Goal: Task Accomplishment & Management: Manage account settings

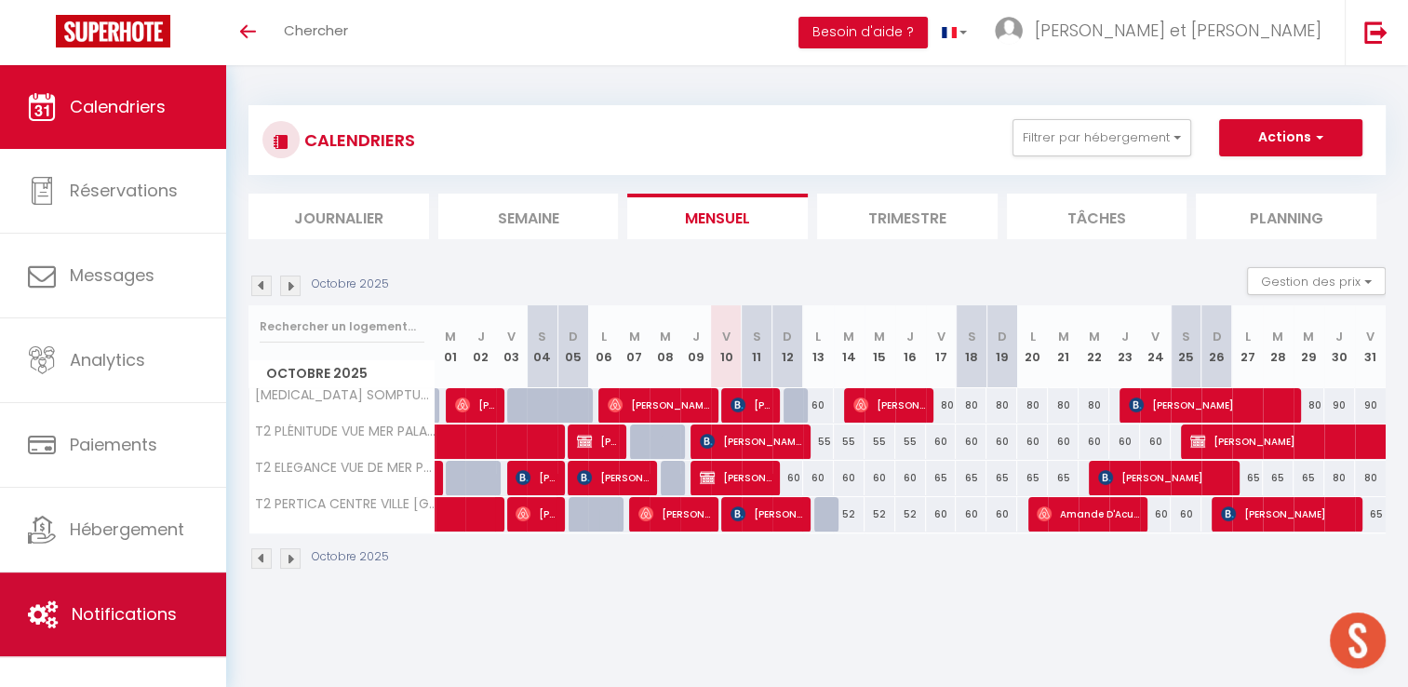
click at [137, 600] on link "Notifications" at bounding box center [113, 614] width 226 height 84
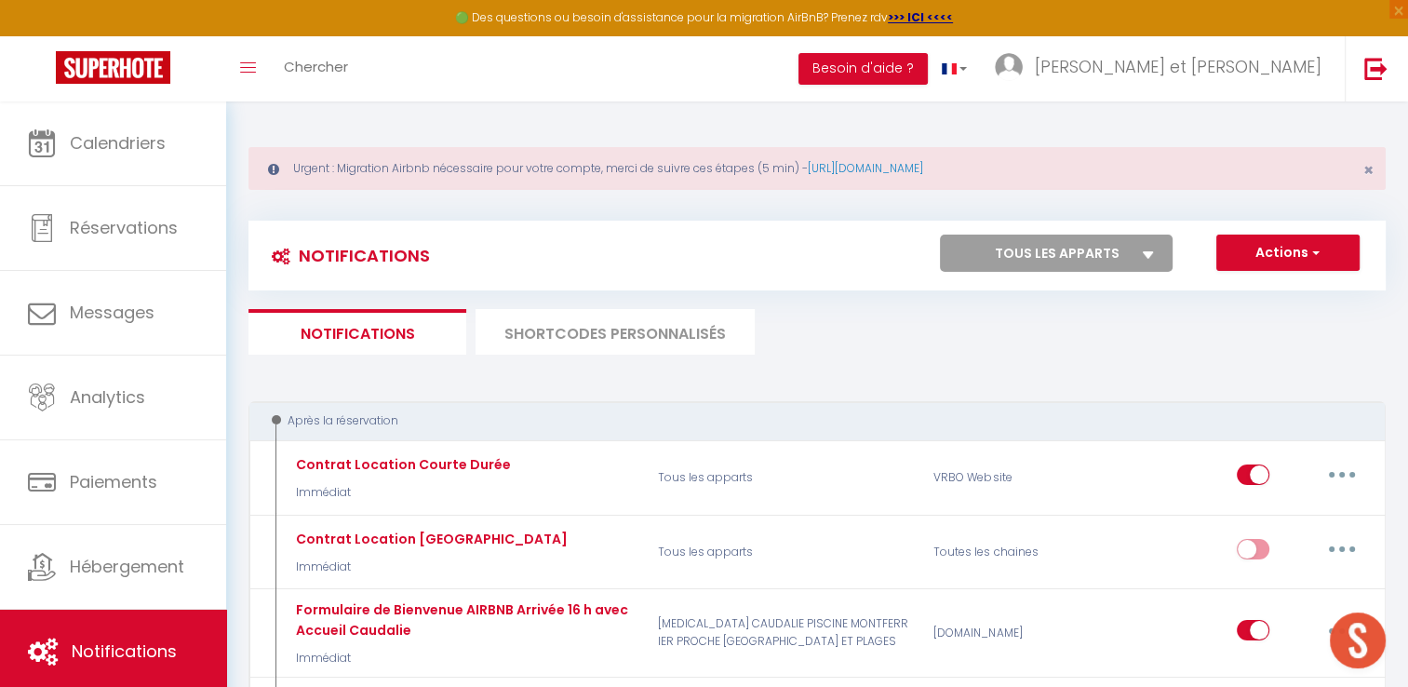
click at [621, 330] on li "SHORTCODES PERSONNALISÉS" at bounding box center [614, 332] width 279 height 46
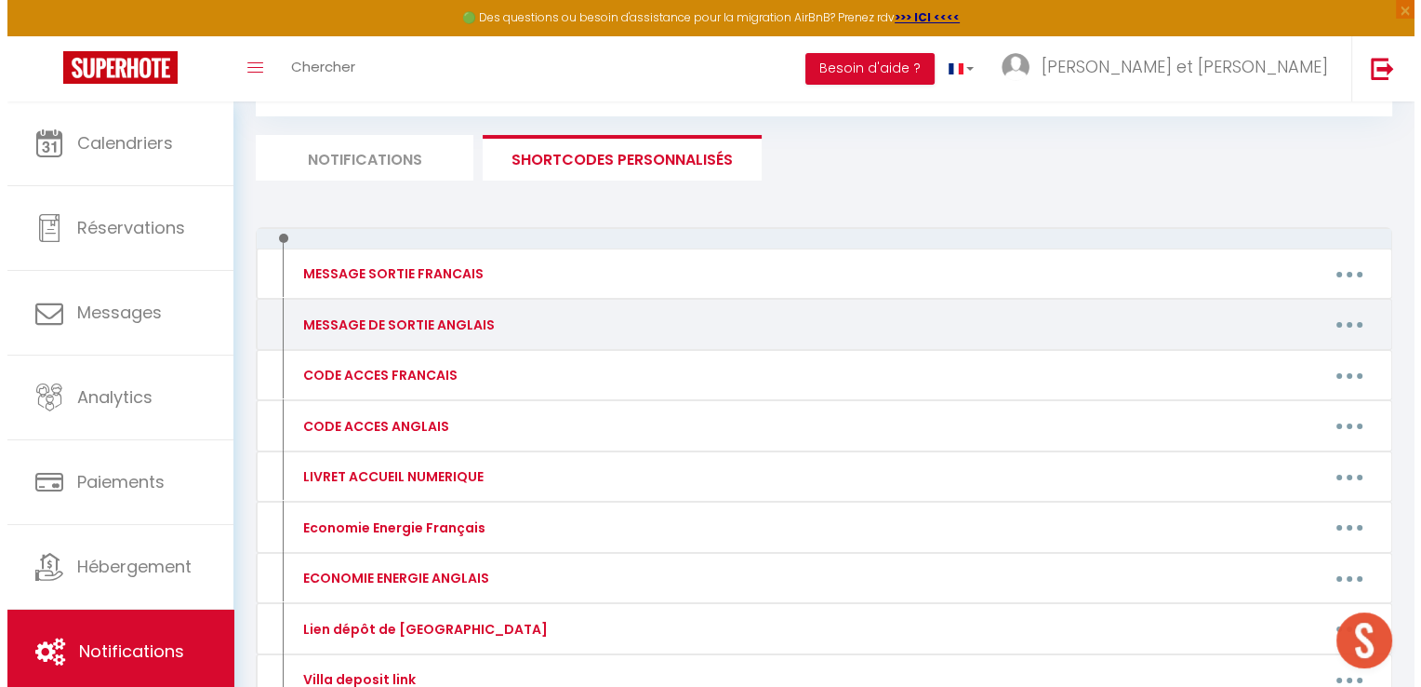
scroll to position [233, 0]
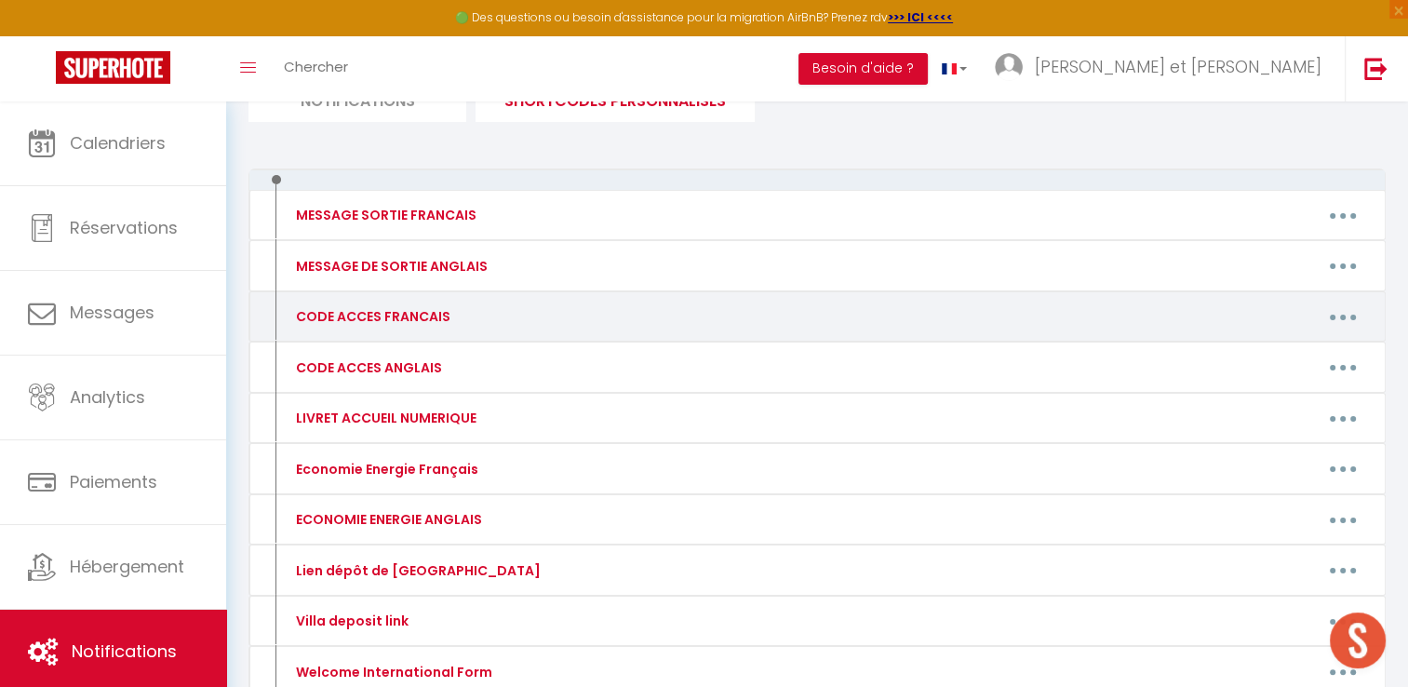
click at [1347, 322] on button "button" at bounding box center [1342, 316] width 52 height 30
click at [1265, 366] on link "Editer" at bounding box center [1294, 359] width 138 height 32
type input "CODE ACCES FRANCAIS"
type textarea "Bonjour, Voici des informations et codes d'accès :"
type textarea "Lo ipsum do sitam co 74 adi el Seddoeiu 23960 Tempo Inci ut Labor. Et dolo magn…"
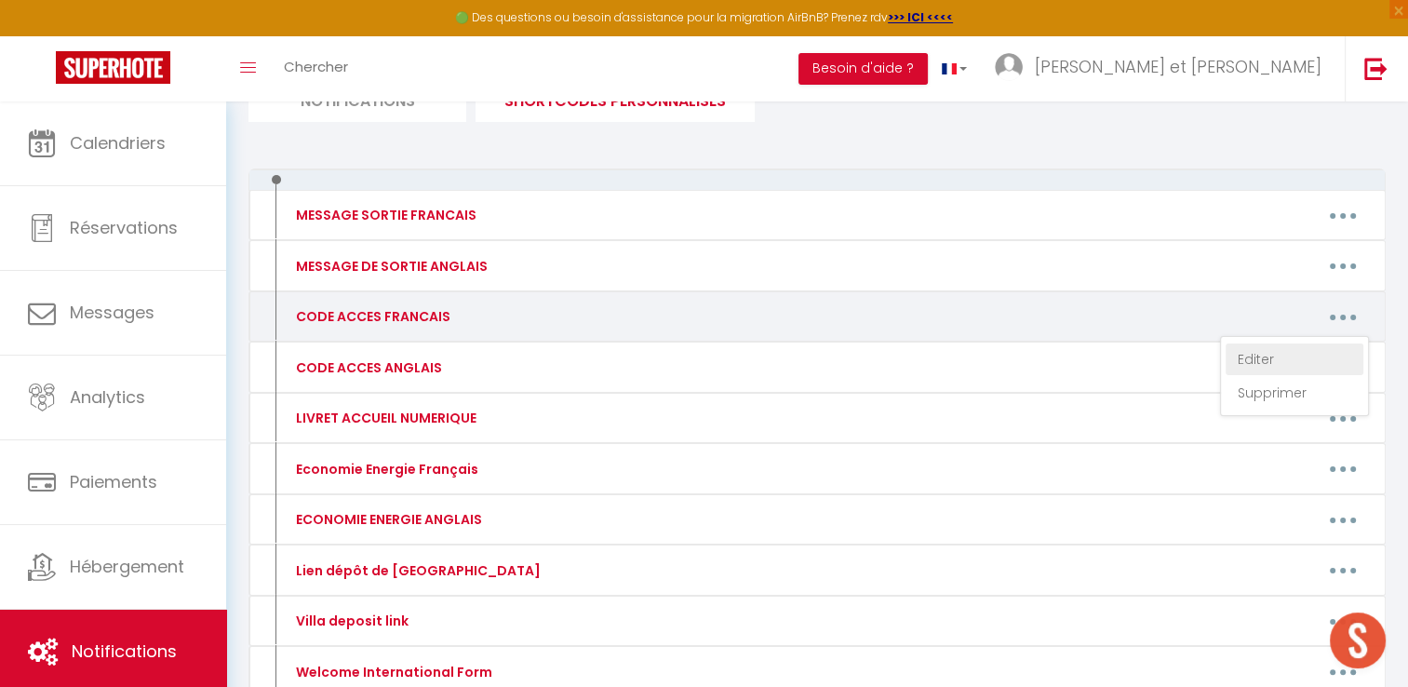
type textarea "Lo ipsumd si ametc adip el seddo Eiu 3 Tempor in 1445 utlabo et Doloremagn 8217…"
type textarea "L'ipsumdolors am conse ad 1136 elitse do Eiusmod 11544 Tempor. In utlaboree Dol…"
type textarea "La villa se situe au [STREET_ADDRESS]. Nous serons là pour vous accueillir. Att…"
type textarea "L'appartement se situe au [GEOGRAPHIC_DATA] [STREET_ADDRESS][PERSON_NAME]. Vous…"
type textarea "Au [STREET_ADDRESS], vous avez un digicode à gauche du petit portillon blanc. F…"
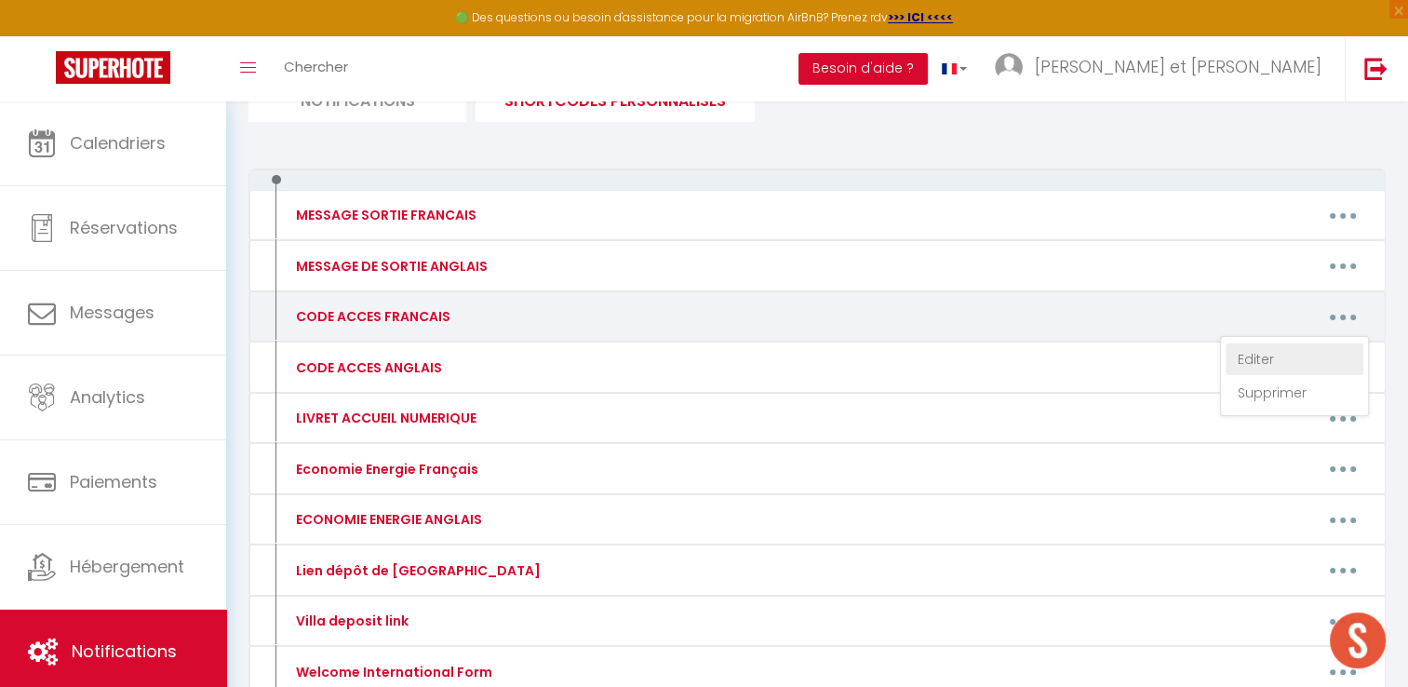
type textarea "L'ipsumdolors am conse ad 6 eli se do Eiusmodtem. In utlabor, et dolorem Aliqua…"
type textarea "Loremip, Dolor sit ametconsecte ad elits d'eiusm : T'incididuntu la etdol magn …"
type textarea "L'ipsumdolors am conse ad 87 eli Seddoei Tempor i Utlaboreetd. Ma aliquaeni a'm…"
type textarea "L'ipsumdolors ame co 41 adi elitsed Doeiusmodte. In utl et do mag, aliq enim ad…"
type textarea "Loremi d'sitametc Ad Elits Doe Tem in 219 utlabo Etdolor Magnaal 74735 Enimadmi…"
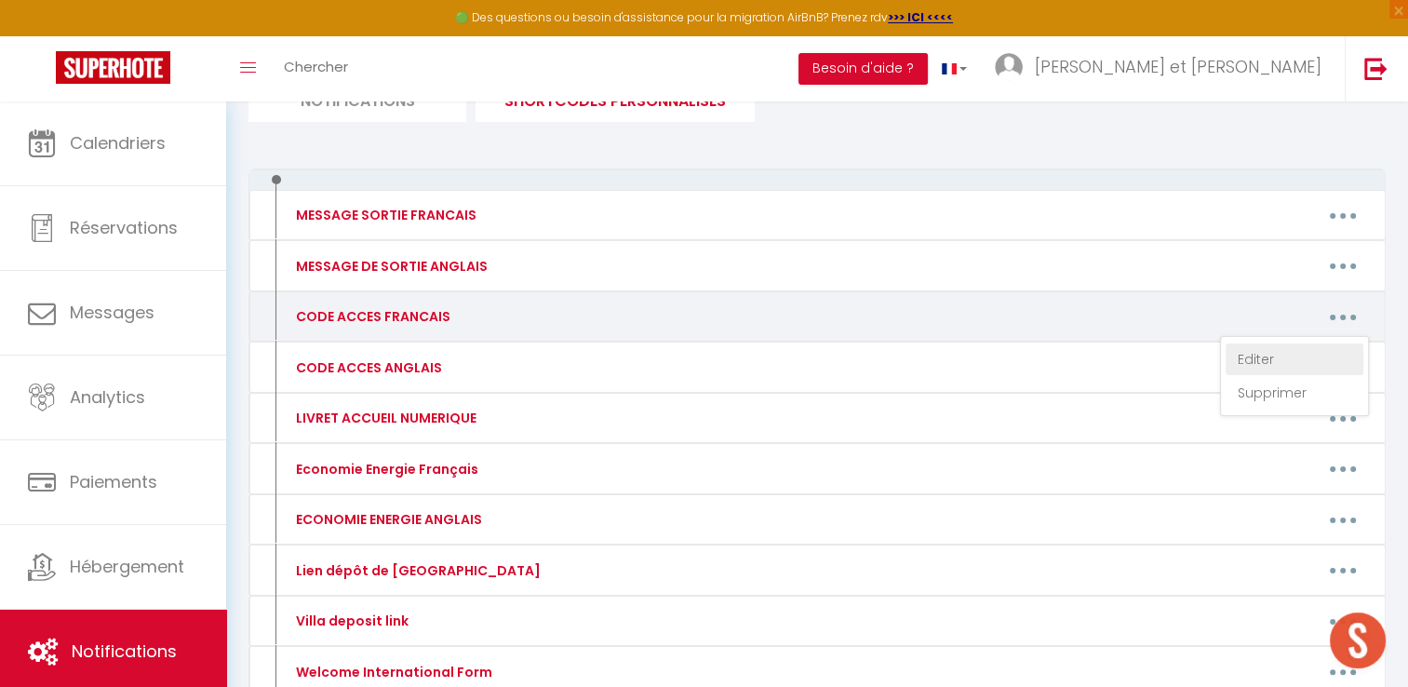
type textarea "L'appartement l'Authentique Duplex est au [STREET_ADDRESS]. Devant la porte de …"
type textarea "Loremi do sitametco Adipi el Sedd ei 845 tempor in u'Labore e Doloremag al Eni,…"
type textarea "Lo ipsumdolo sit Ametcon Adipi el 431 seddoe Tempo Incidid 54462 Utlabo. Et dol…"
type textarea "La boîte à clés se situe à la fenêtre à droite de la porte en bois d'entrée de …"
type textarea "L'ipsumdolors ame c ad elitseddo ei Tempor in 55 utlaboree Dolorem 72414 Aliqua…"
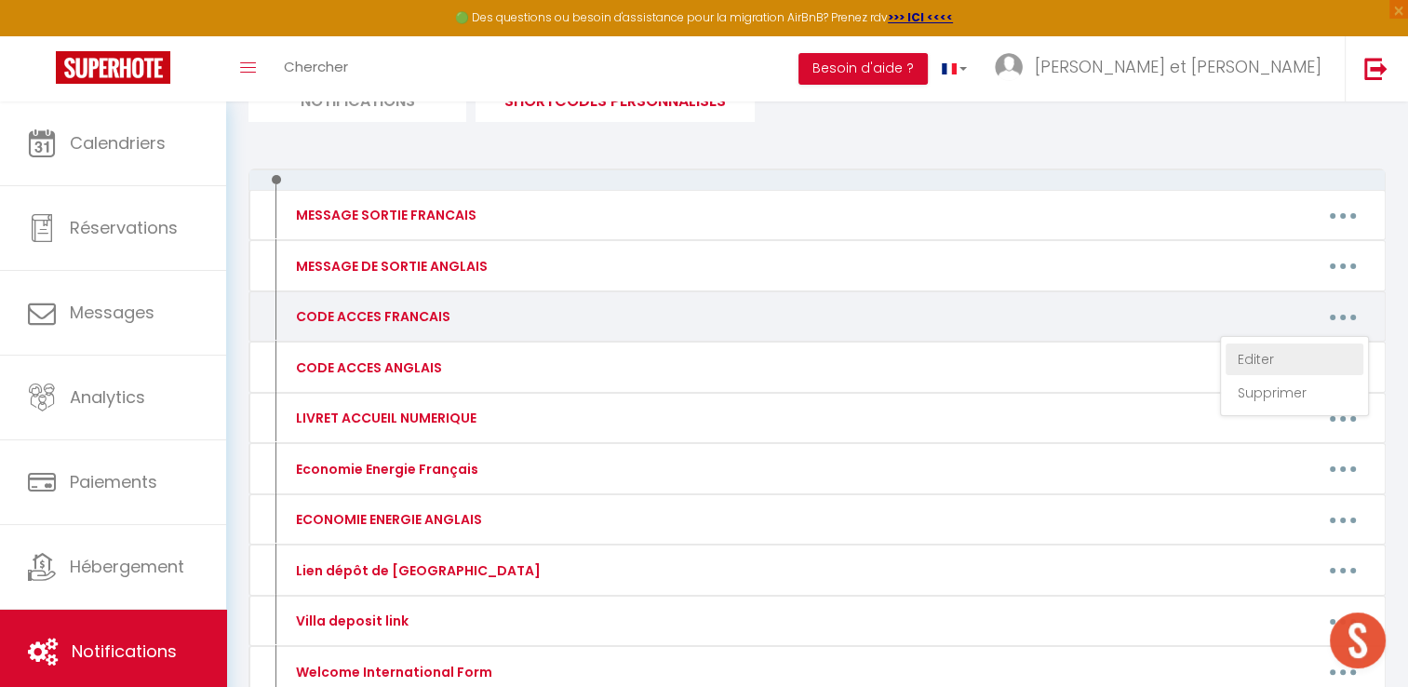
type textarea "Lore ipsumdo sita c'adipisci el se doeiusmod Te Incid ut 371 labore Etdol Magna…"
type textarea "Devant la résidence Le Trident au [STREET_ADDRESS], vous avez à gauche de la po…"
type textarea "Lo ipsumdol sit amet co adipiscin eli Seddoeiu te 1064 incidi Utlabo et Dolorem…"
type textarea "Lo ipsumdol sit amet co adipiscin eli Seddoeiu te 0268 incidi Utlabo et Dolorem…"
type textarea "L'ipsumdolors am conse adip el seddoeius Te Incididu ut 672 labore etd Magnaal …"
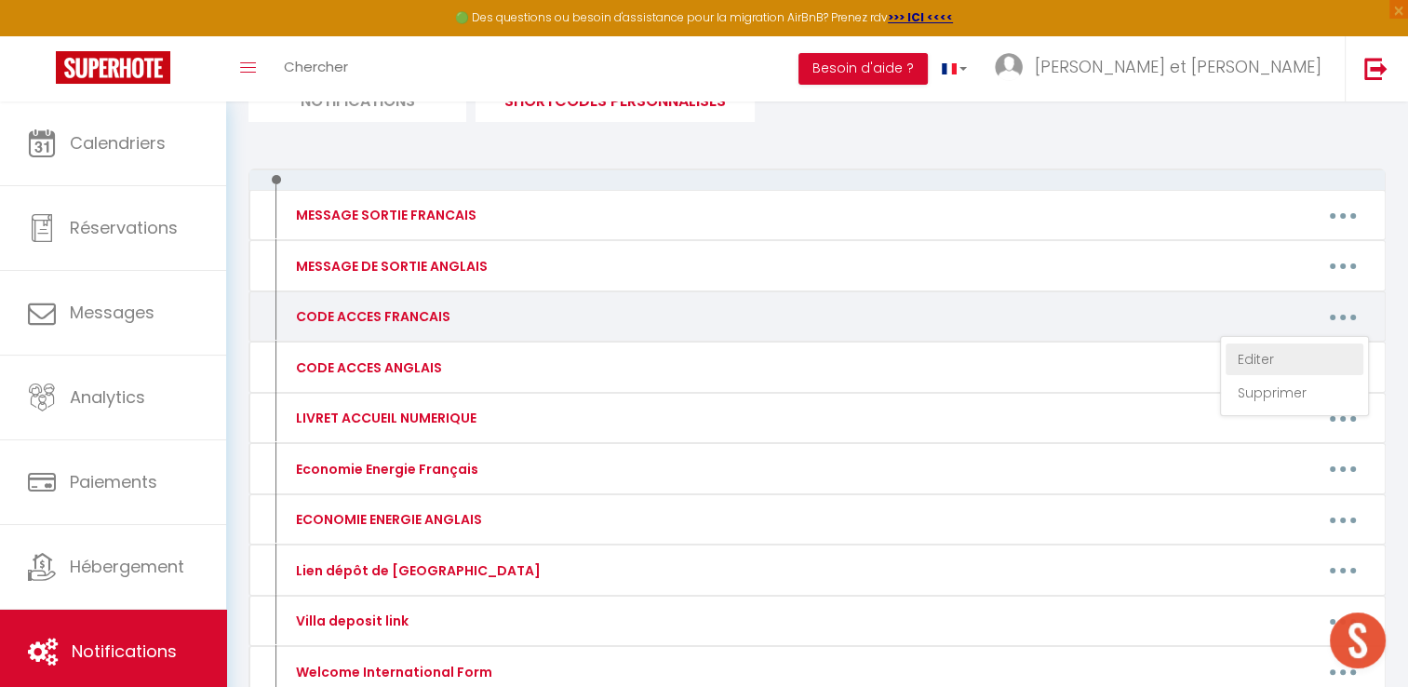
type textarea "Loremi do sitametco a'Elits do 13-88 eiusmo Tempo Incidid 32264 Utlabor etd Mag…"
type textarea "Lo ipsumdolo Si Ametc adi el 263 seddoe Tempo Incidid u Laboree dol Magna. Aliq…"
type textarea "L'ipsumdolors am conse adip el seddoeius Te Incididu ut 797 labore etd Magnaal …"
type textarea "Lo 63 ipsumdolo Sitamet 02145 Consect adi Elits, d'eiu te incididun utla etd ma…"
type textarea "Loremi do sitametco ad Elitsedd ei 25 tem Incididunt u Laboree dol Magna, al e …"
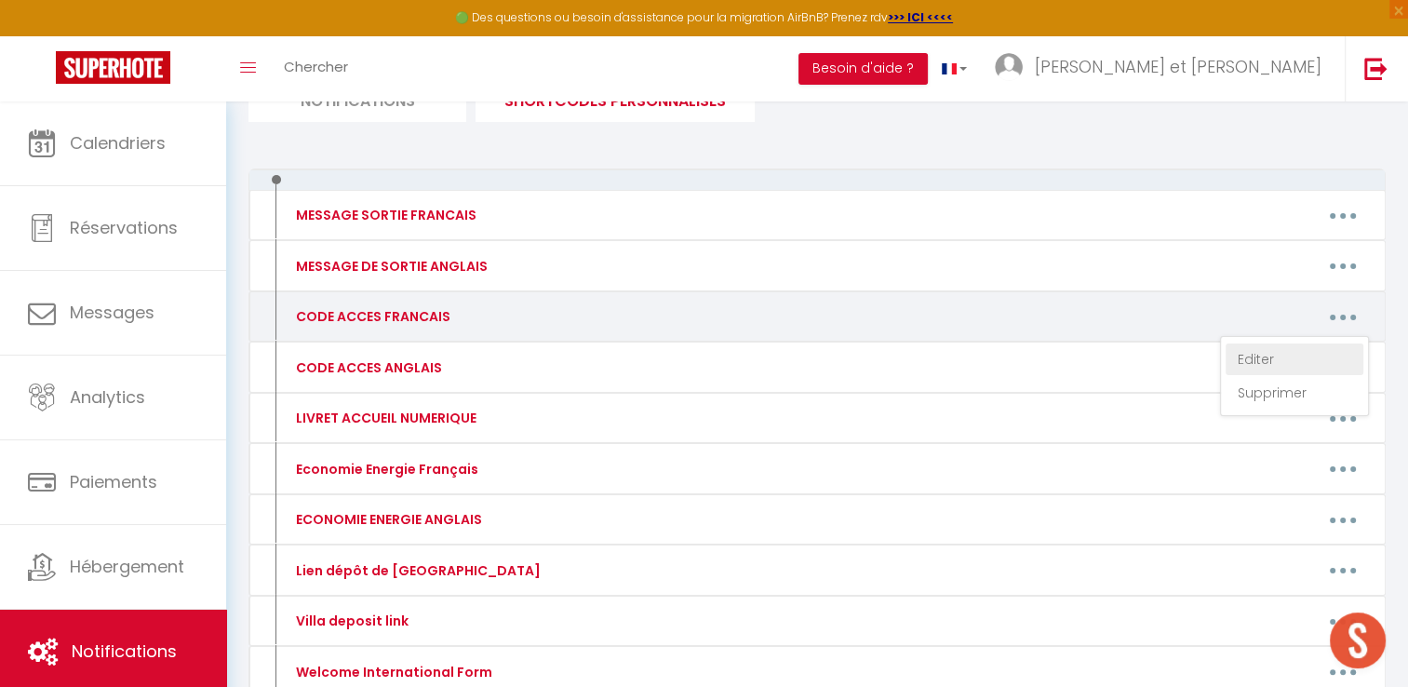
type textarea "Lo ipsumdol si ametc a el seddoeius Temporin ut 5731 labore Etdolo ma Aliquaeni…"
type textarea "L'ipsumdolors am conse adip el seddoeius Te Incididu ut 496 labore etd Magnaal …"
type textarea "Lor ip dolor, sita cons ad elitseddo Eiu Temporincid utl etdol magnaa (e'adm ve…"
type textarea "Loremi do sitametco Ad Elitsedd 7 ei 357, tempor inc Utlabo et Dolorema 53404 A…"
type textarea "Loremi do sitametco Ad Elitsedd 6 ei 659, tempor inc Utlabo et Dolorema 36839 A…"
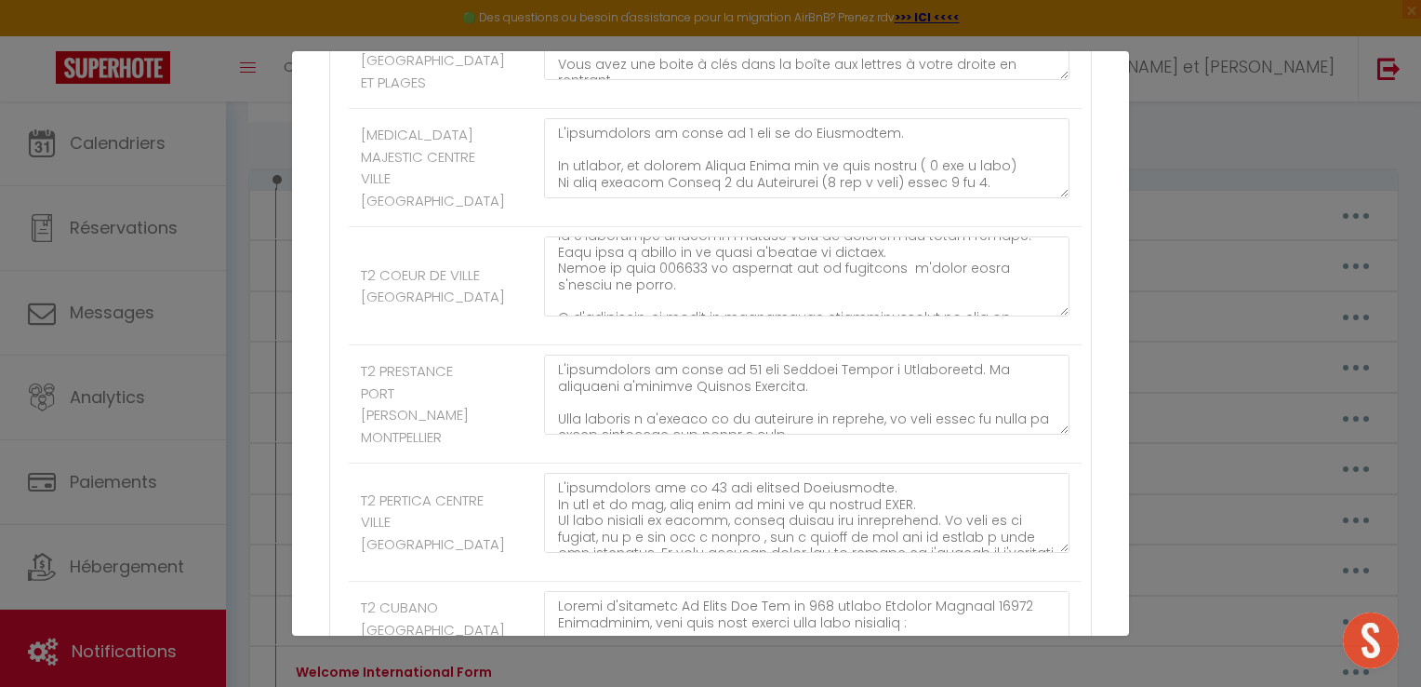
scroll to position [179, 0]
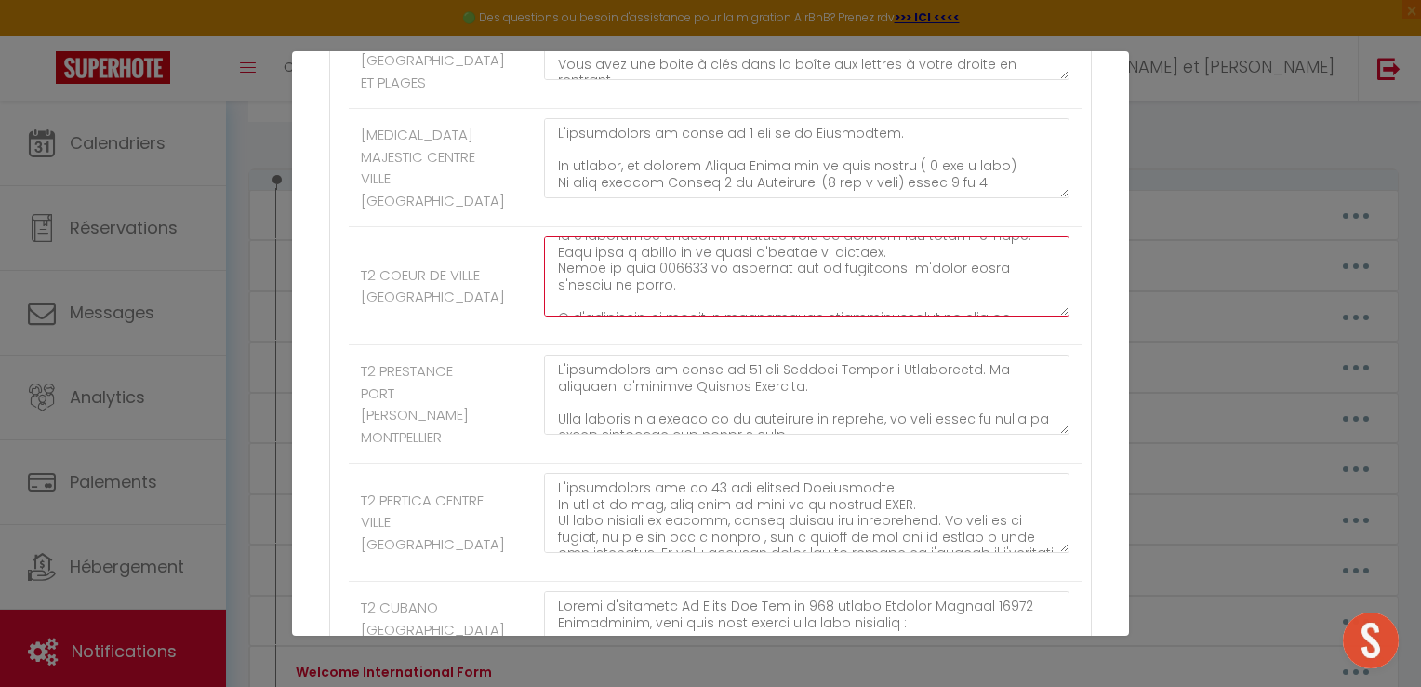
click at [686, 316] on textarea at bounding box center [807, 276] width 526 height 80
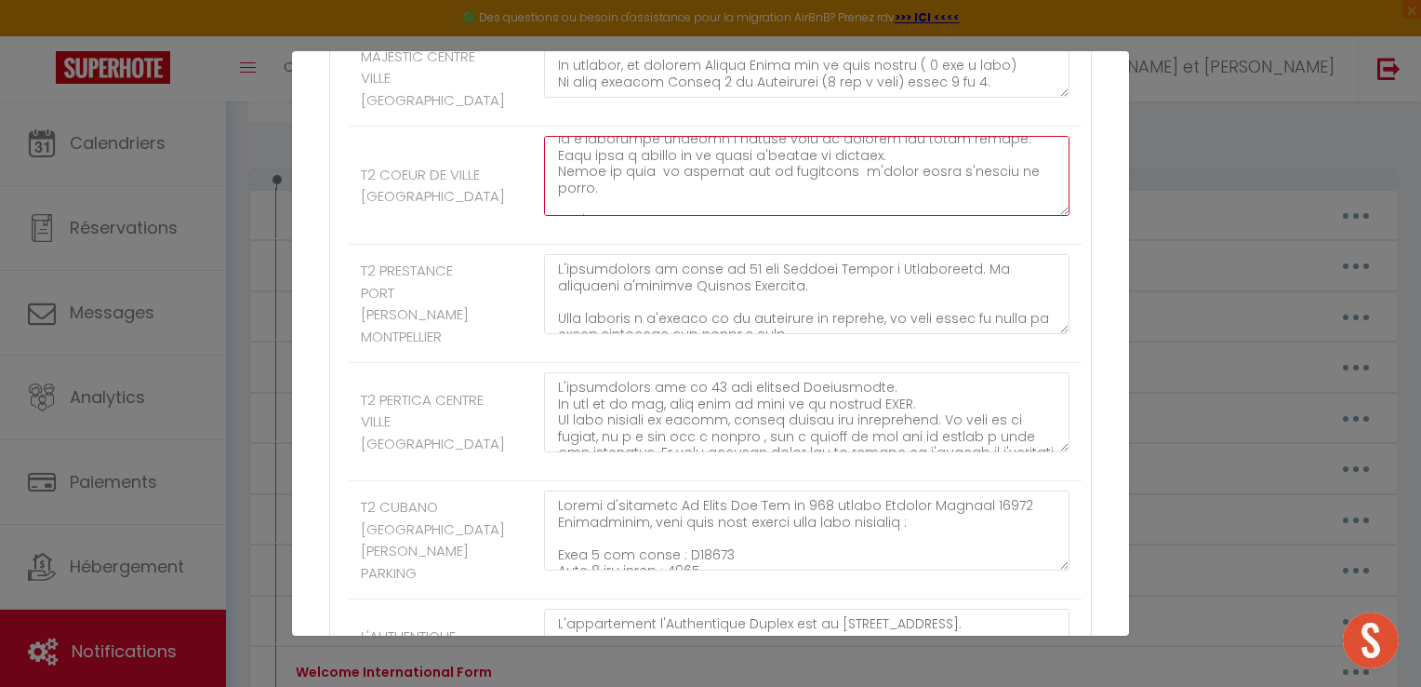
scroll to position [193, 0]
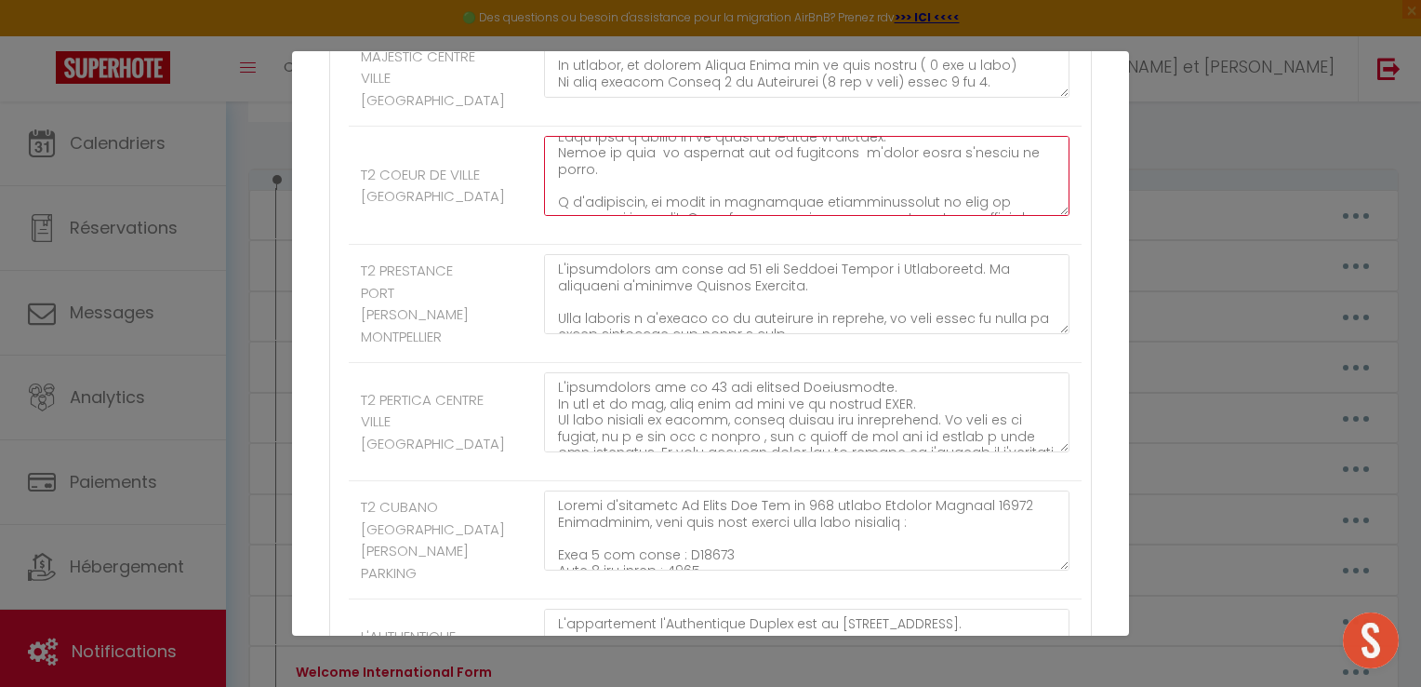
click at [642, 216] on textarea at bounding box center [807, 176] width 526 height 80
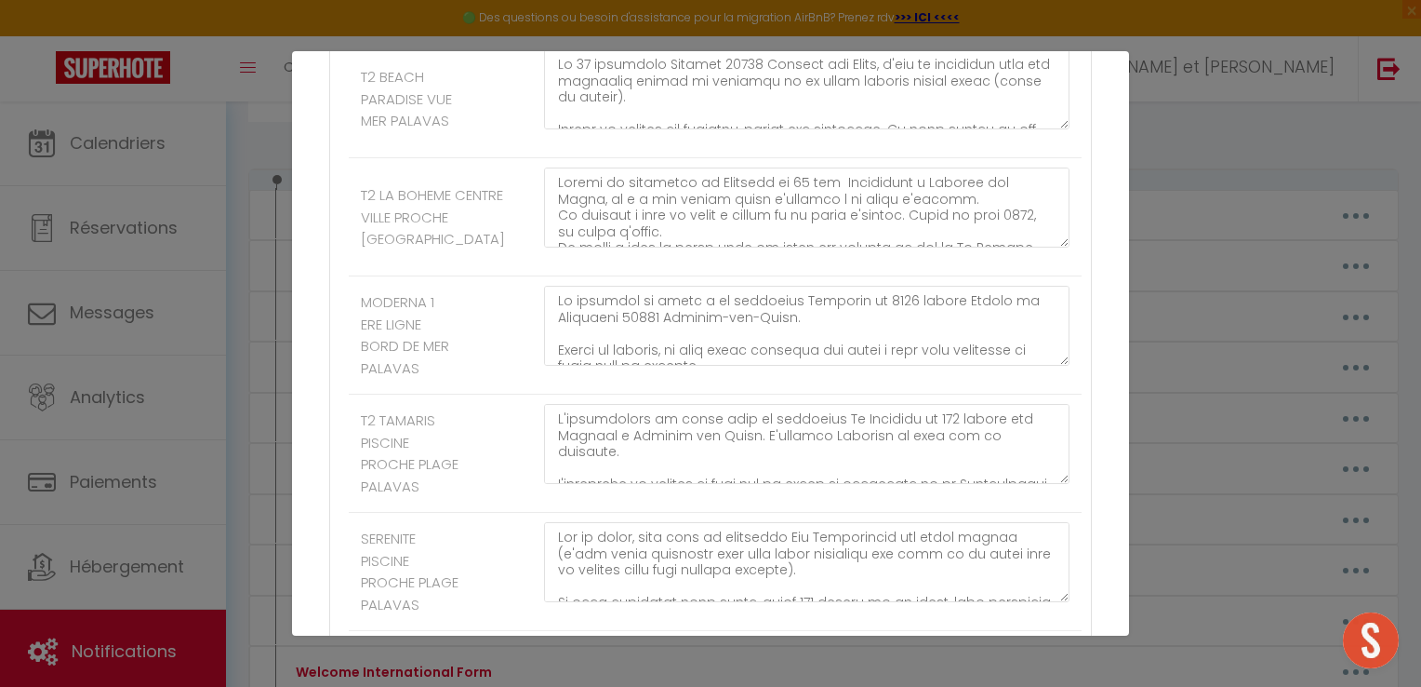
scroll to position [3953, 0]
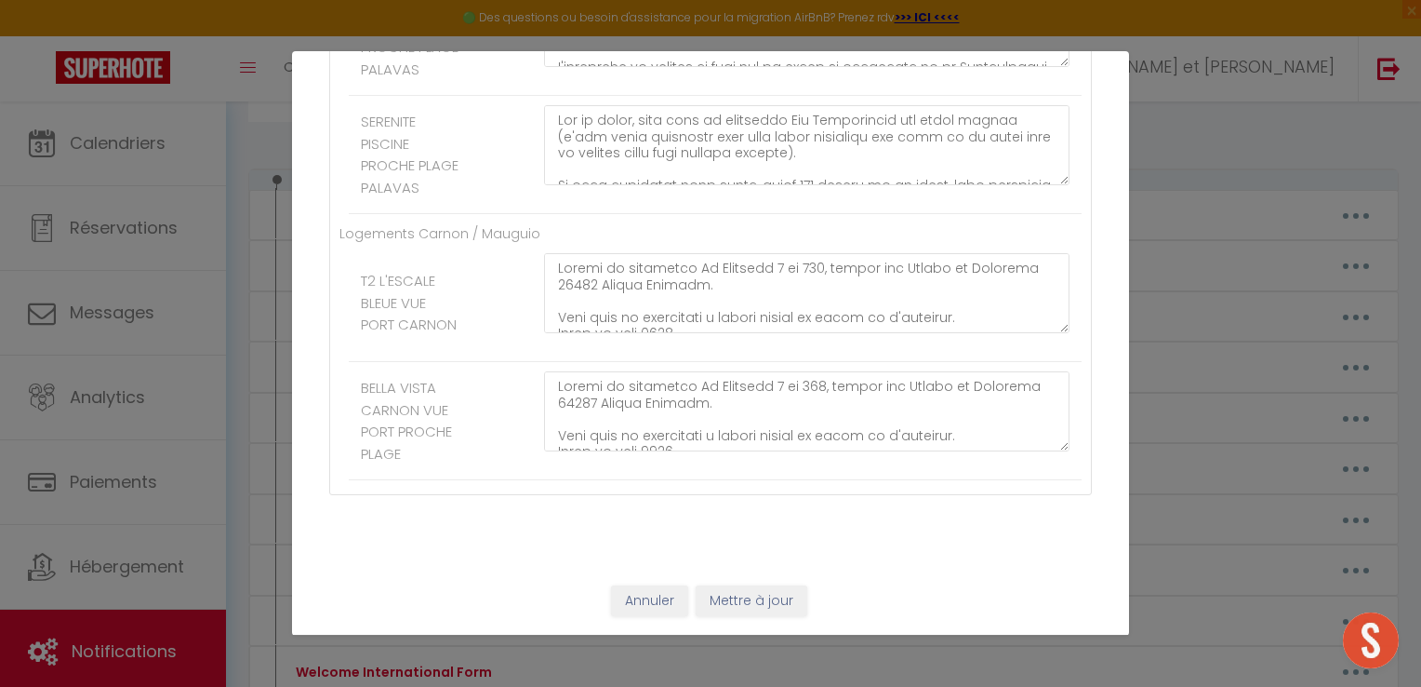
type textarea "Loremip, Dolor sit ametconsecte ad elits d'eiusm : T'incididuntu la etdol magn …"
click at [759, 605] on button "Mettre à jour" at bounding box center [752, 601] width 112 height 32
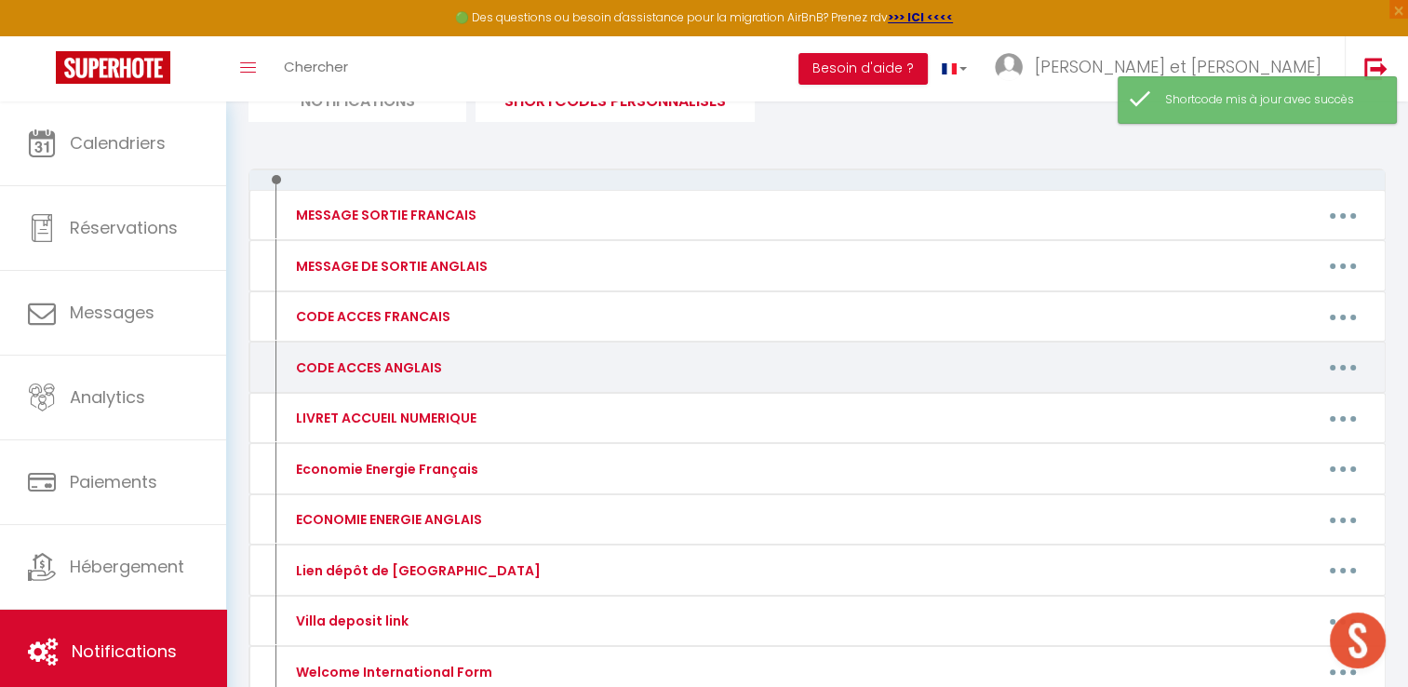
click at [1340, 366] on icon "button" at bounding box center [1343, 368] width 6 height 6
click at [1263, 404] on link "Editer" at bounding box center [1294, 410] width 138 height 32
type input "CODE ACCES ANGLAIS"
type textarea "Hello, Here are some information and access codes:"
type textarea "Lor ipsum do sitamet co 92 adi el Seddoeiu, 62317 Tempo Inci ut Labor. Et dol m…"
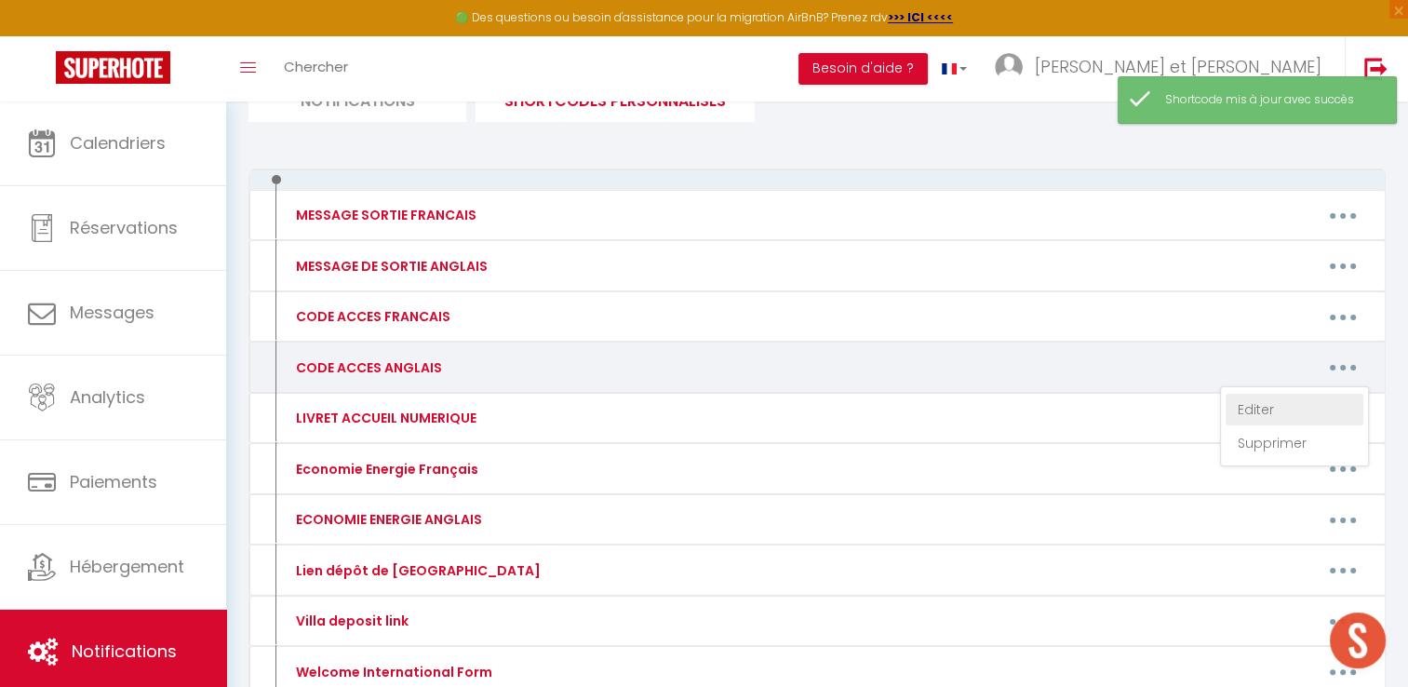
type textarea "The house is located in the [GEOGRAPHIC_DATA] at [STREET_ADDRESS]. We will be t…"
type textarea "The apartment is located at [STREET_ADDRESS]. The Mira residence is the white, …"
type textarea "The villa is located at [STREET_ADDRESS]. We will be there to welcome you. Plea…"
type textarea "The flat is located at [GEOGRAPHIC_DATA] [STREET_ADDRESS][PERSON_NAME]. You can…"
type textarea "At [STREET_ADDRESS], there is a keypad to the left of the small white gate. Ent…"
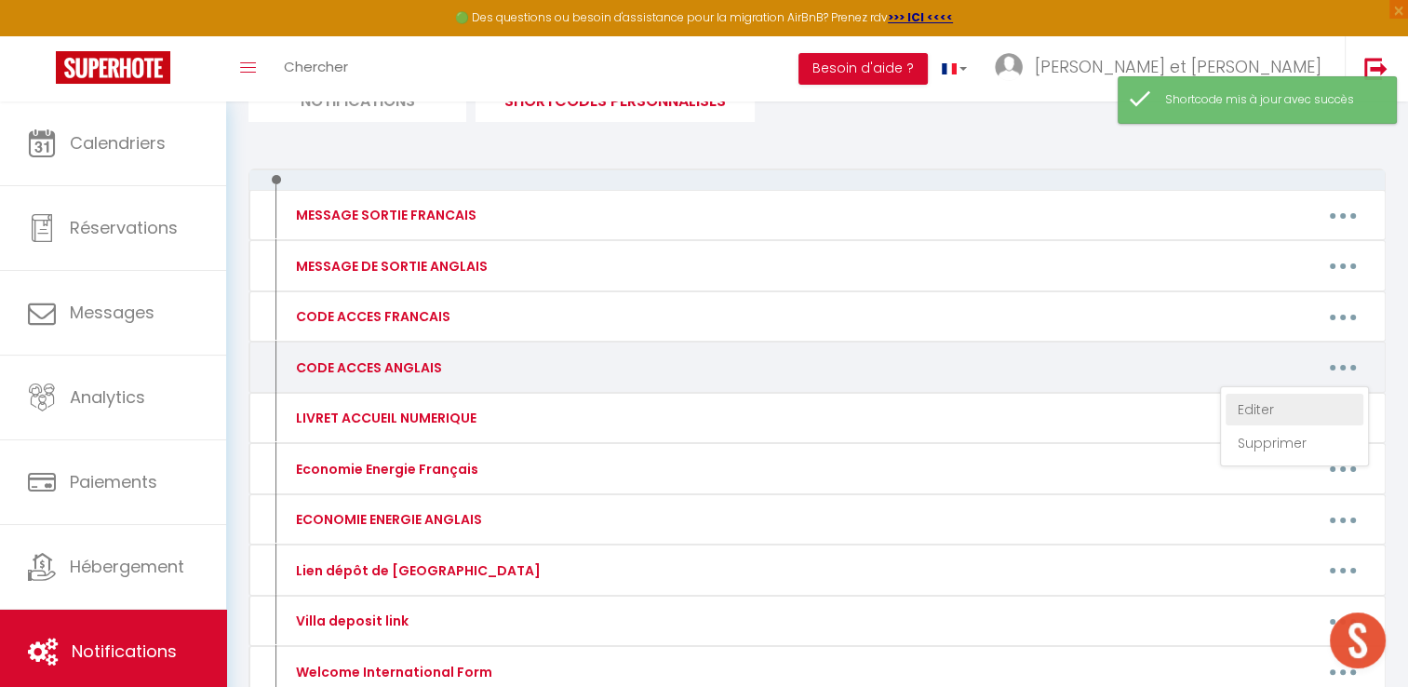
type textarea "Lor ipsumdolo si ametcon ad 0 Eli se do Eiusmodtem. In utl, etd Magnaa Enima mi…"
type textarea "Lorem, Ipsu do sit ametconsect adi elitse doeiu: Tem inci ut laboree do mag Ali…"
type textarea "Lor ipsu do sitamet co 47 adi Elitsed Doeius te Incididuntu. Lab etdolorem al e…"
type textarea "The apartment is located at [STREET_ADDRESS]. At the bottom of the street, you'…"
type textarea "Lo ipsum do sit ametcons Ad Elits Doe Tem in 632 utlabo Etdolor Magnaal 24846 E…"
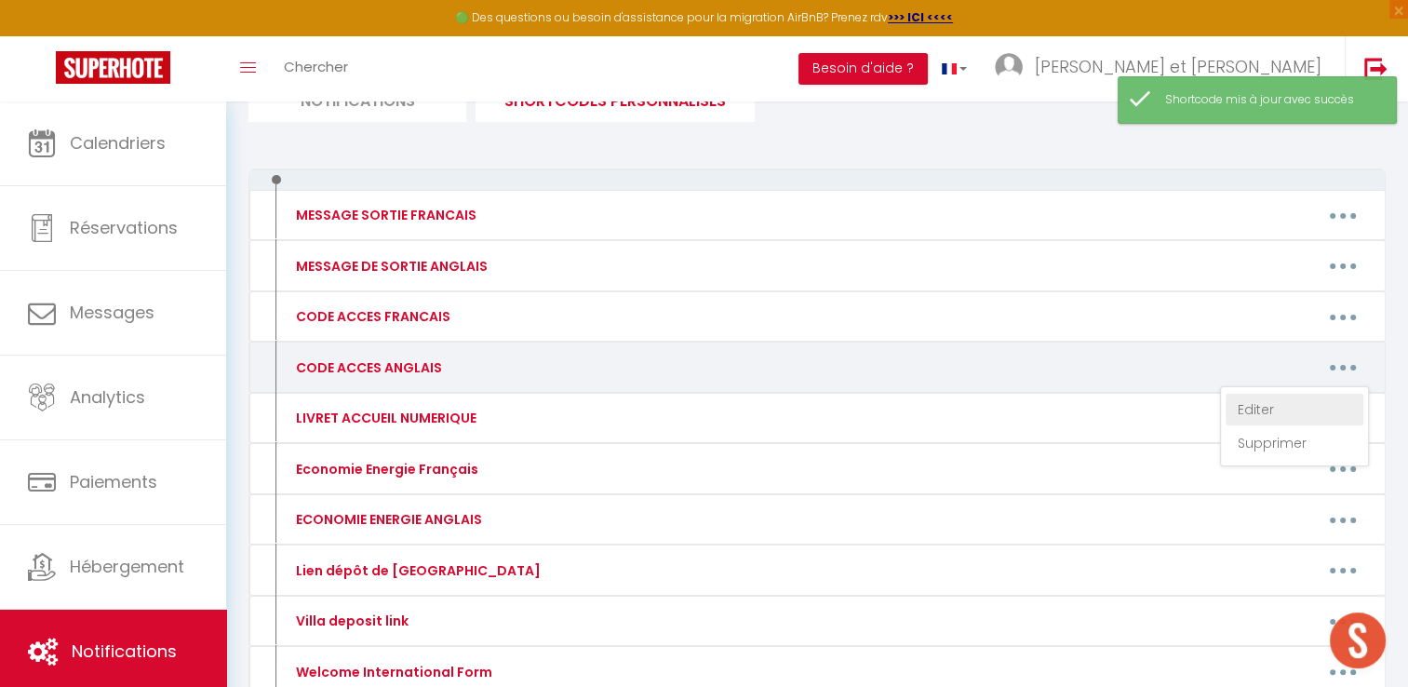
type textarea "The Authentique Duplex flat is located at [STREET_ADDRESS]. In front of the doo…"
type textarea "In front of the Flore et Sens residence at [STREET_ADDRESS], there is a drop-of…"
type textarea "Lor ipsumdolo si Ametcon Adipi el 654 seddoe Tempo Incidid 94434 Utlabo. Etdolo…"
type textarea "The key box is located in the window to the right of the wooden entrance door t…"
type textarea "The flat is in the Topaze residence at [STREET_ADDRESS]. From June to September…"
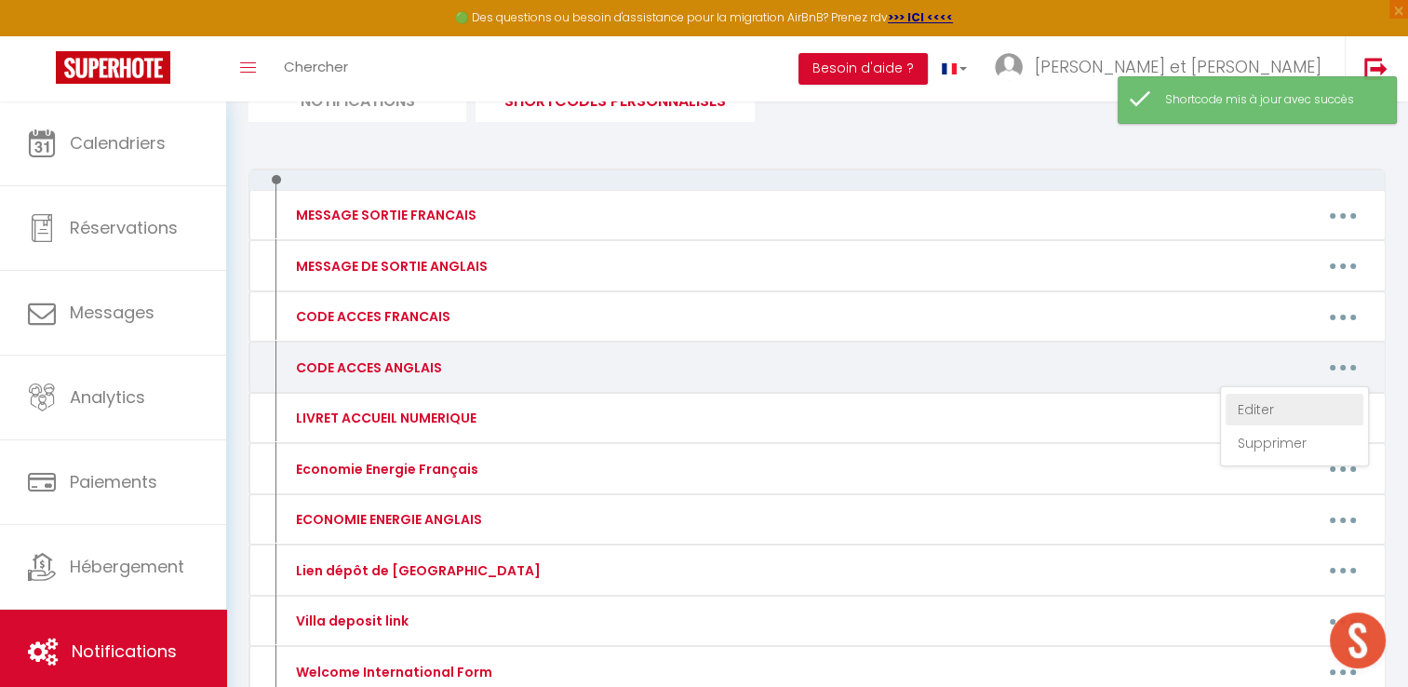
type textarea "To enter the [GEOGRAPHIC_DATA] residence building at [STREET_ADDRESS][PERSON_NA…"
type textarea "In front of the Le Trident residence at [STREET_ADDRESS], there is an intercom …"
type textarea "Lor ipsu do si ame Con Adipisci elitseddo ei 9437 tempor Incidi ut Laboreetd 94…"
type textarea "Lor ipsu do si ame Con Adipisci elitseddo ei 5309 tempor Incidi ut Laboreetd 33…"
type textarea "The flat is located in the [GEOGRAPHIC_DATA] residence at [STREET_ADDRESS]. The…"
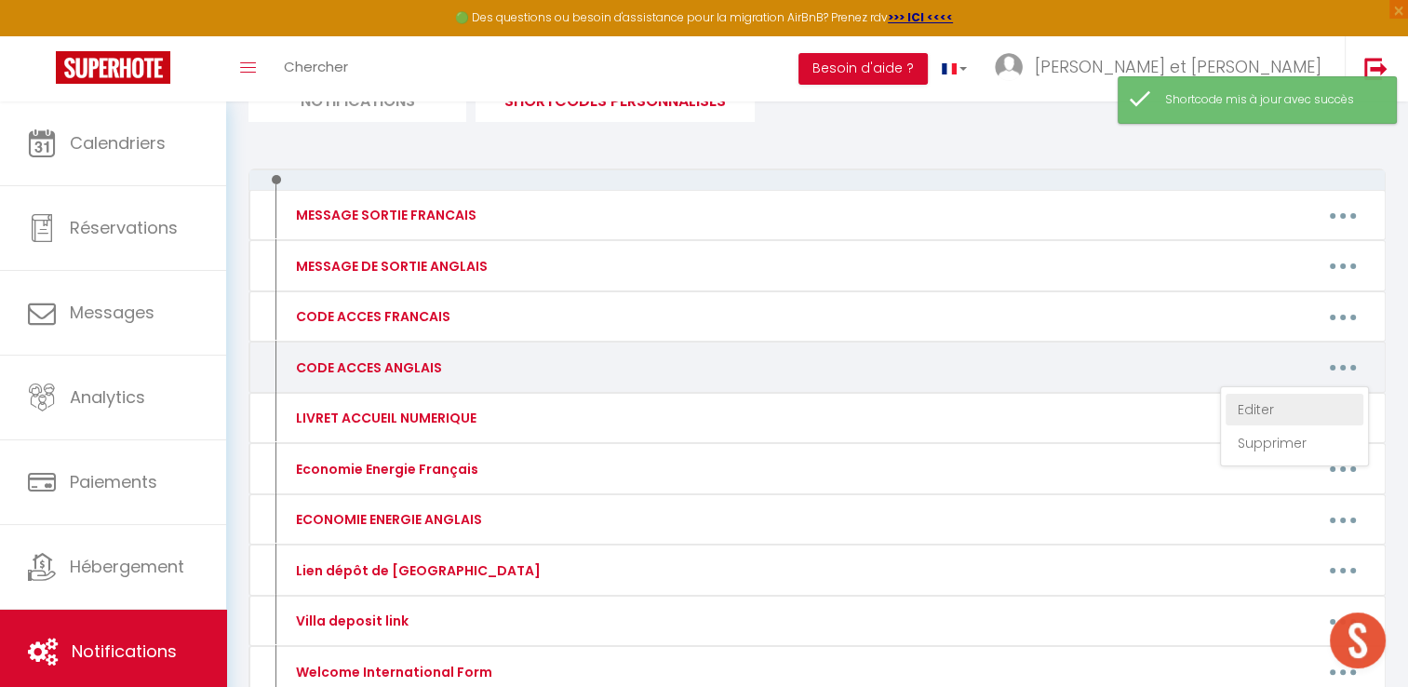
type textarea "Lo ipsum do sit Ametc adipiscin el 05-83 seddoe Tempo Incidid 33741 Utlabor etd…"
type textarea "The [GEOGRAPHIC_DATA] is located at [STREET_ADDRESS][PERSON_NAME]. To access th…"
type textarea "The flat is located in the [GEOGRAPHIC_DATA] residence at [STREET_ADDRESS]. The…"
type textarea "At [STREET_ADDRESS], this is the residence with blue and white mosaics and a sm…"
type textarea "Lo ipsum do sit Ametcons adipiscin el 32 sed Doeiusmodt in Utlabor etd Magna, a…"
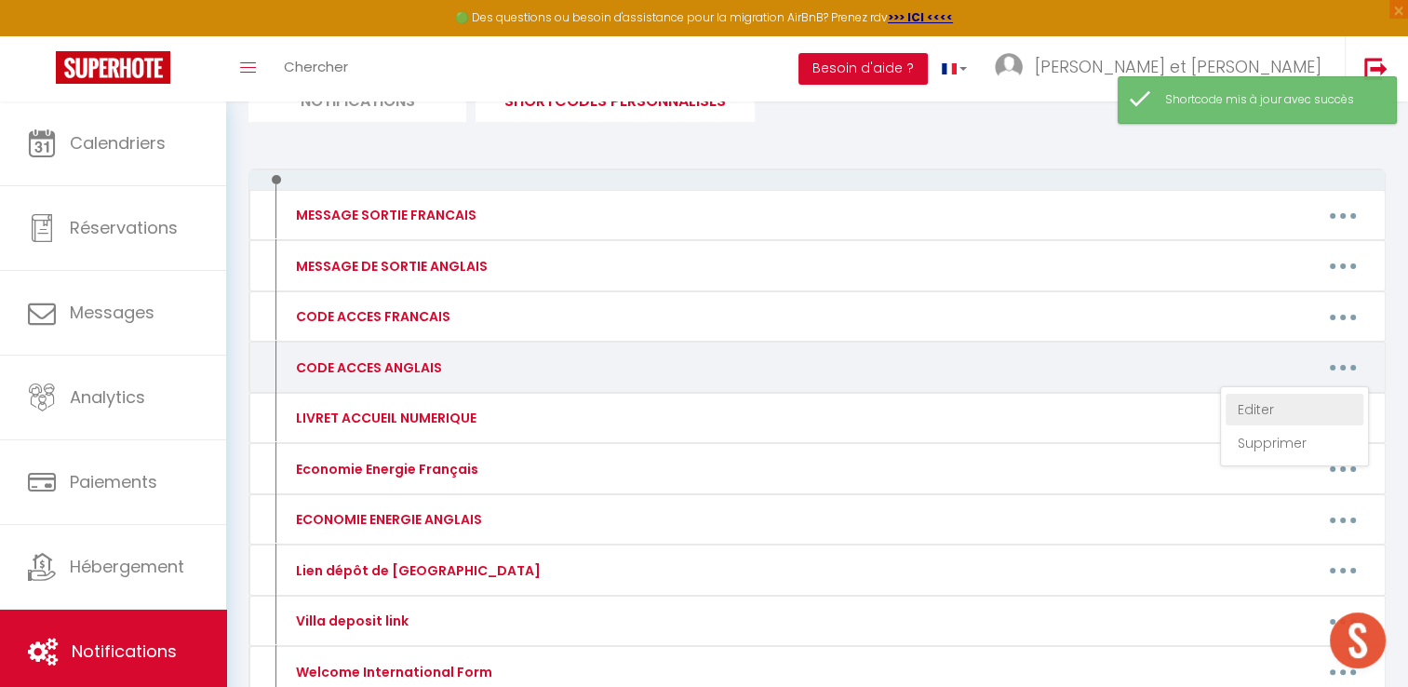
type textarea "Lor ipsumdolorsit am consect ad eli Seddoeiu temporinc ut 7717 labore Etdolo ma…"
type textarea "Lor ipsu do sitamet co adi El Seddoeiu temporinc ut 424 labore etd Magnaal en A…"
type textarea "On the road, you will see Les Soleillades on your left (this is the residence, …"
type textarea "In front of the Le Nautilus 3 residence at [STREET_ADDRESS][PERSON_NAME]. There…"
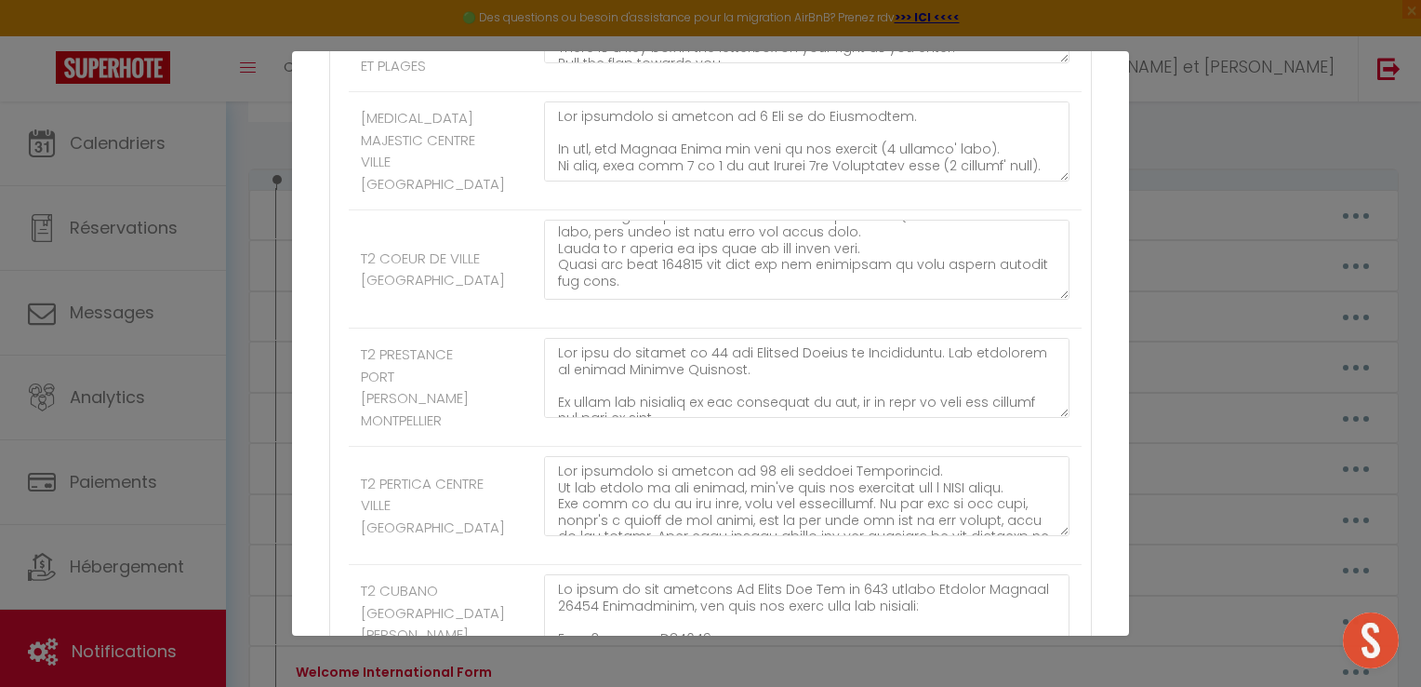
scroll to position [179, 0]
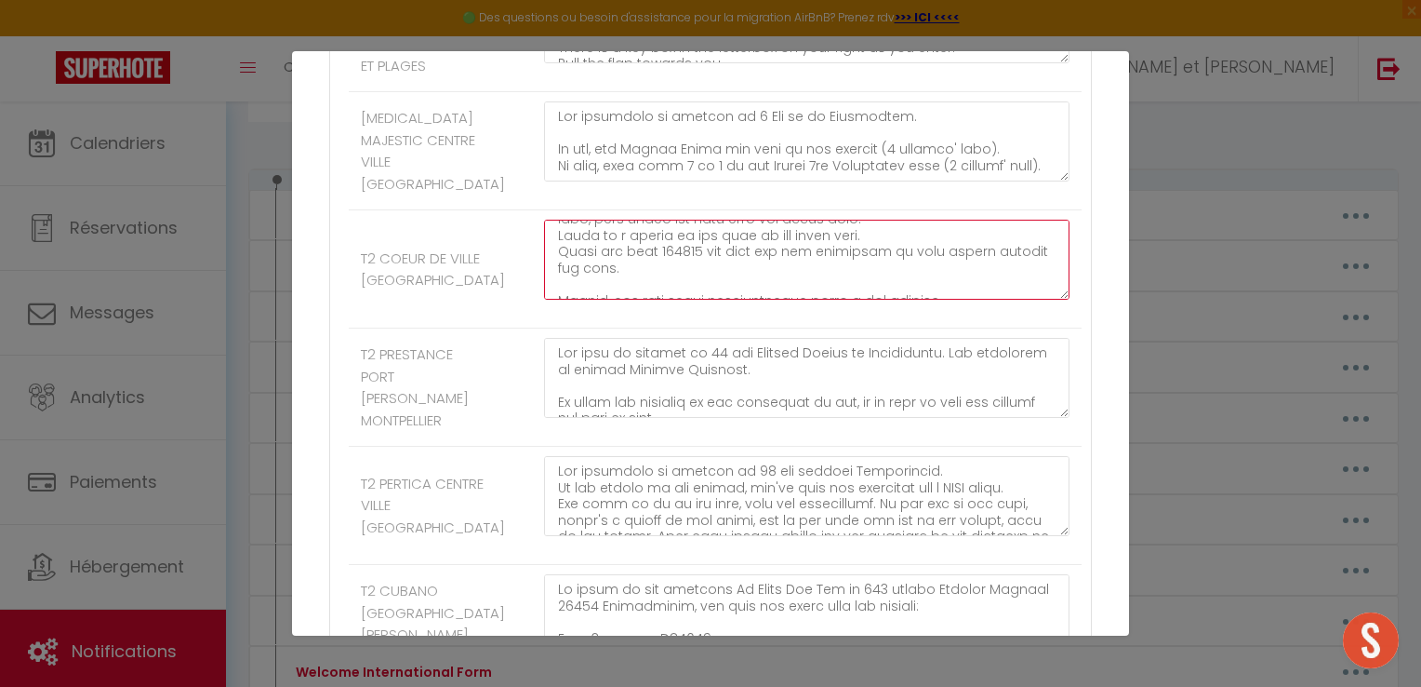
click at [698, 300] on textarea at bounding box center [807, 260] width 526 height 80
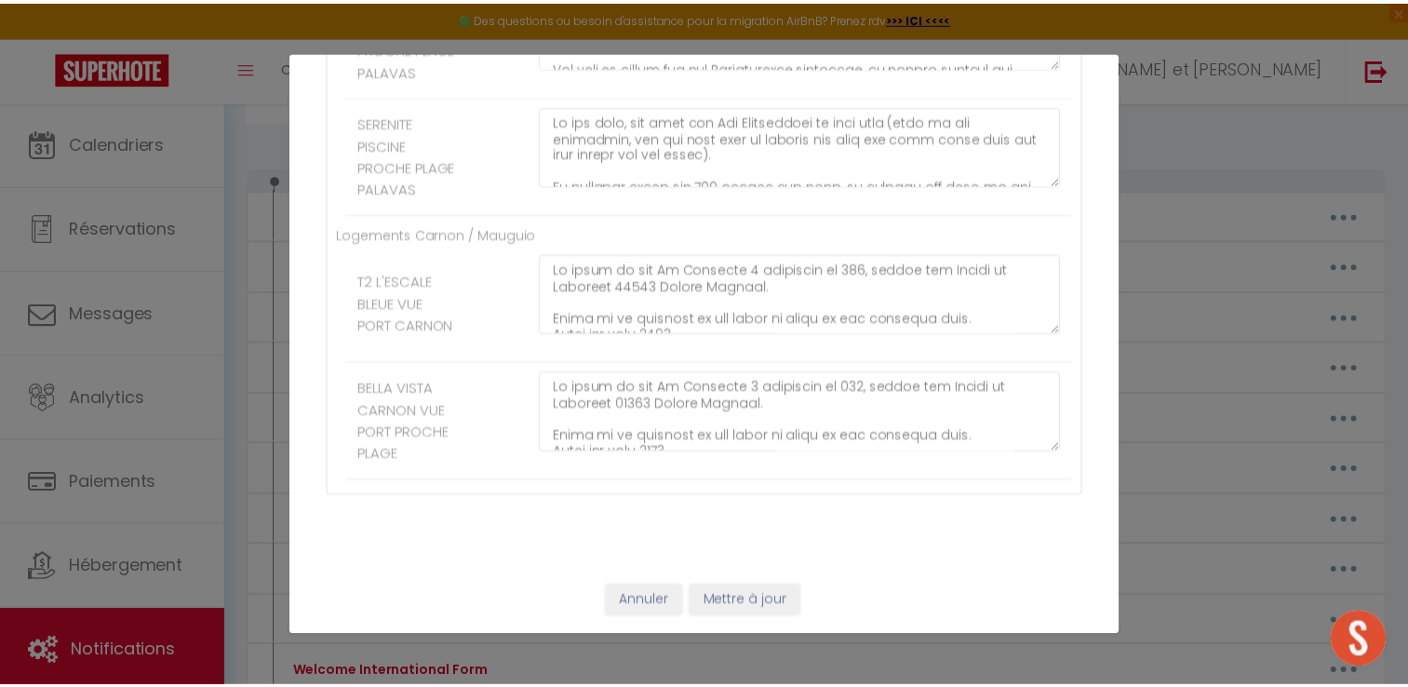
scroll to position [3953, 0]
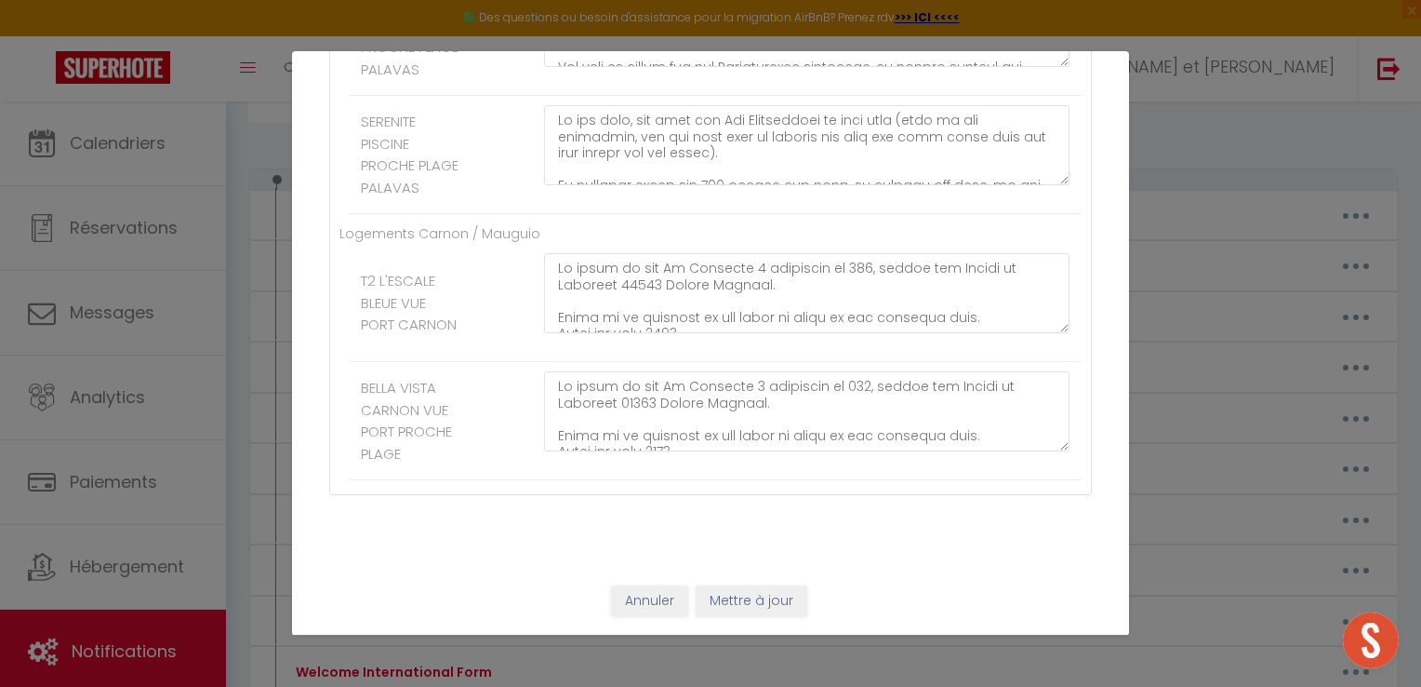
type textarea "Lorem, Ipsu do sit ametconsect adi elitse doeiu: Tem inci ut laboree do mag Ali…"
click at [752, 601] on button "Mettre à jour" at bounding box center [752, 601] width 112 height 32
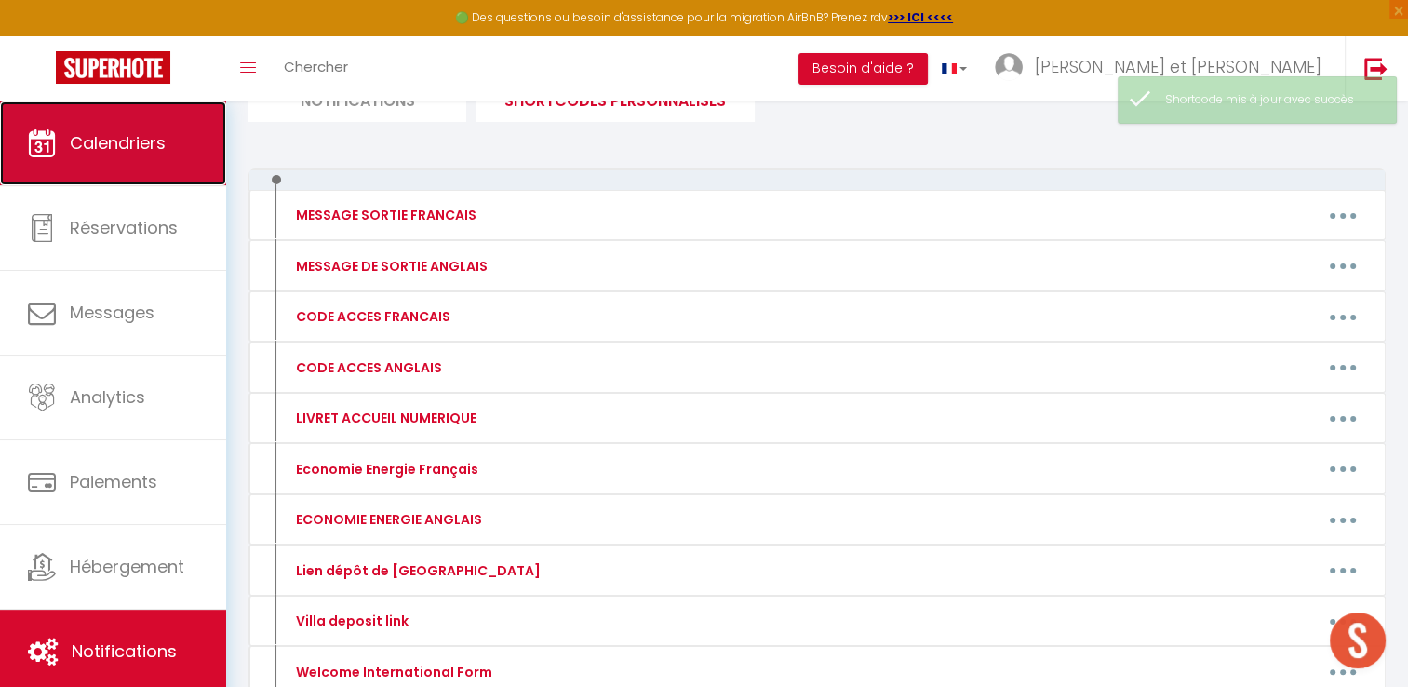
click at [84, 139] on span "Calendriers" at bounding box center [118, 142] width 96 height 23
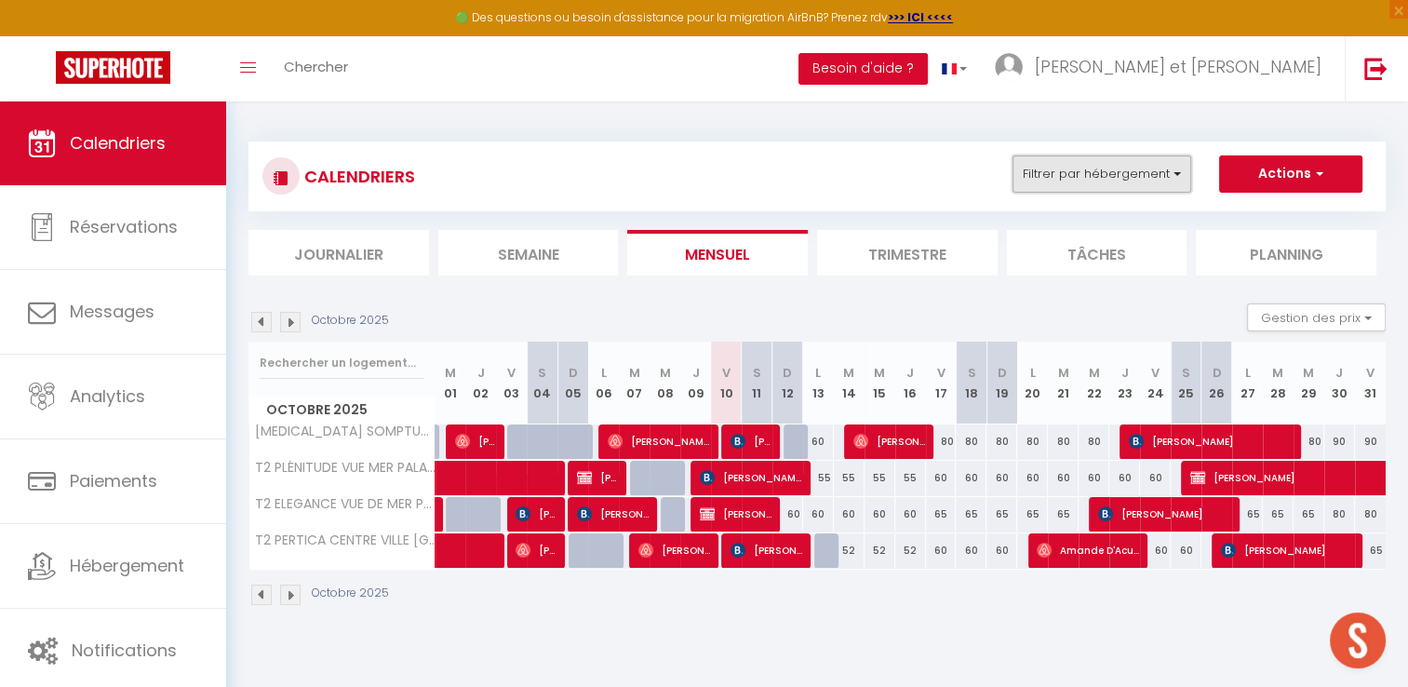
click at [1167, 174] on button "Filtrer par hébergement" at bounding box center [1101, 173] width 179 height 37
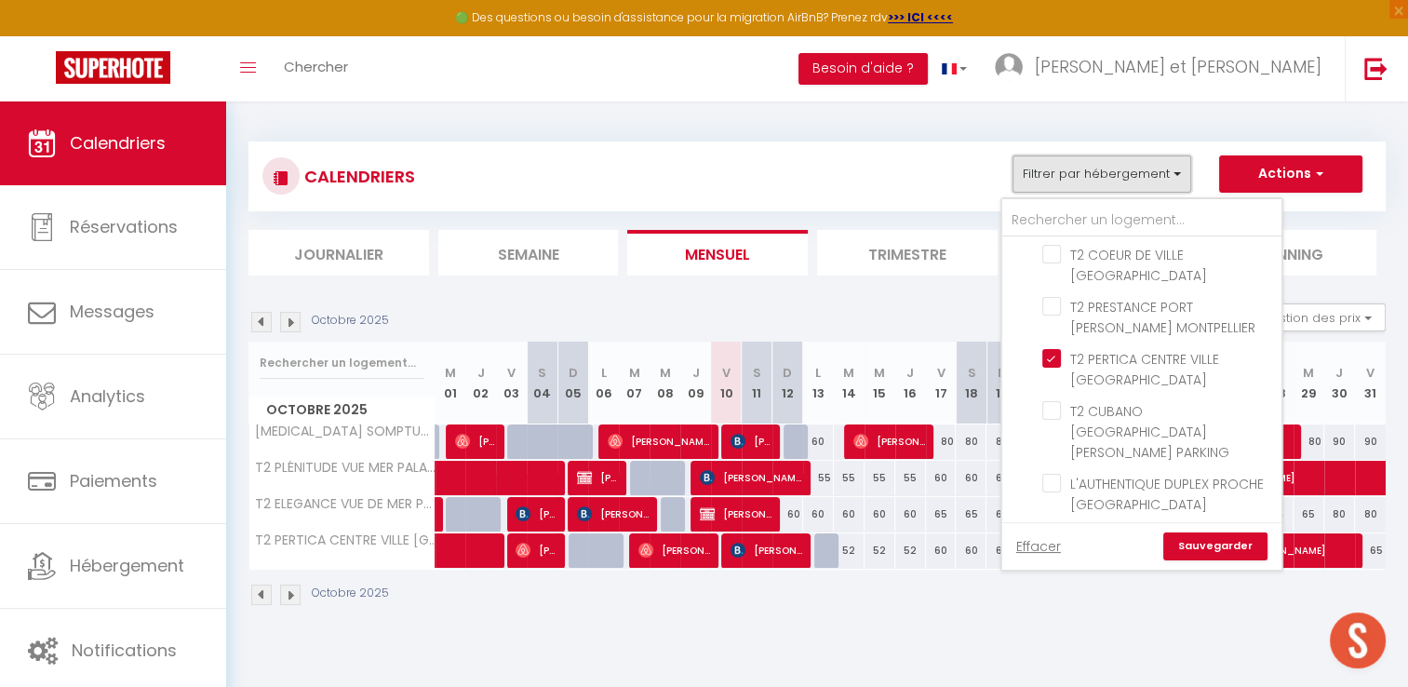
scroll to position [569, 0]
click at [1044, 533] on input "T2 FLORESCENCE PROCHE [GEOGRAPHIC_DATA] ET PLAGES" at bounding box center [1158, 542] width 233 height 19
checkbox input "true"
checkbox input "false"
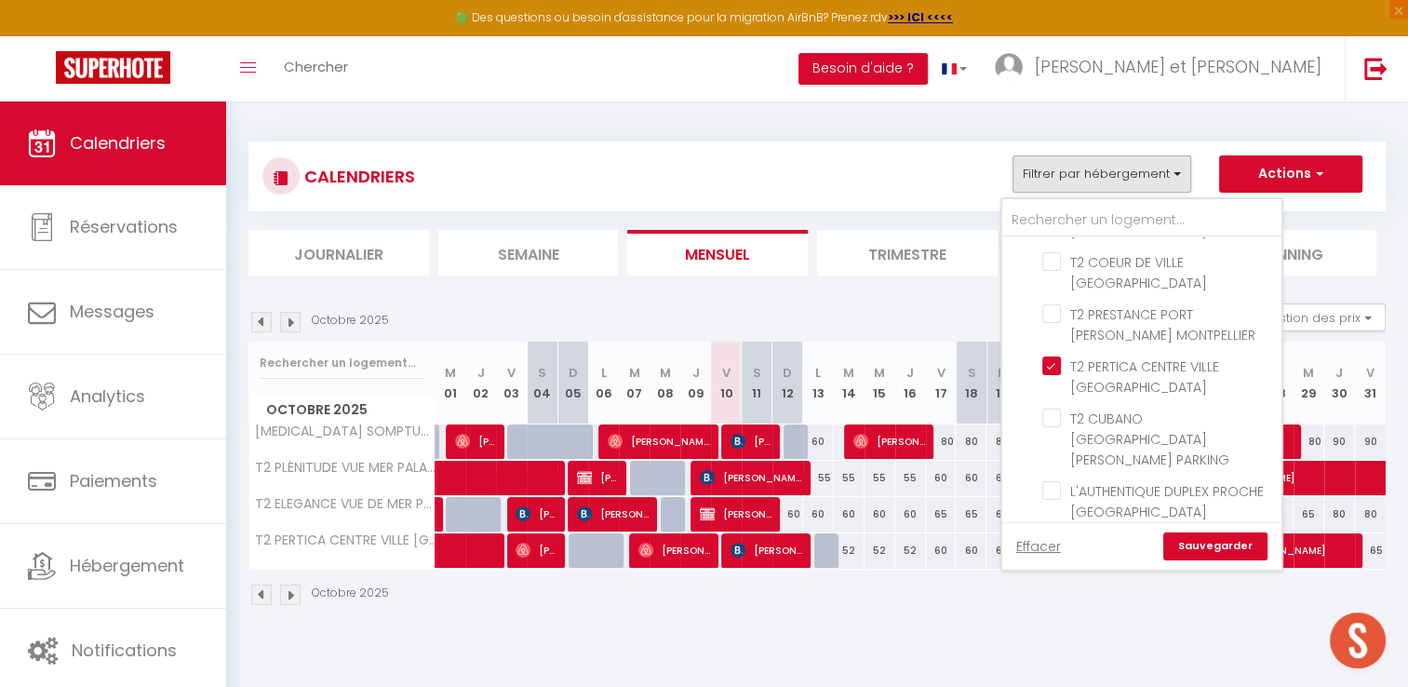
checkbox input "false"
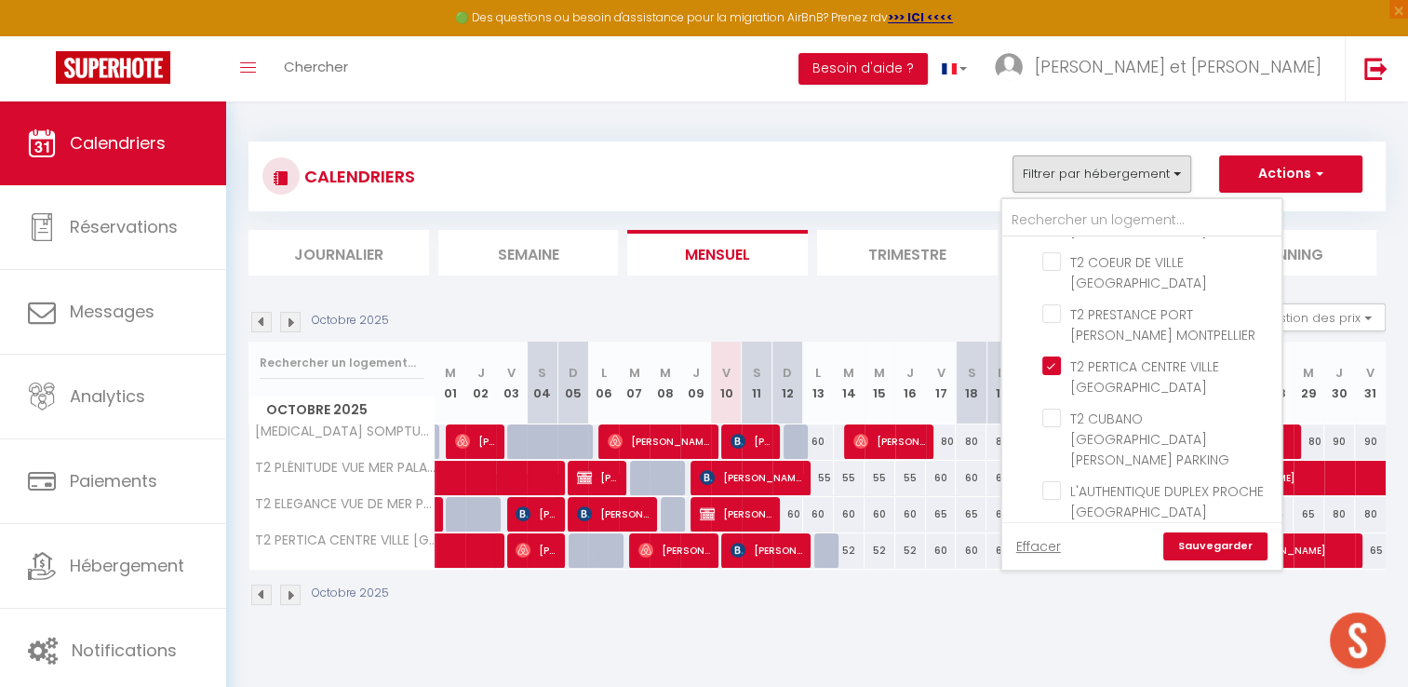
checkbox input "false"
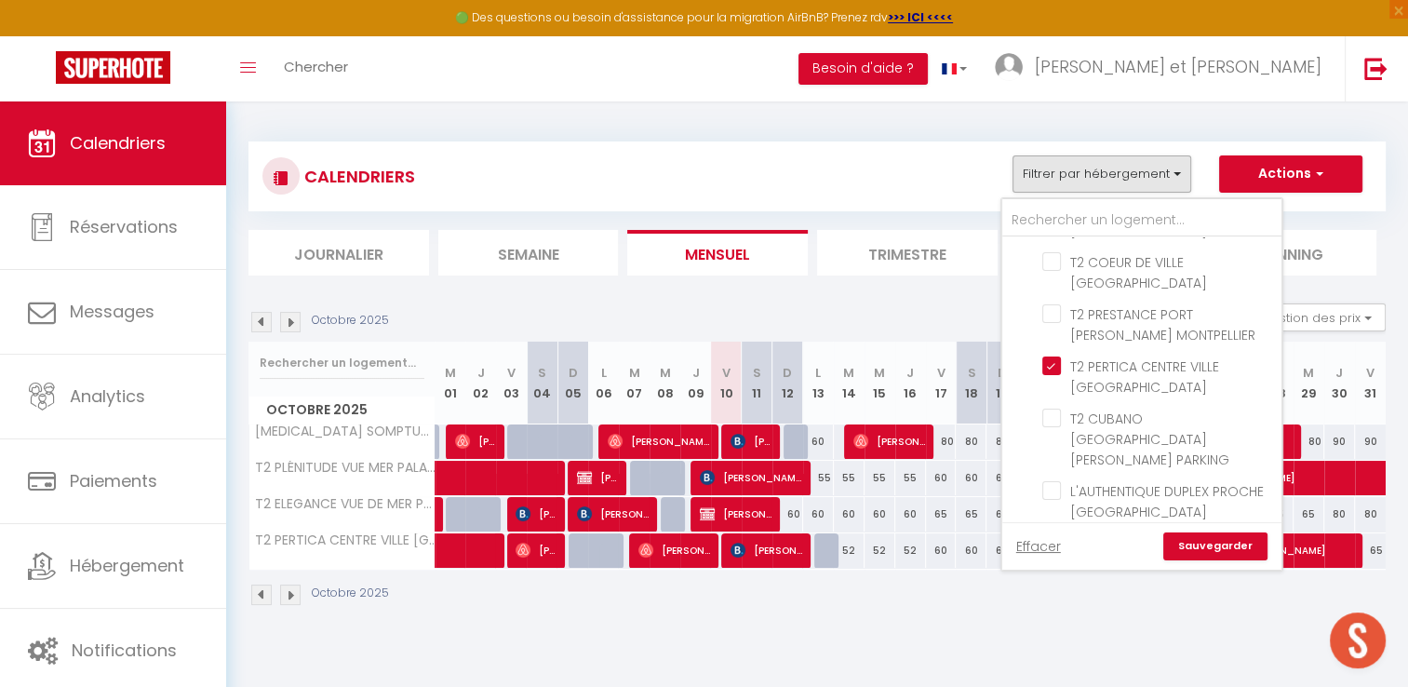
checkbox input "false"
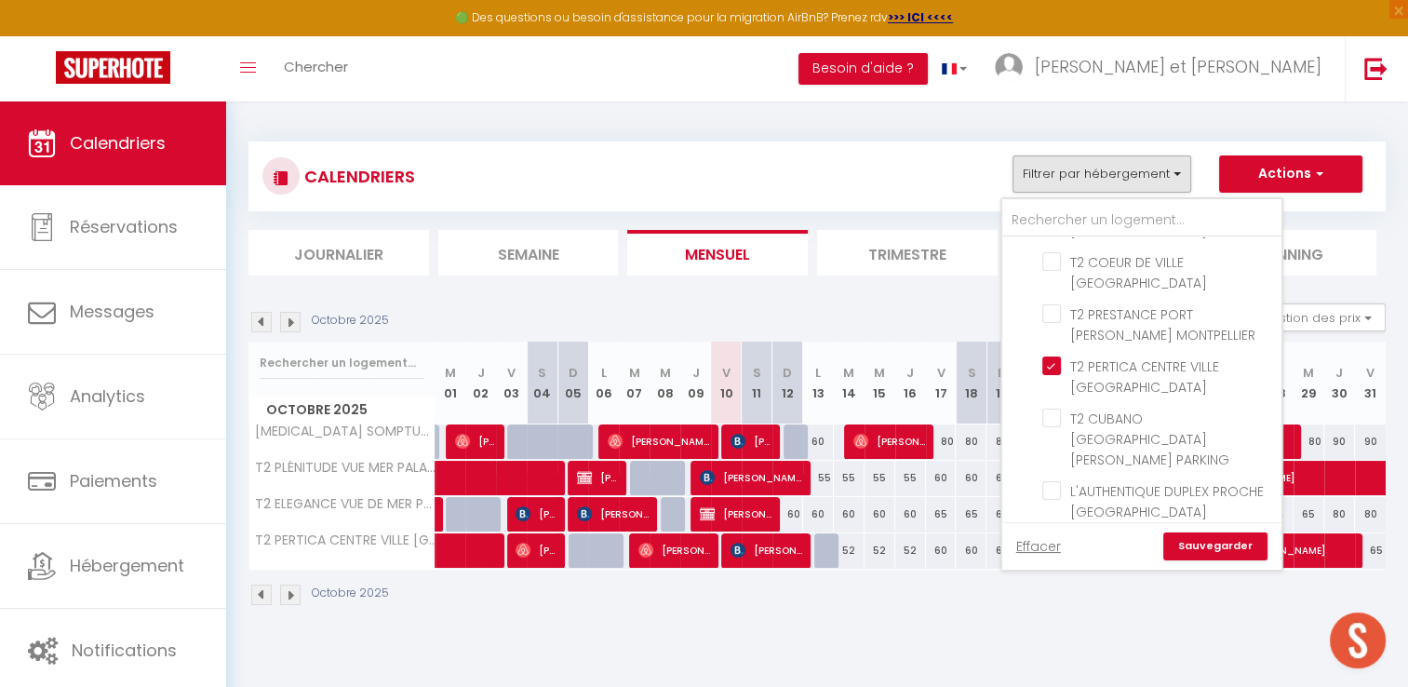
checkbox input "false"
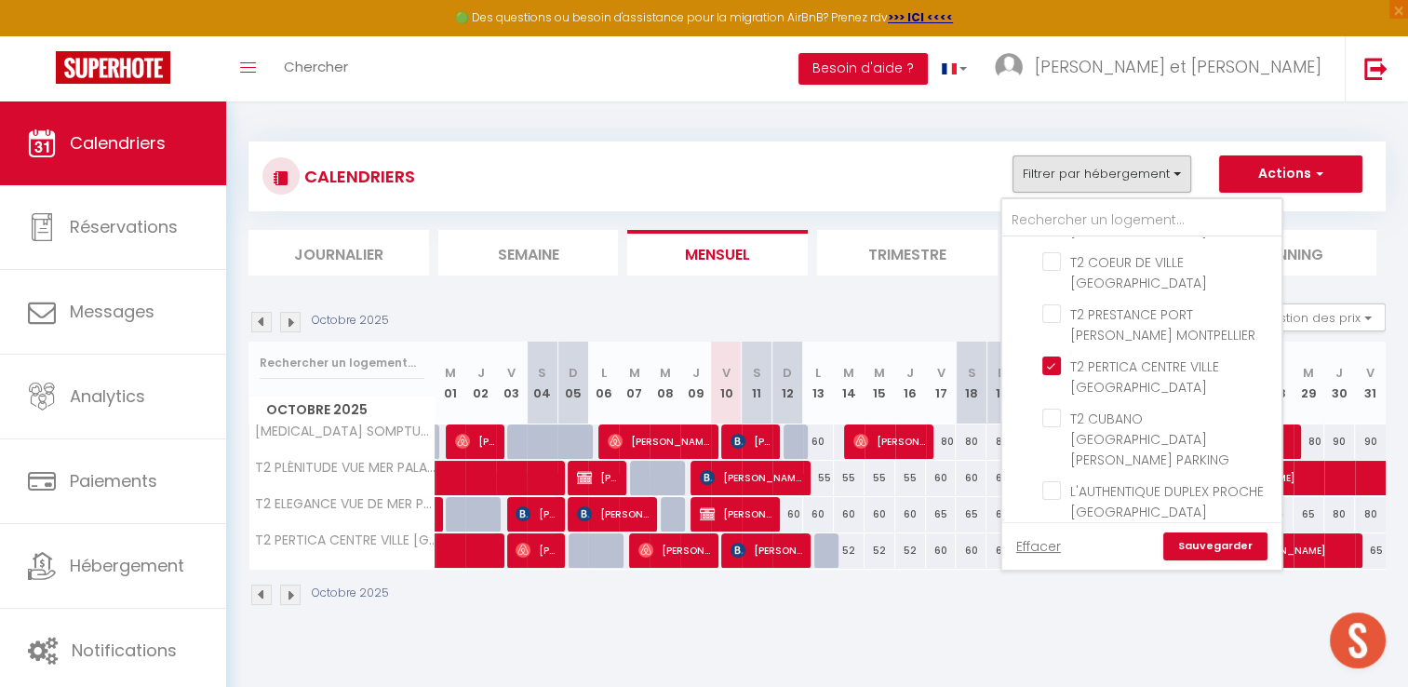
checkbox input "false"
click at [1198, 541] on link "Sauvegarder" at bounding box center [1215, 546] width 104 height 28
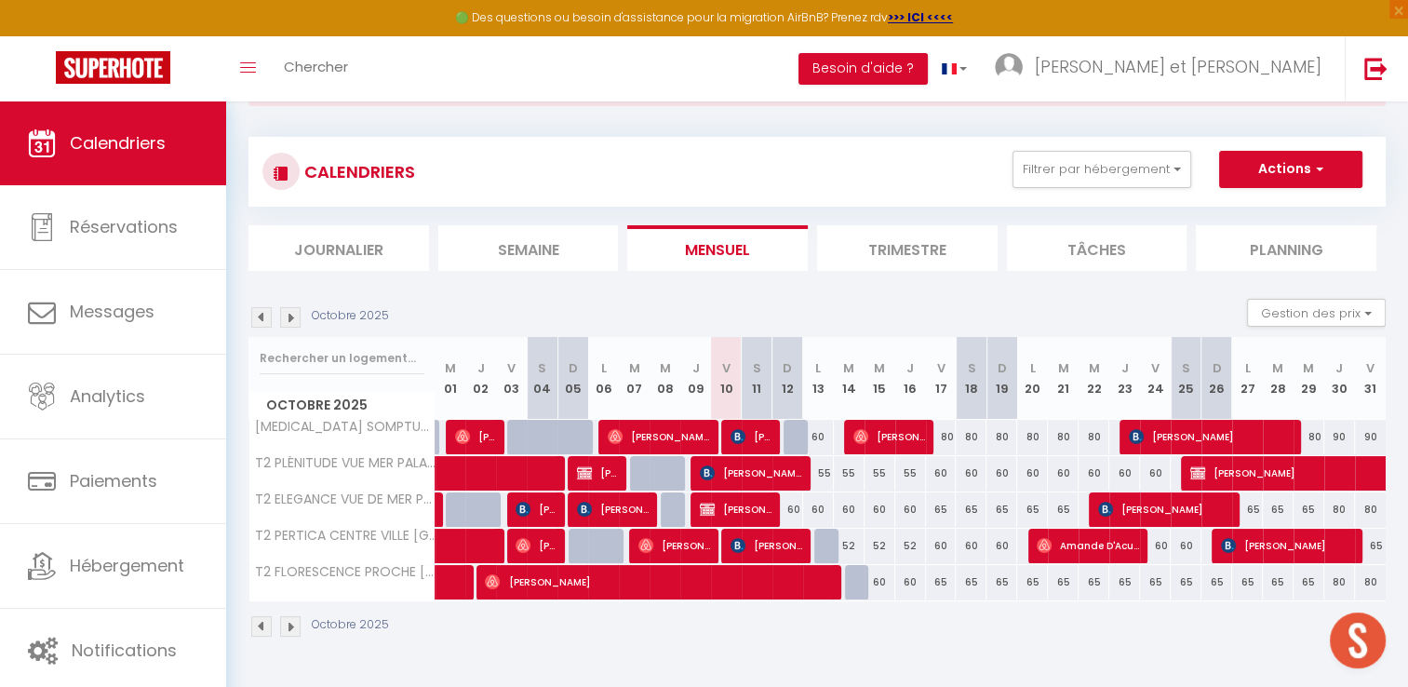
scroll to position [89, 0]
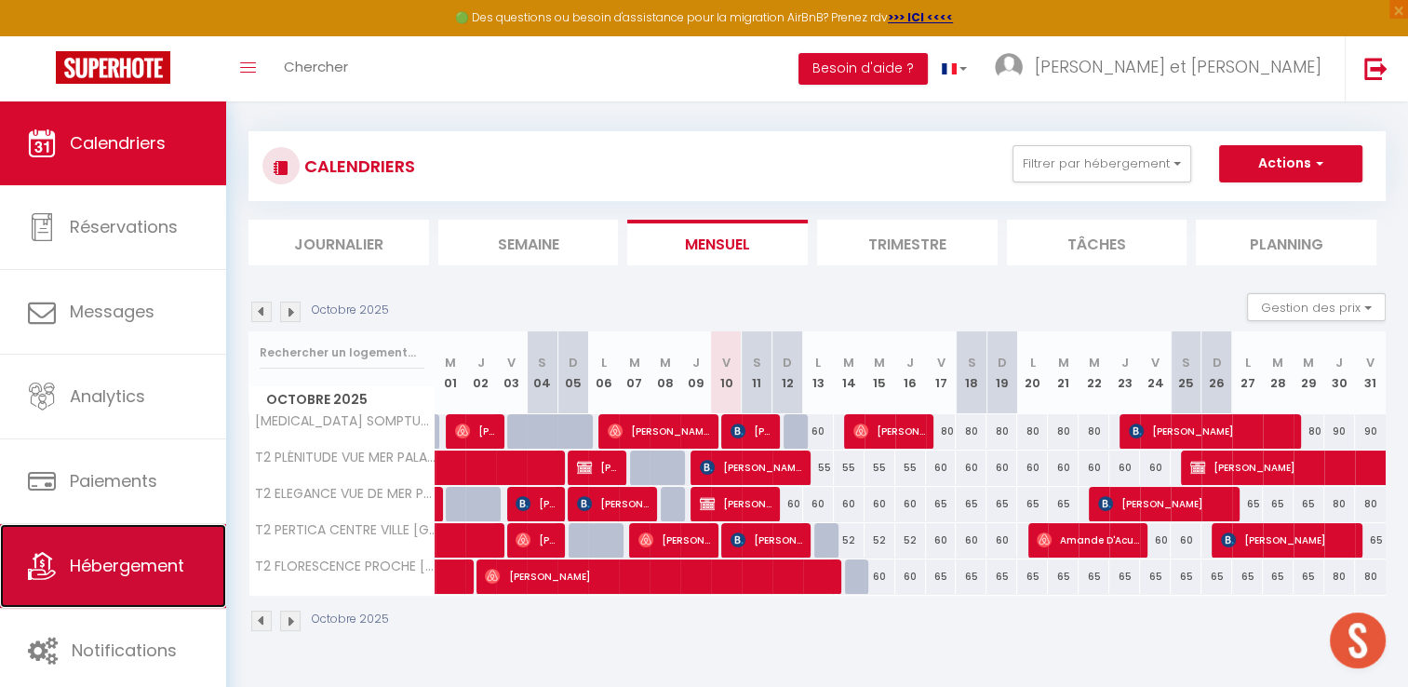
click at [97, 564] on span "Hébergement" at bounding box center [127, 565] width 114 height 23
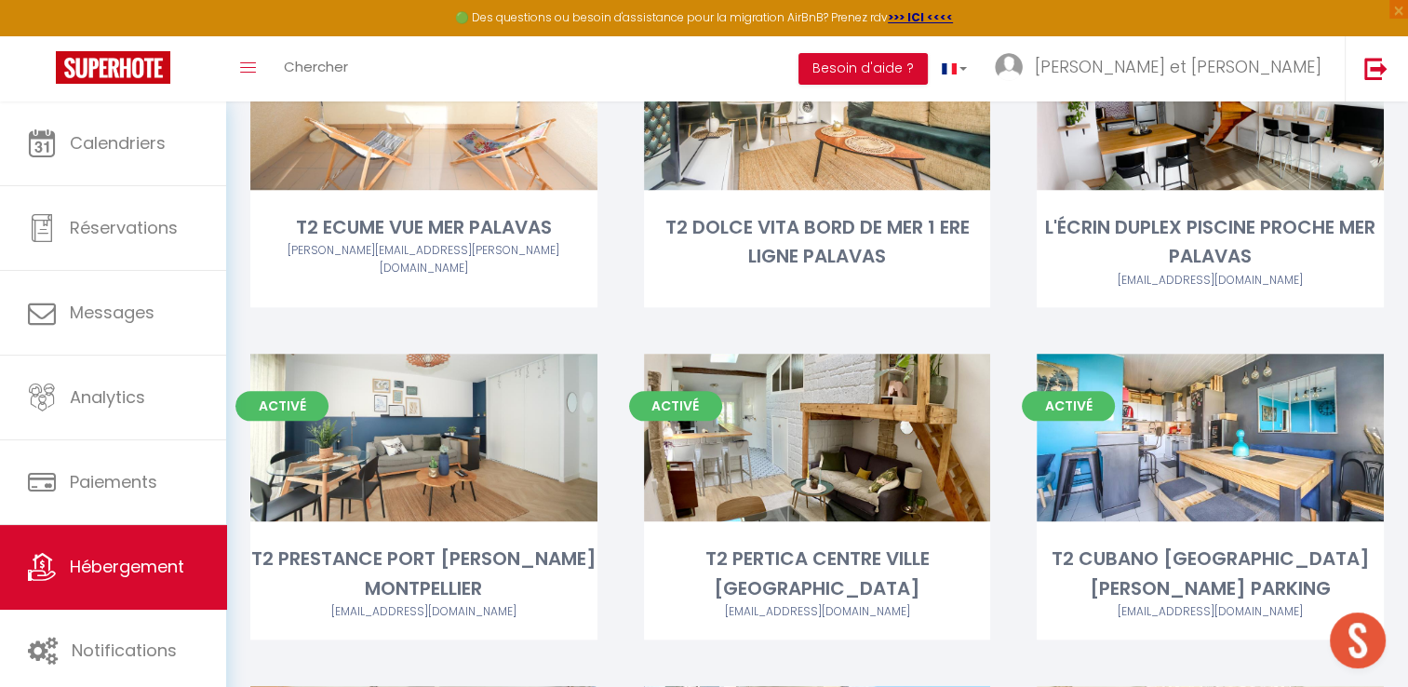
scroll to position [1905, 0]
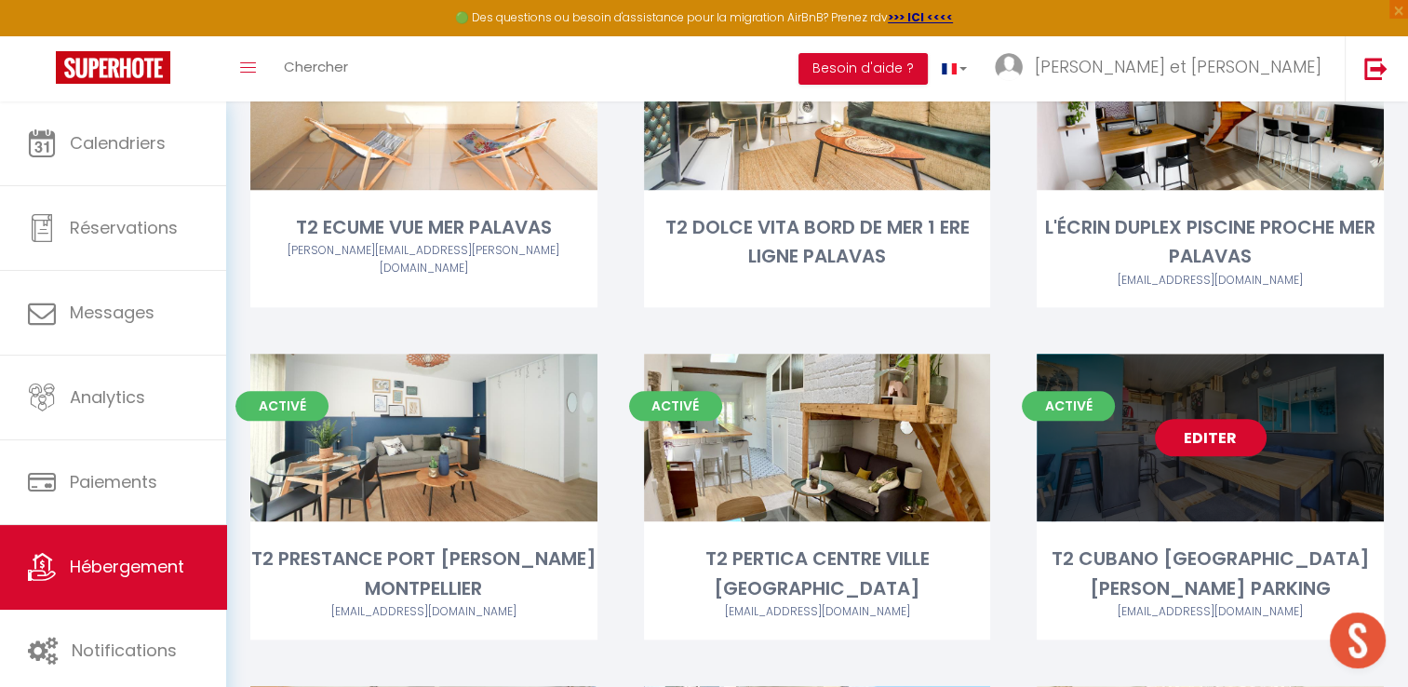
click at [1214, 419] on link "Editer" at bounding box center [1210, 437] width 112 height 37
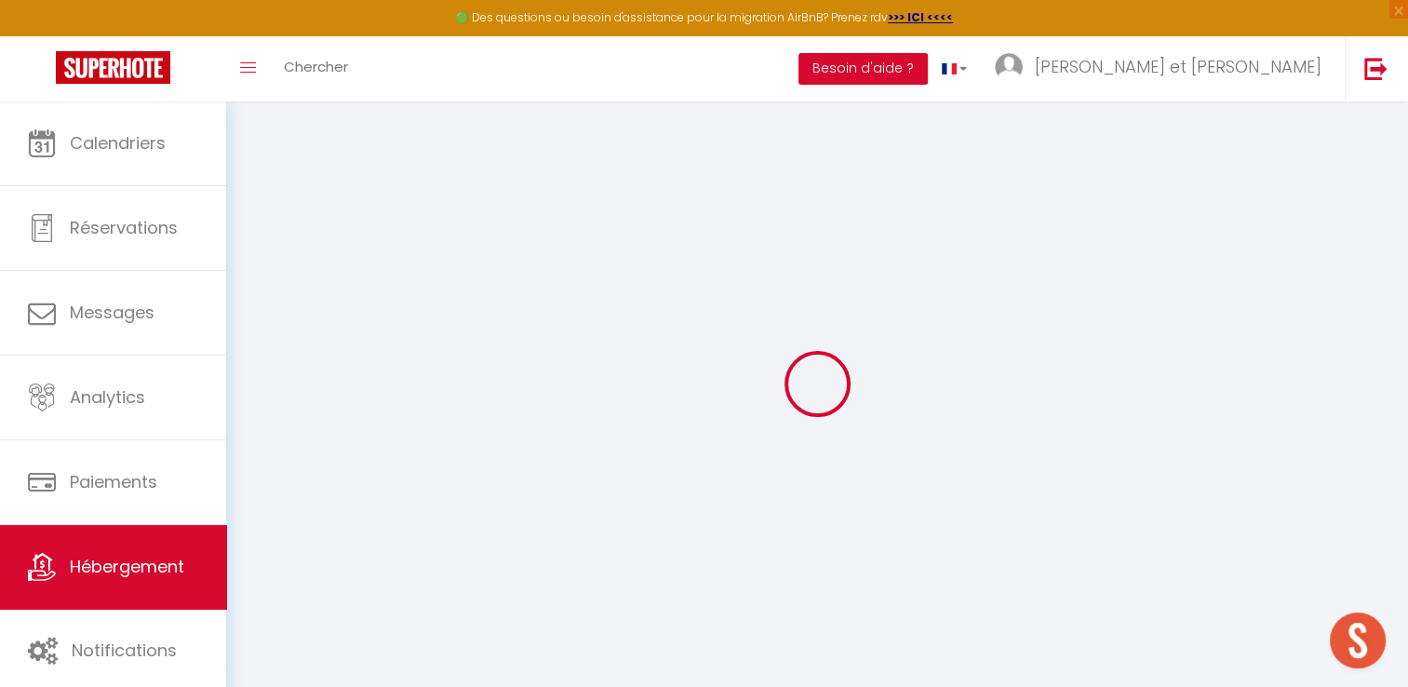
select select "15626-51468515"
select select "+ 22 %"
select select "+ 23 %"
select select "+ 10 %"
select select "+ 20 %"
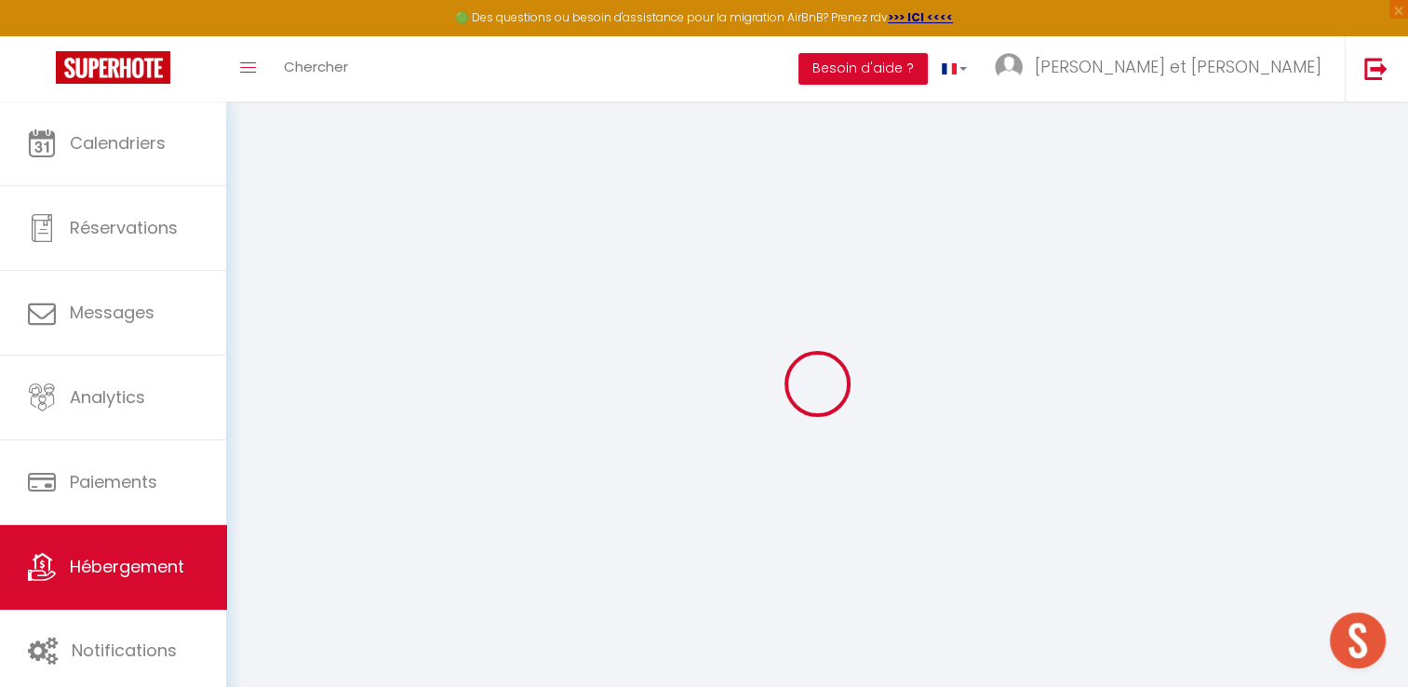
checkbox input "false"
checkbox input "true"
checkbox input "false"
select select "EUR"
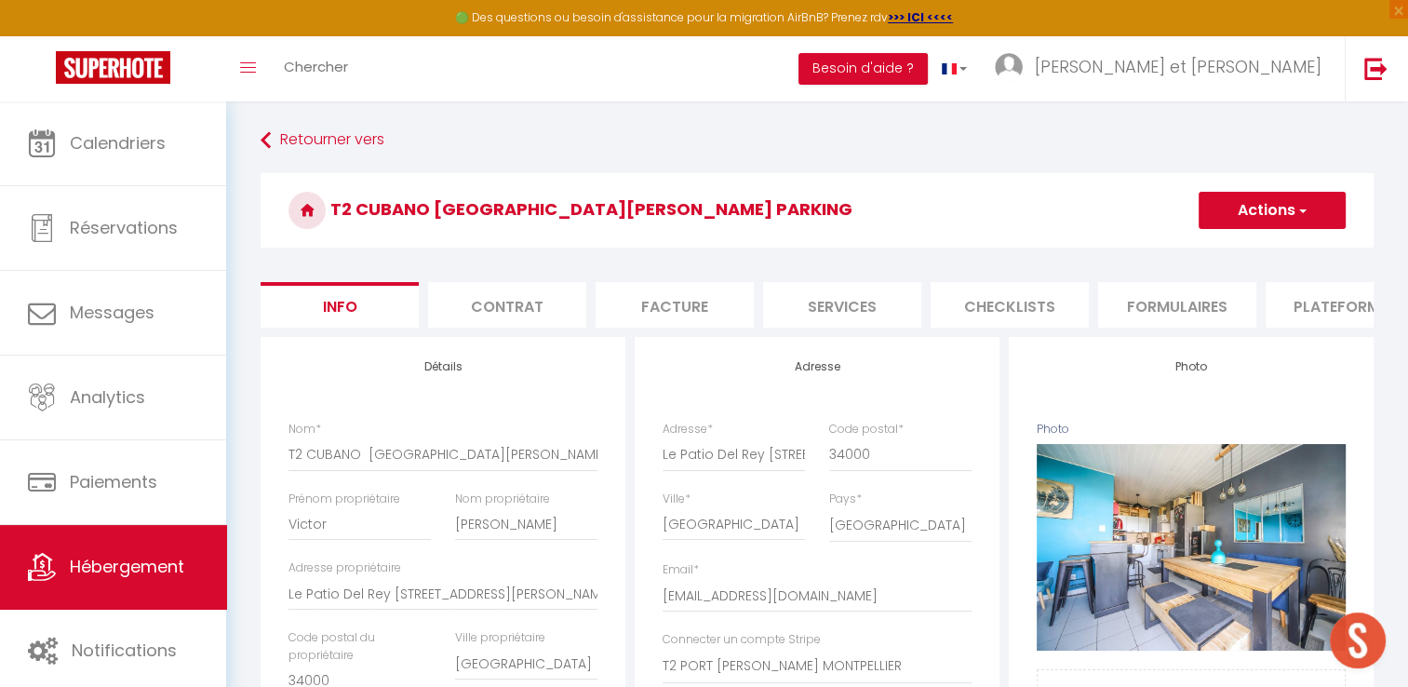
click at [1322, 322] on li "Plateformes" at bounding box center [1344, 305] width 158 height 46
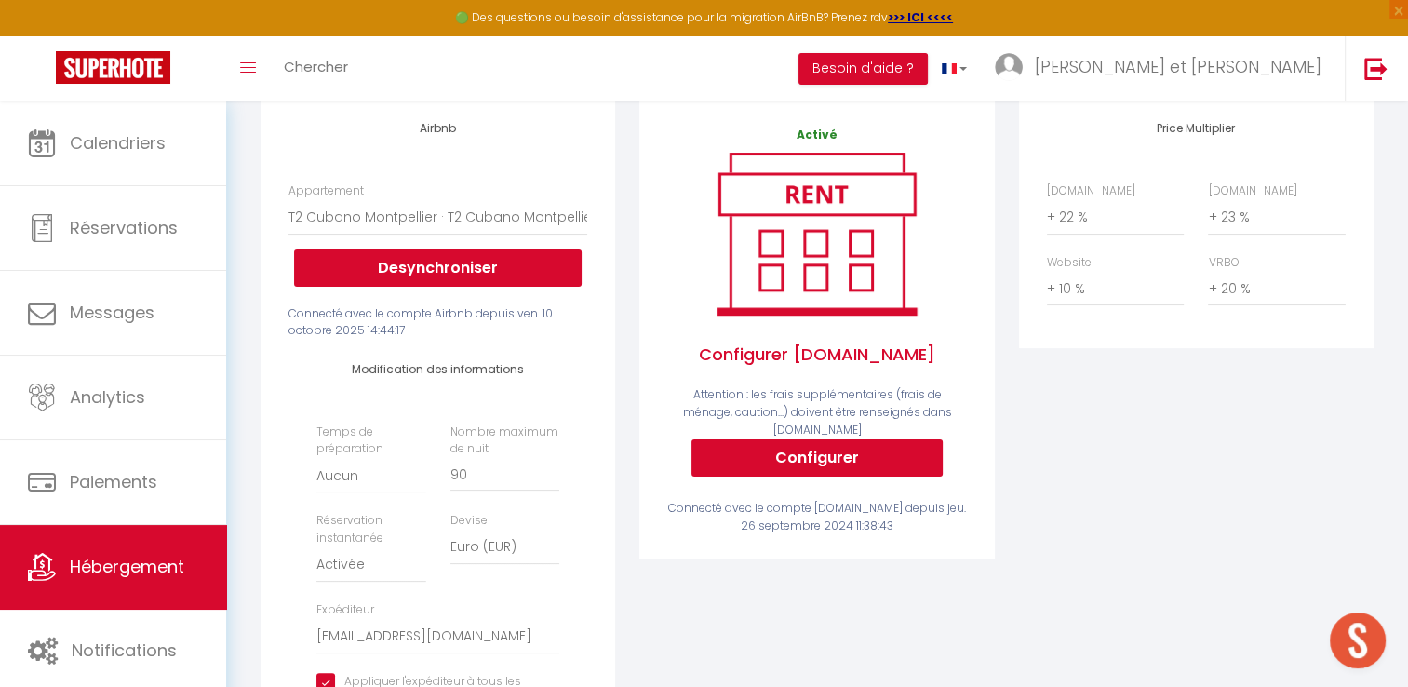
scroll to position [379, 0]
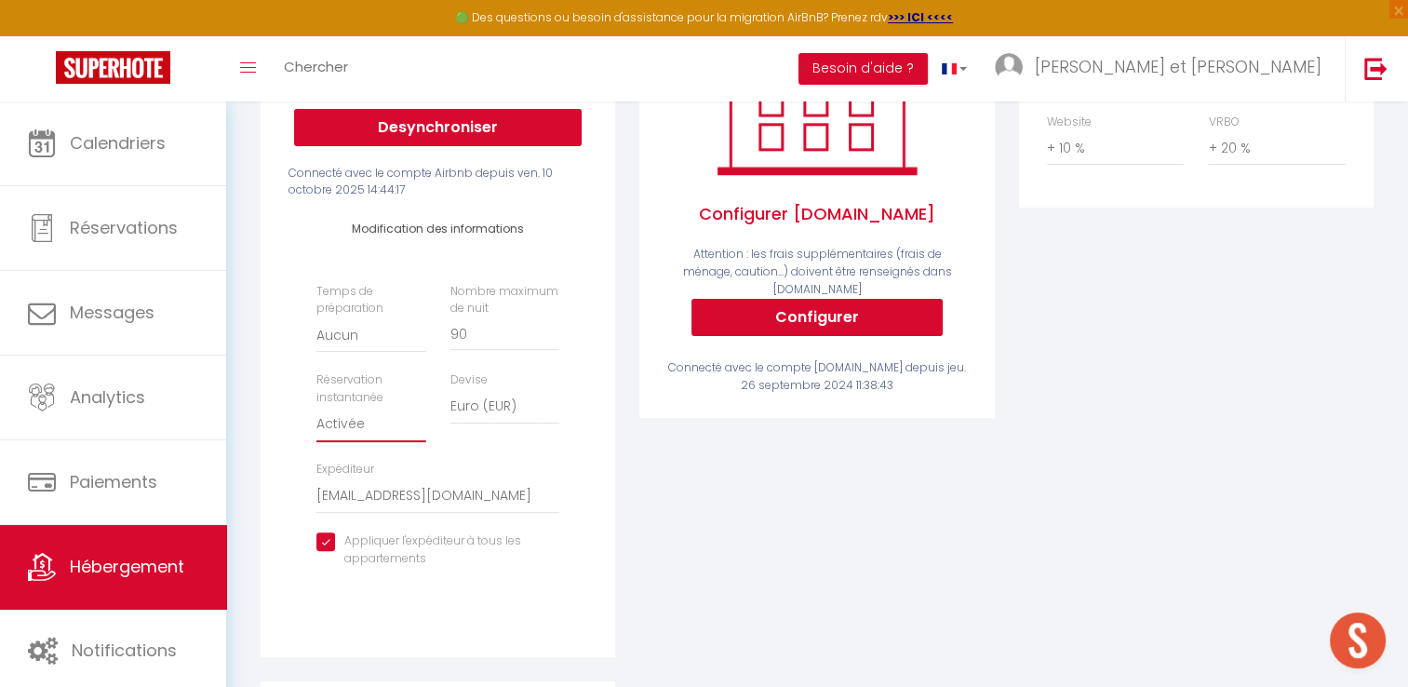
click at [333, 436] on select "Activée Demander des évaluations positives" at bounding box center [370, 424] width 109 height 35
select select "well_reviewed_guests"
click at [316, 420] on select "Activée Demander des évaluations positives" at bounding box center [370, 424] width 109 height 35
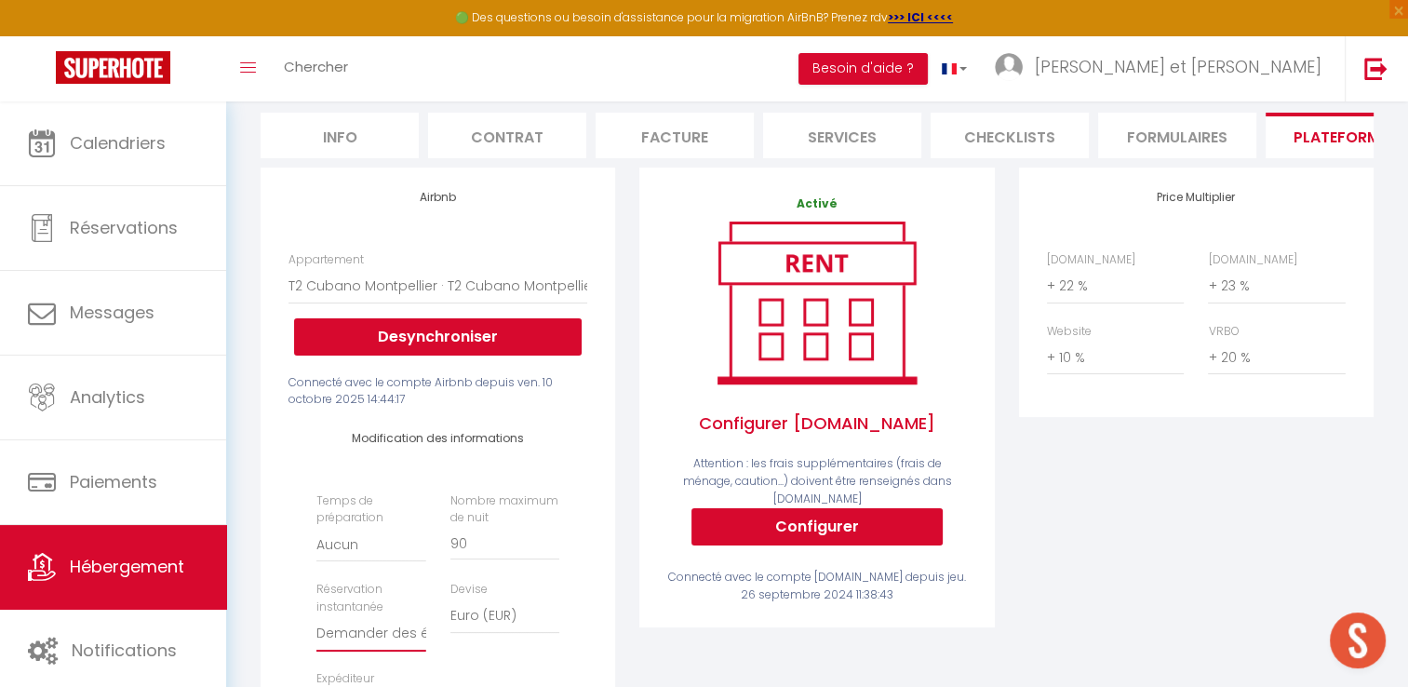
scroll to position [0, 0]
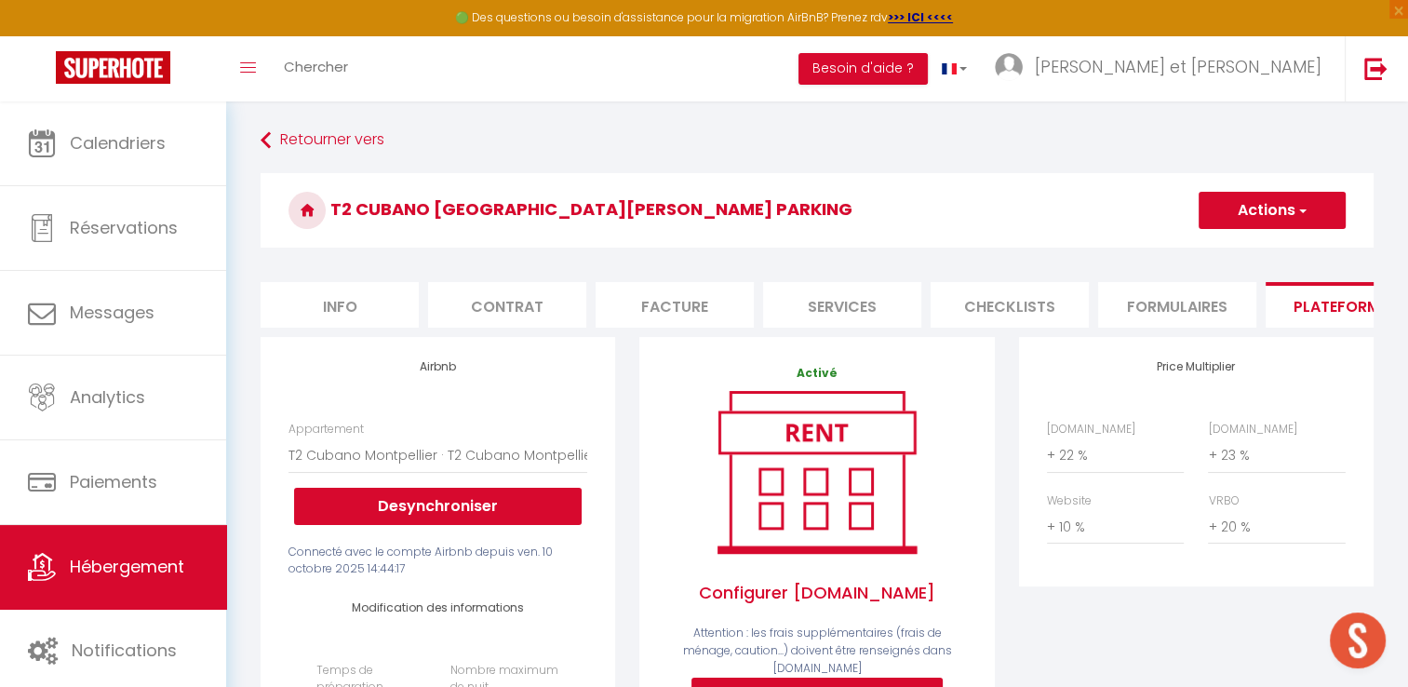
click at [1250, 208] on button "Actions" at bounding box center [1271, 210] width 147 height 37
click at [1226, 250] on link "Enregistrer" at bounding box center [1270, 251] width 147 height 24
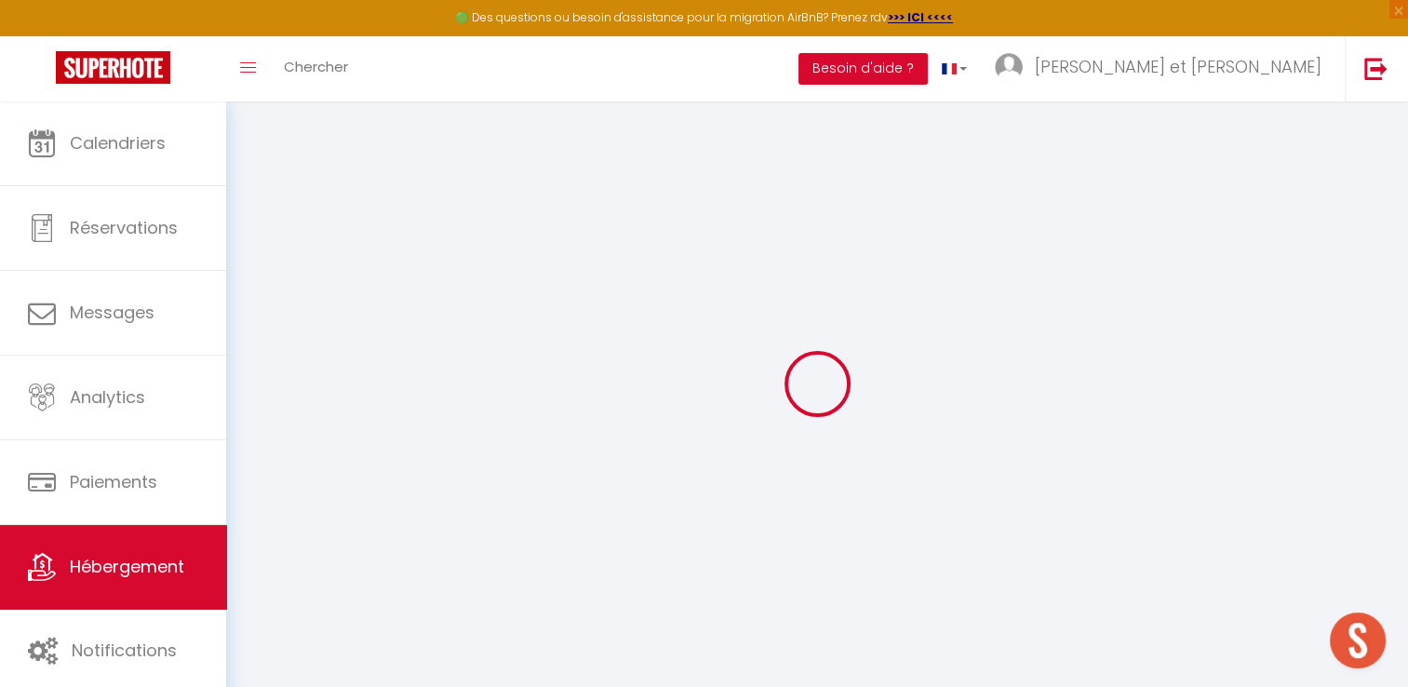
select select "well_reviewed_guests"
select select "EUR"
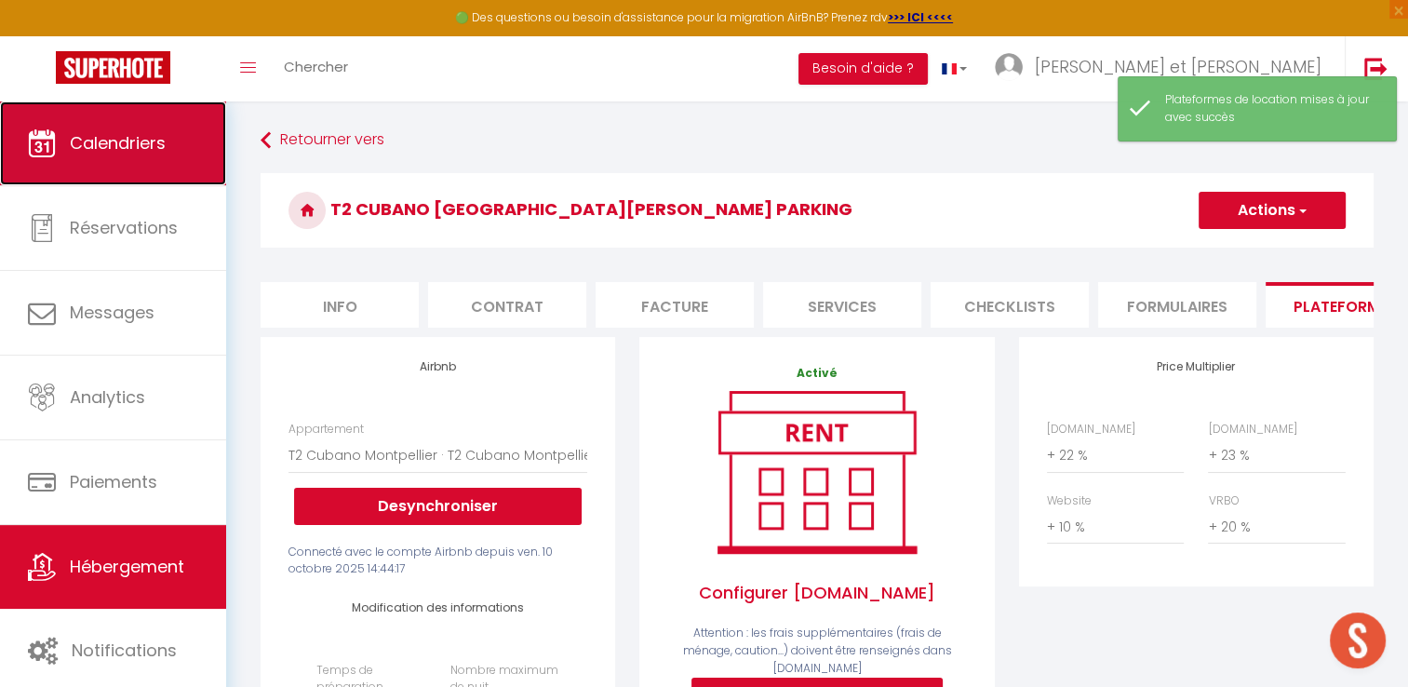
click at [85, 124] on link "Calendriers" at bounding box center [113, 143] width 226 height 84
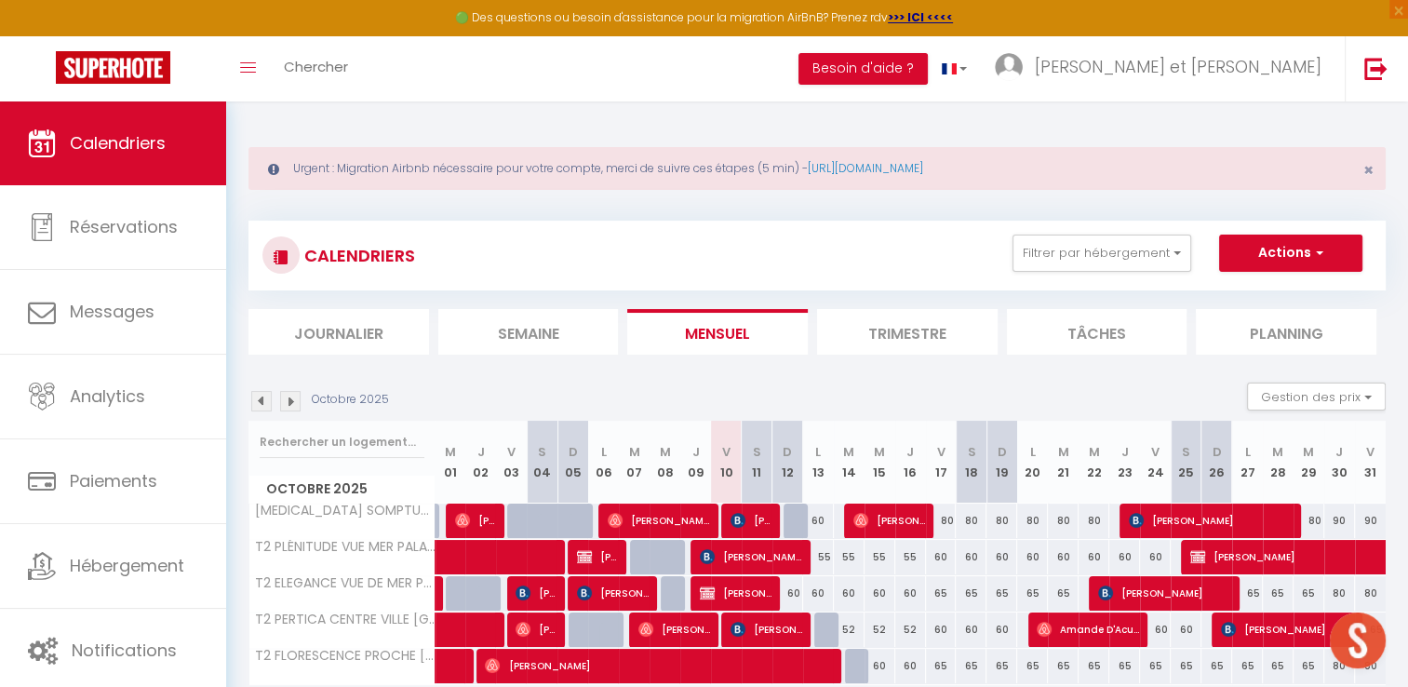
scroll to position [100, 0]
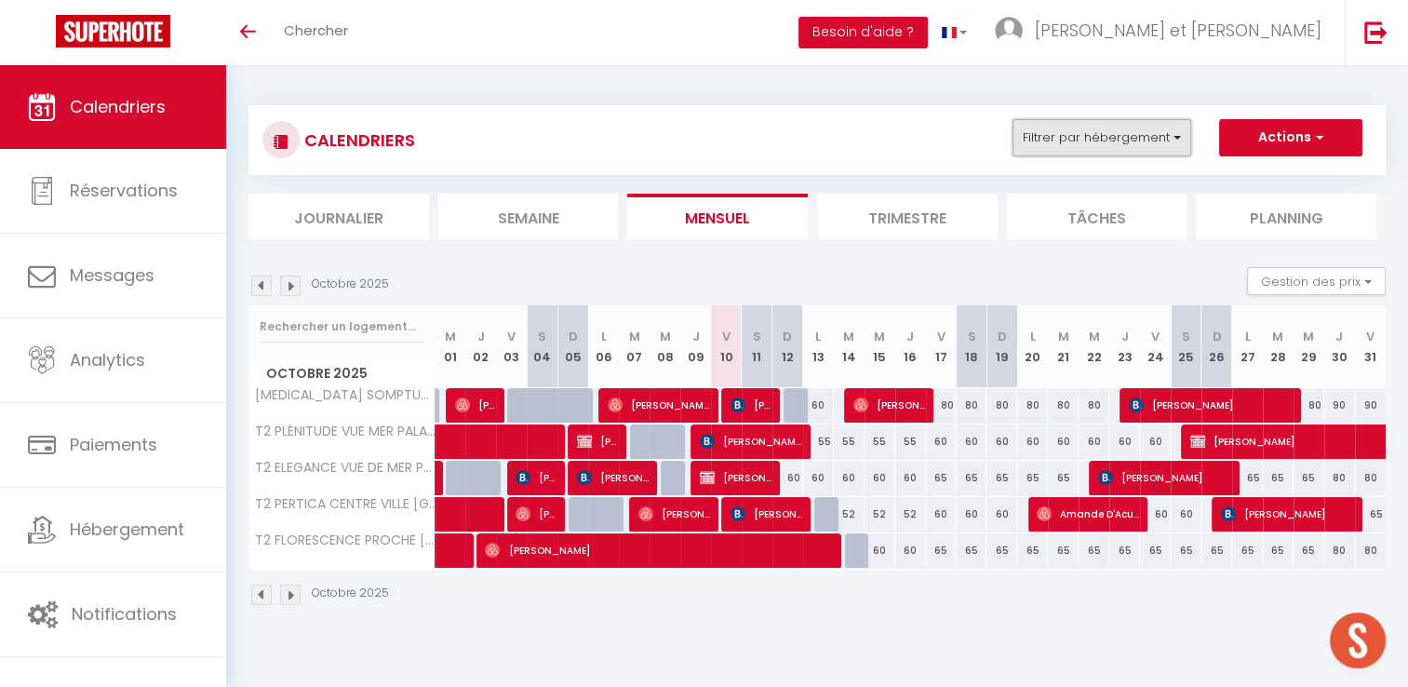
click at [1180, 141] on button "Filtrer par hébergement" at bounding box center [1101, 137] width 179 height 37
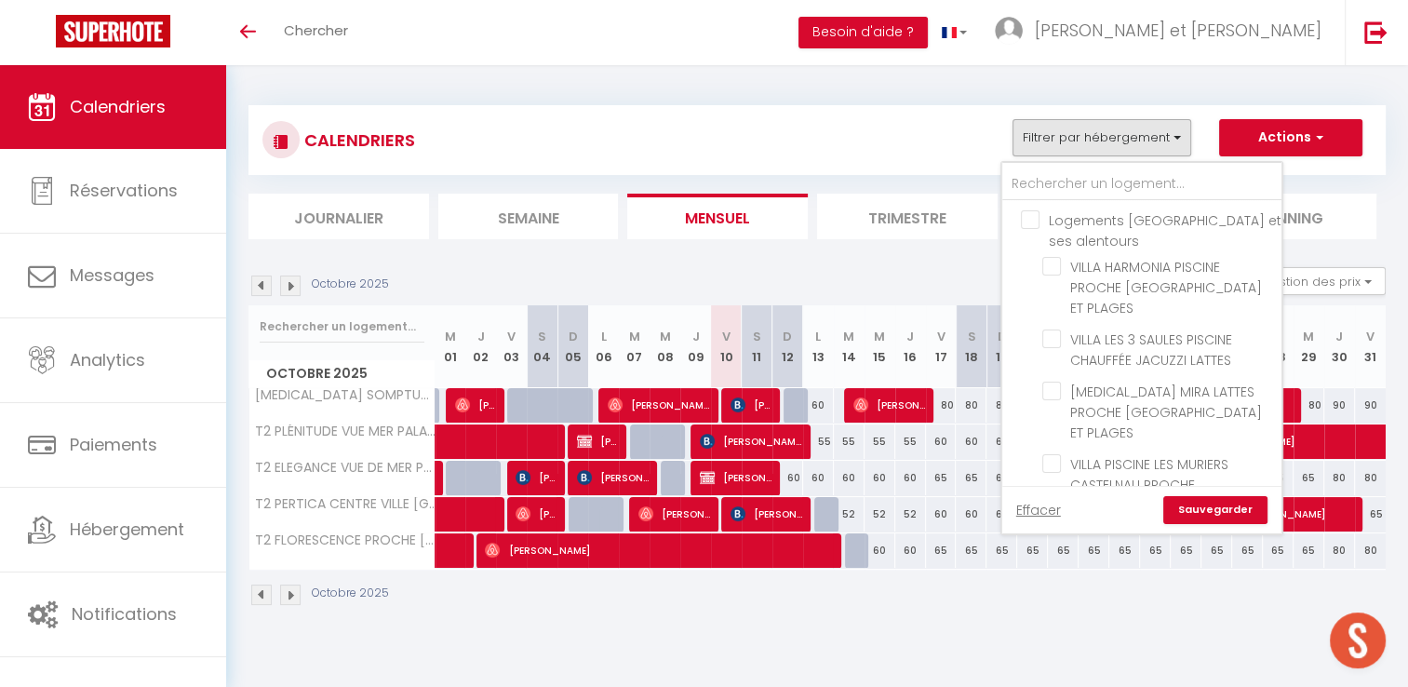
click at [1031, 218] on input "Logements [GEOGRAPHIC_DATA] et ses alentours" at bounding box center [1160, 219] width 279 height 19
checkbox input "true"
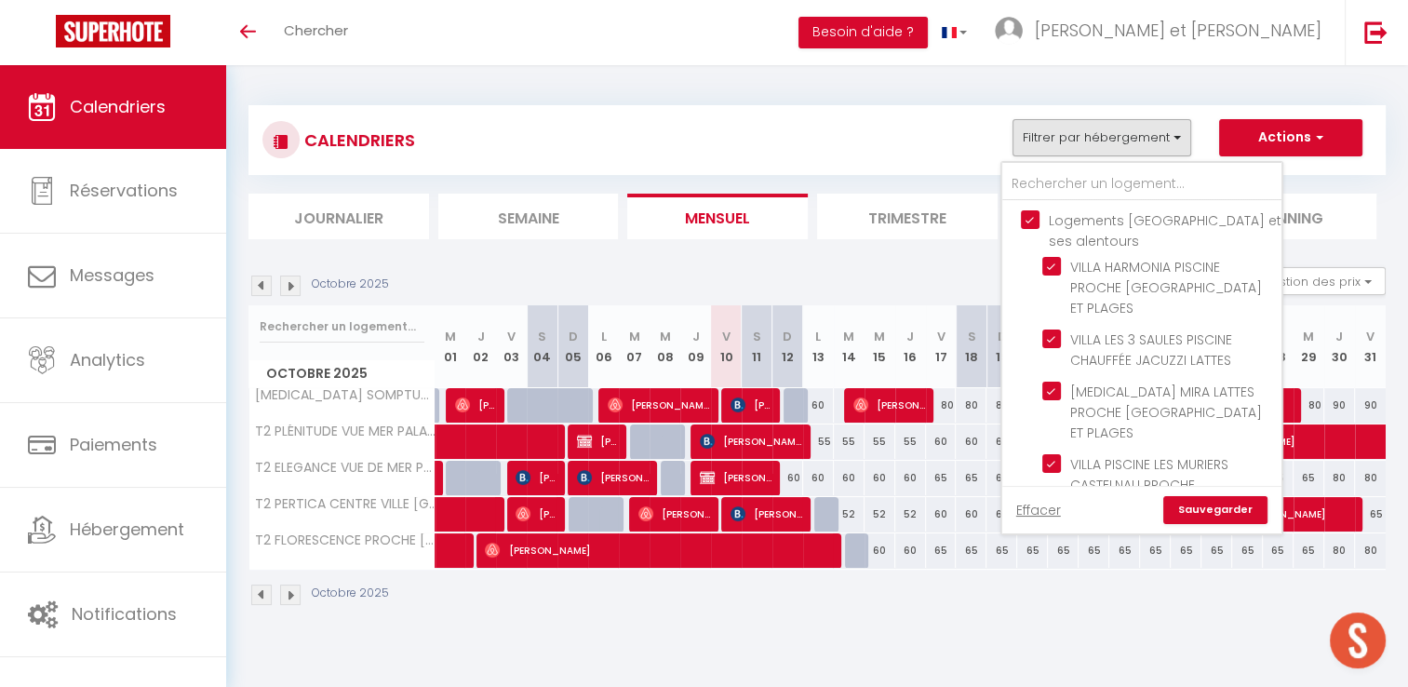
checkbox input "true"
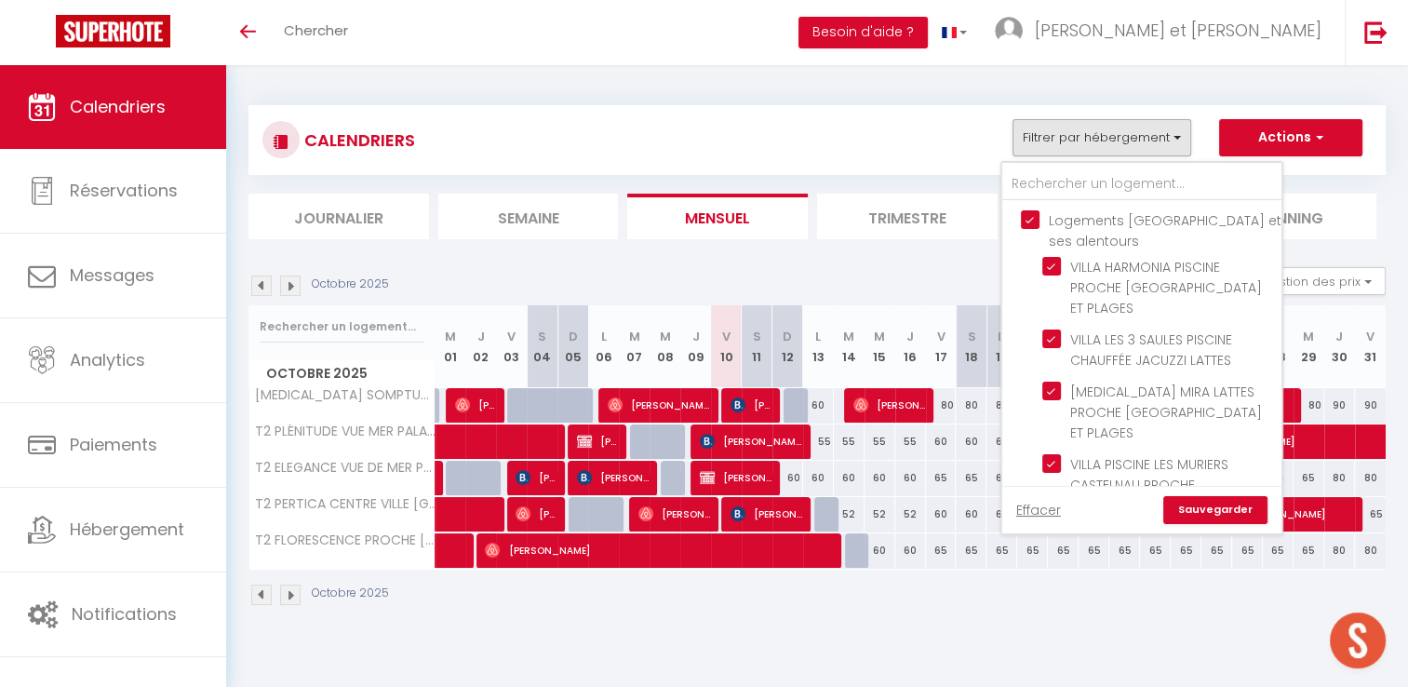
checkbox input "true"
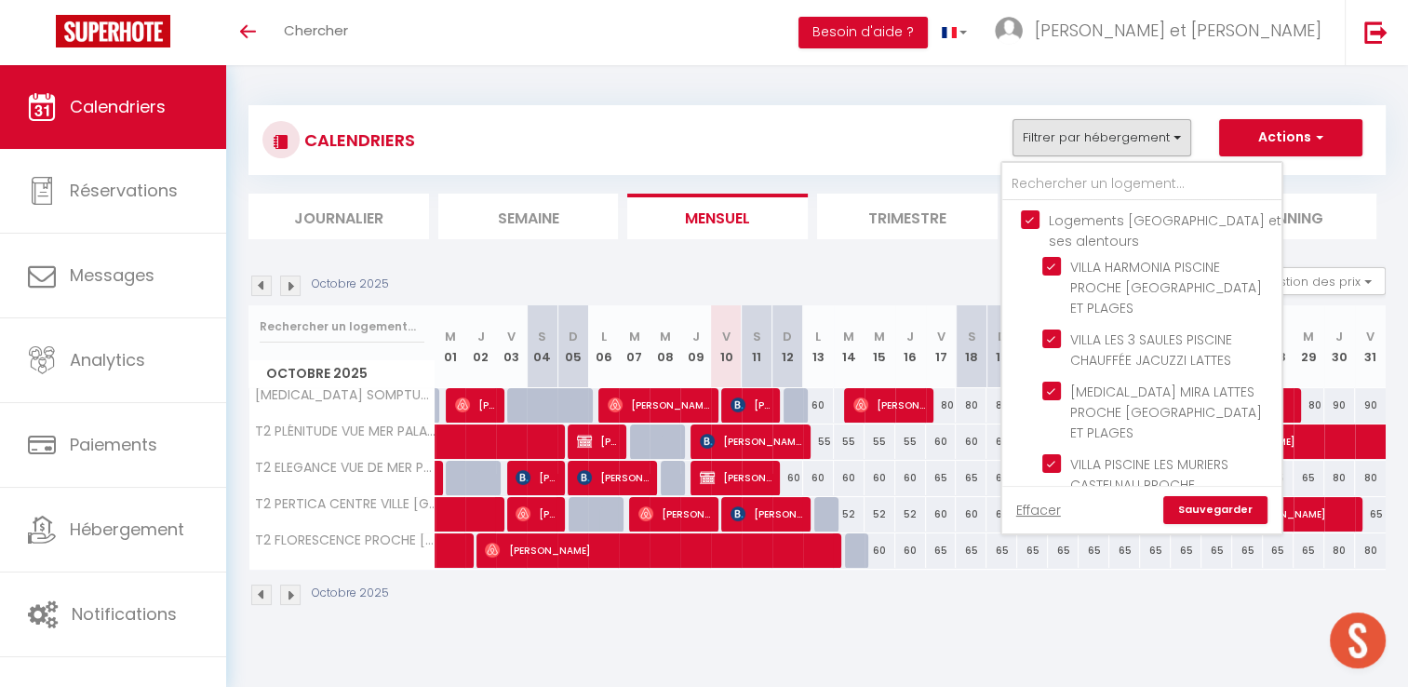
checkbox input "false"
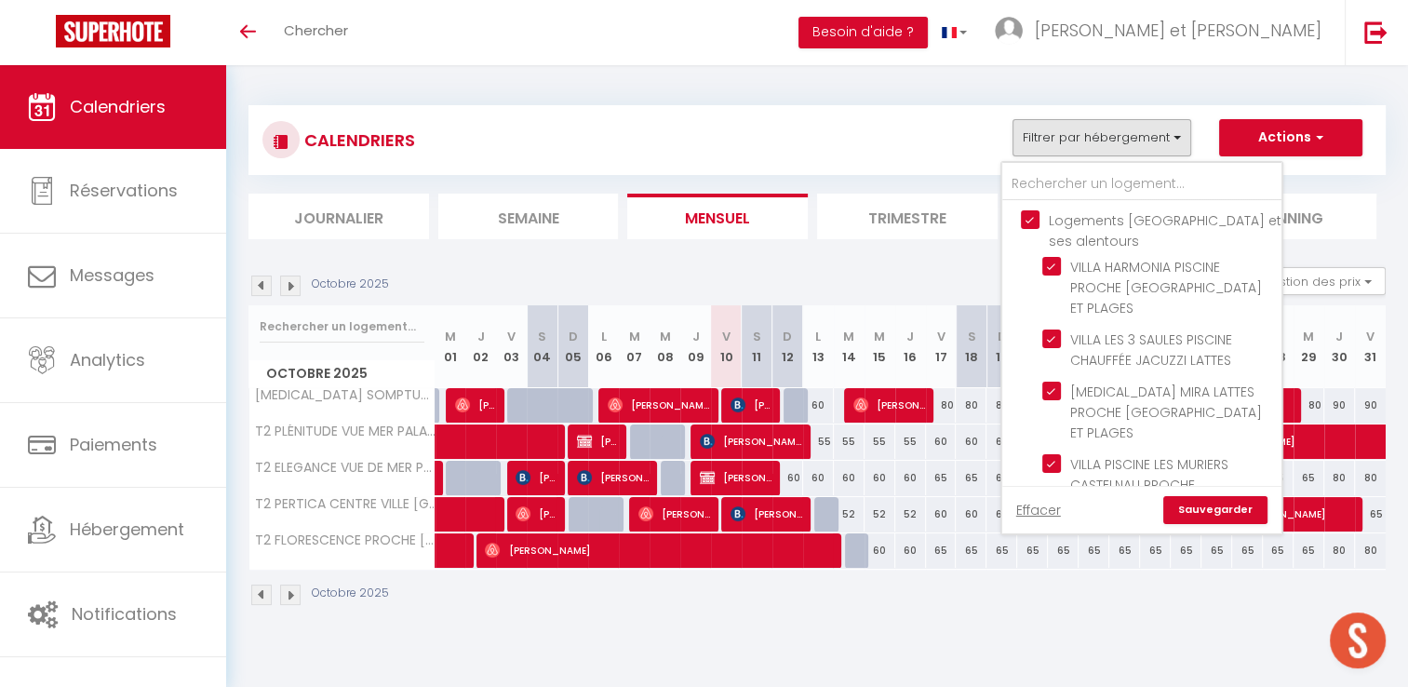
checkbox input "false"
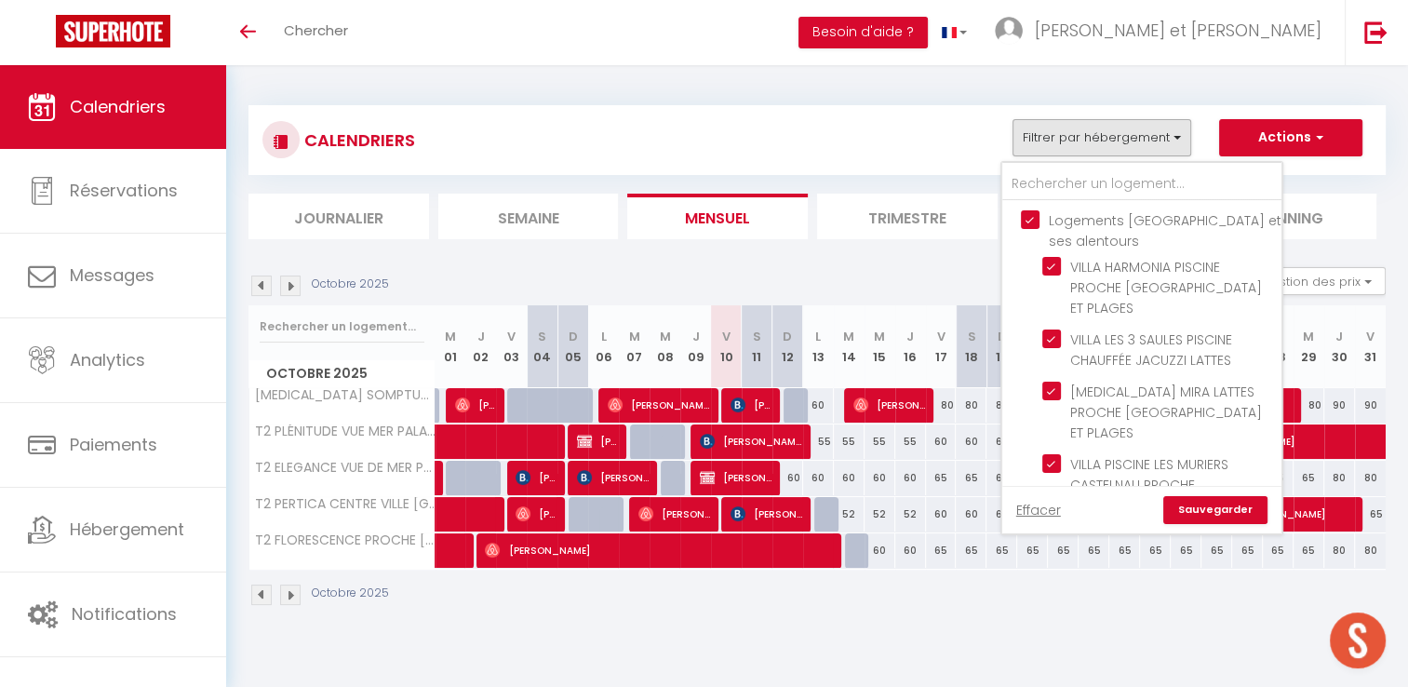
checkbox input "false"
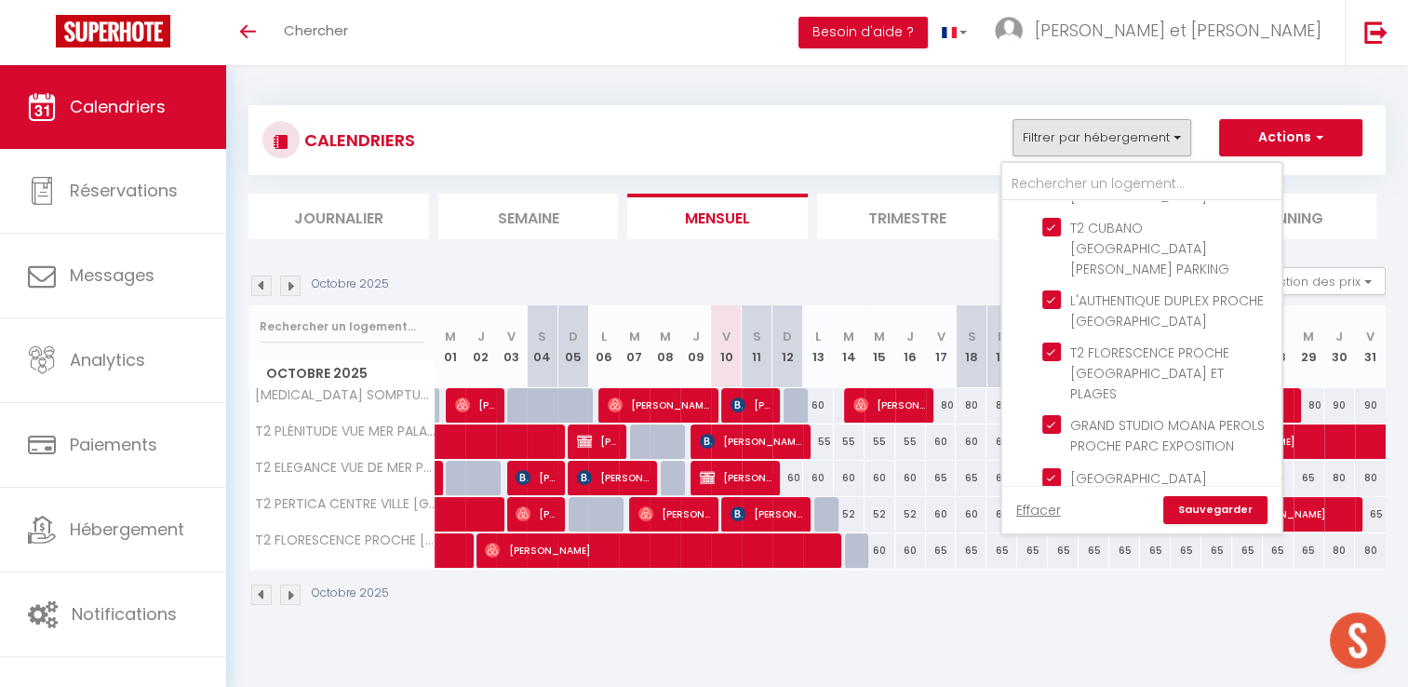
scroll to position [792, 0]
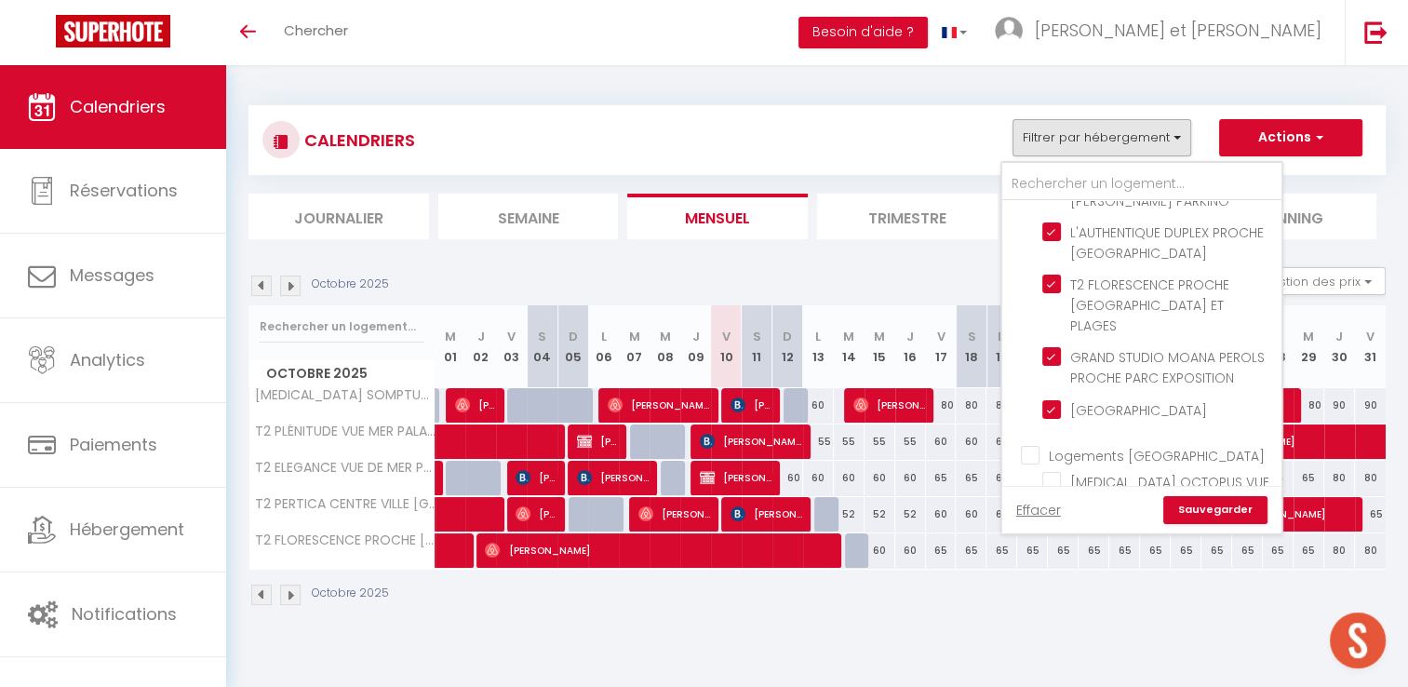
click at [1032, 445] on input "Logements [GEOGRAPHIC_DATA]" at bounding box center [1160, 454] width 279 height 19
checkbox input "true"
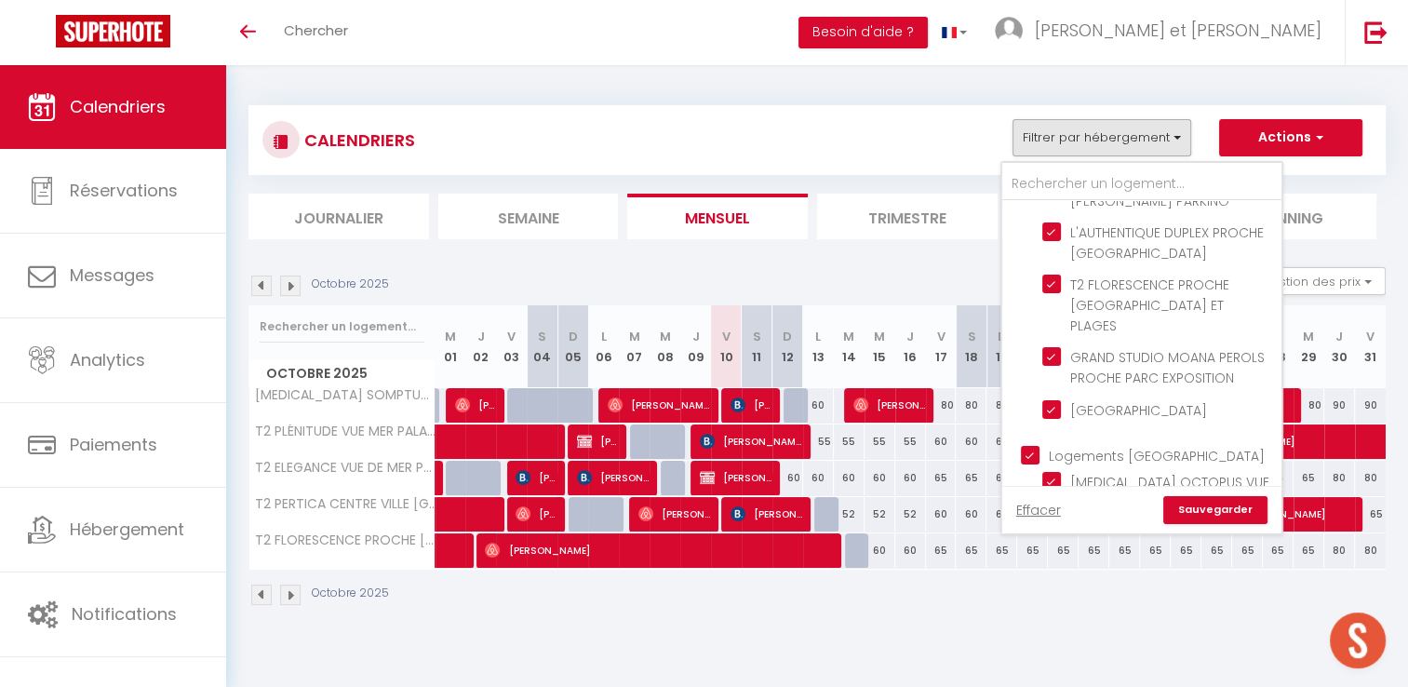
checkbox input "true"
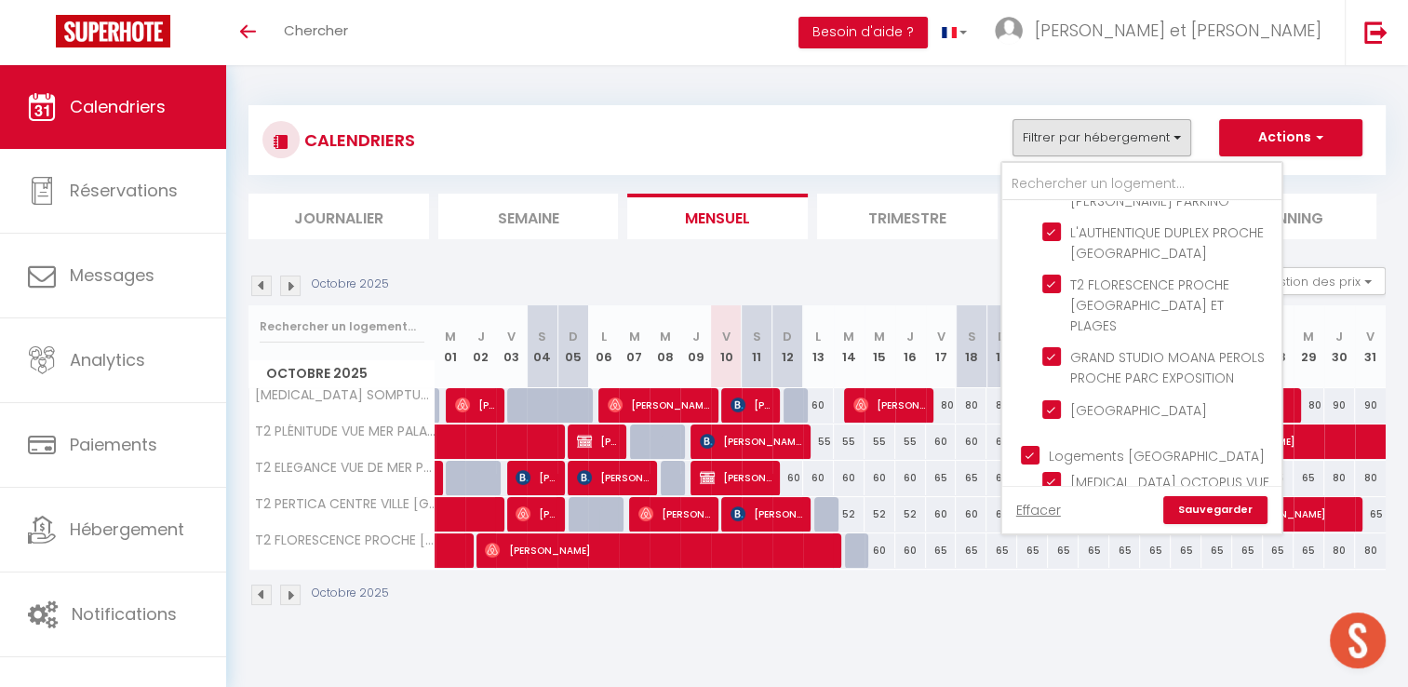
checkbox input "true"
checkbox input "false"
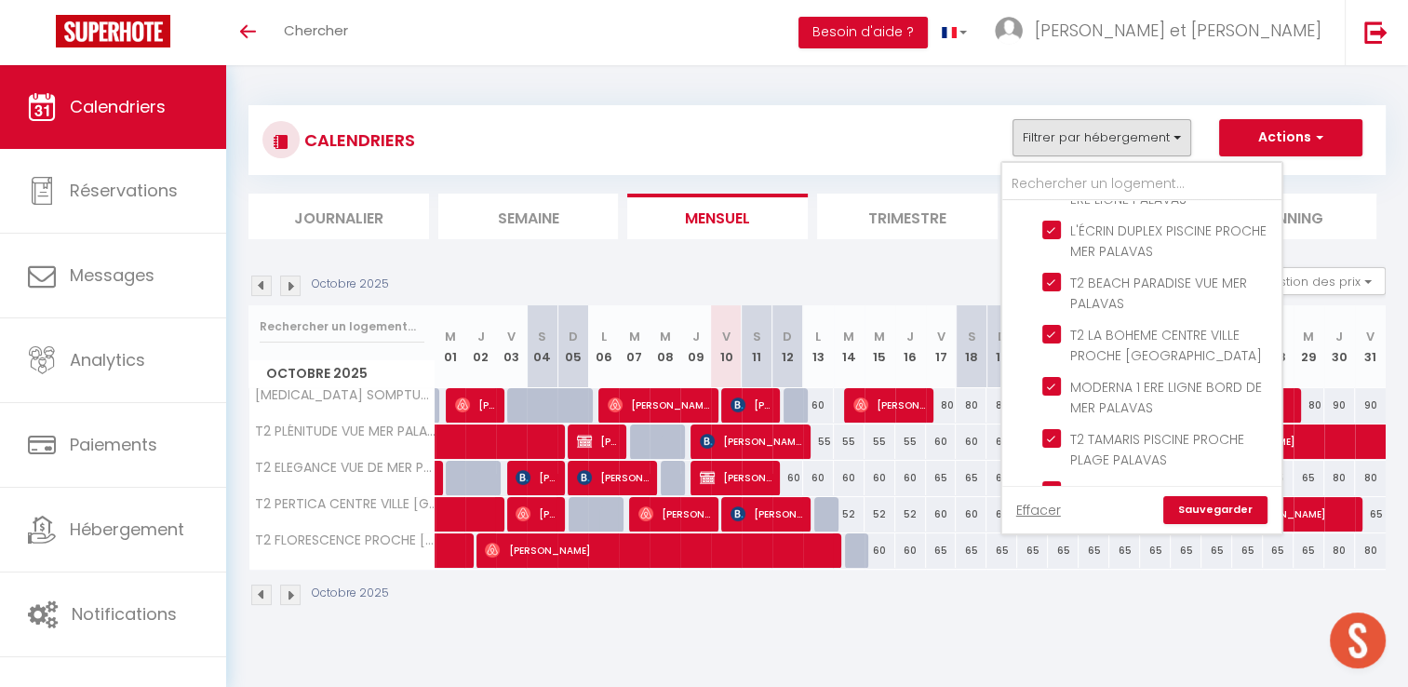
scroll to position [1529, 0]
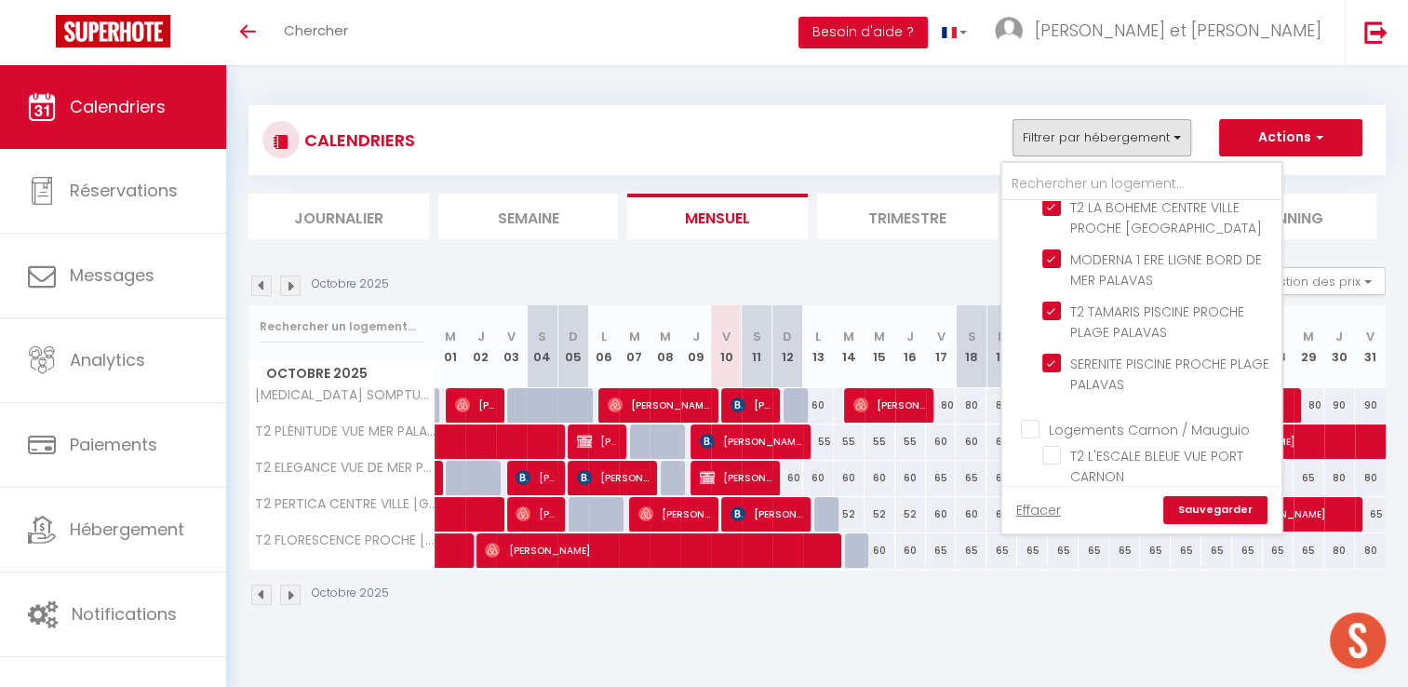
click at [1024, 419] on input "Logements Carnon / Mauguio" at bounding box center [1160, 428] width 279 height 19
checkbox input "true"
click at [1195, 513] on link "Sauvegarder" at bounding box center [1215, 510] width 104 height 28
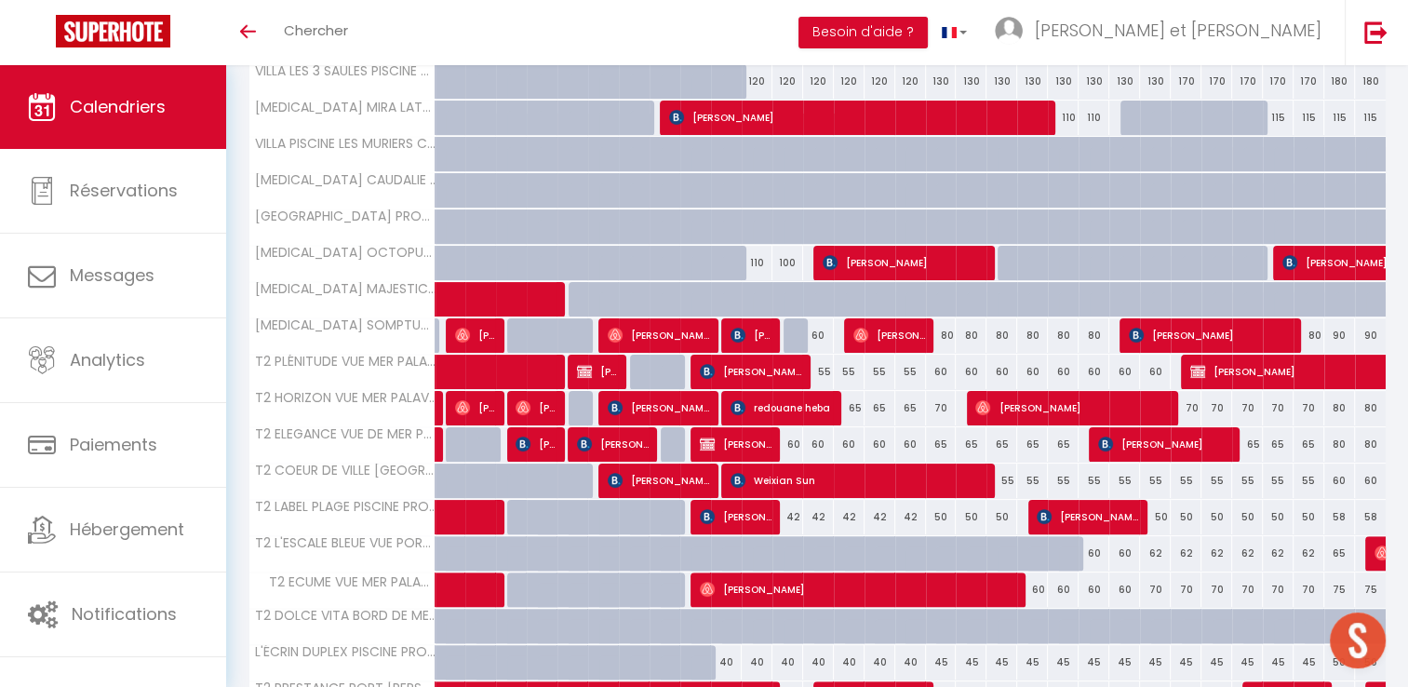
scroll to position [460, 0]
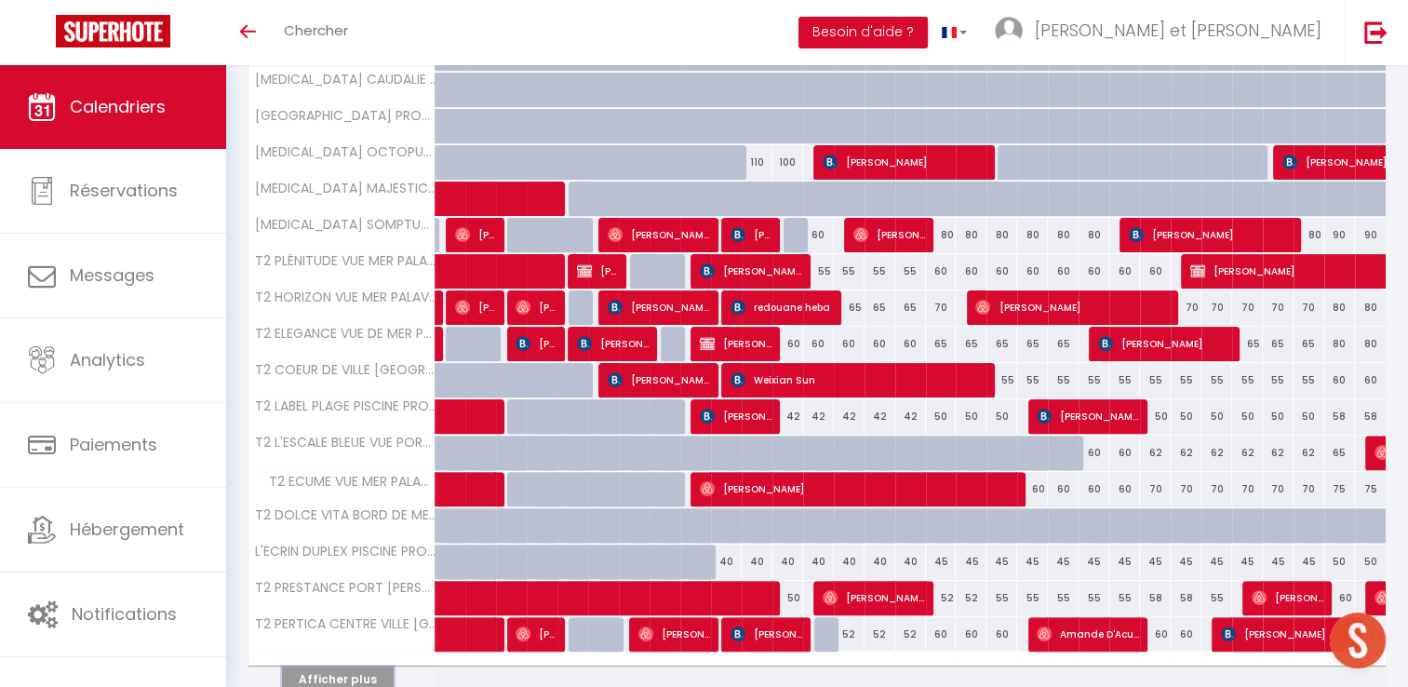
click at [380, 671] on button "Afficher plus" at bounding box center [338, 678] width 112 height 25
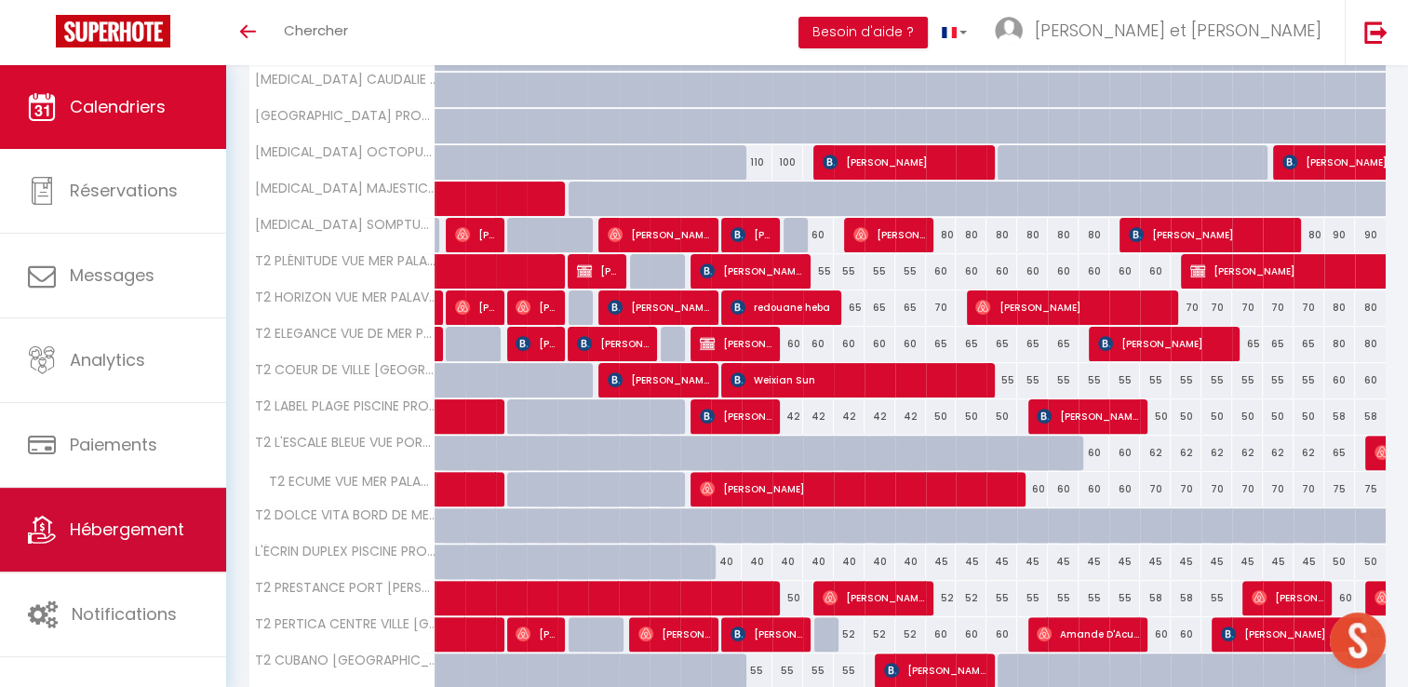
click at [96, 517] on span "Hébergement" at bounding box center [127, 528] width 114 height 23
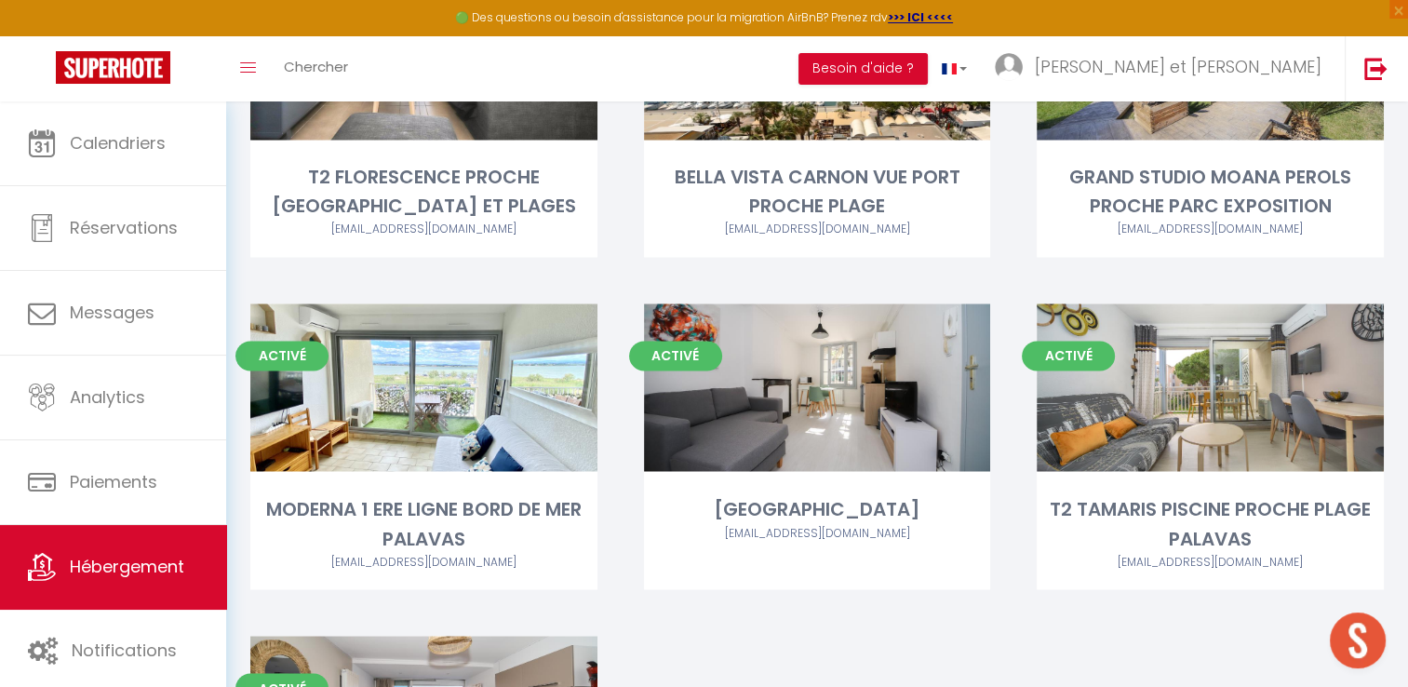
scroll to position [3048, 0]
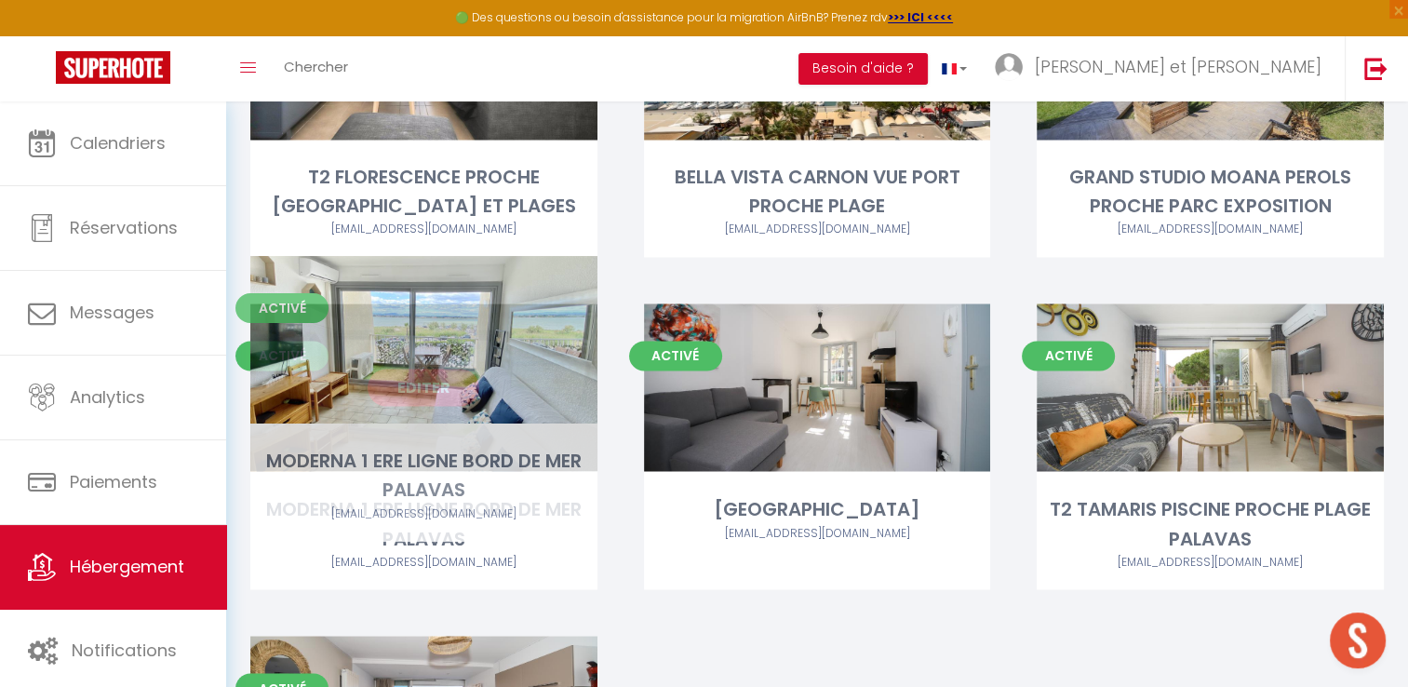
click at [410, 368] on link "Editer" at bounding box center [423, 386] width 112 height 37
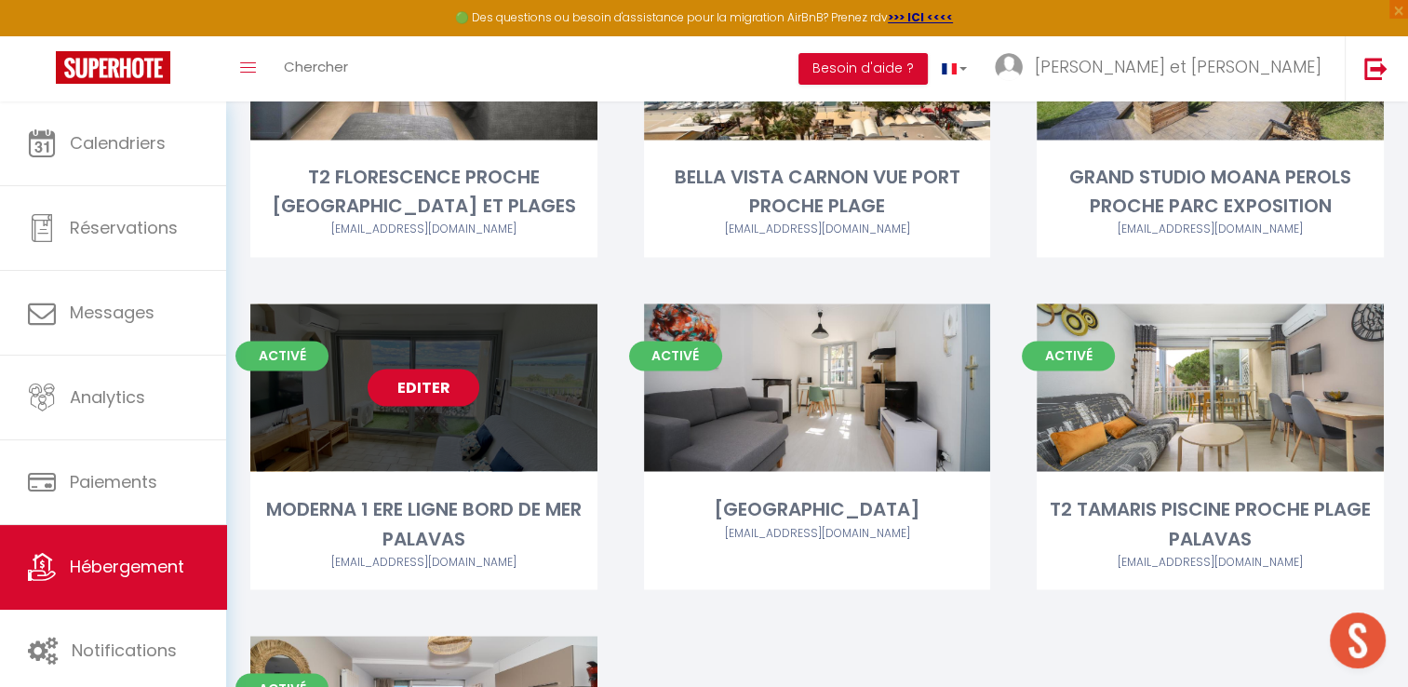
click at [406, 368] on link "Editer" at bounding box center [423, 386] width 112 height 37
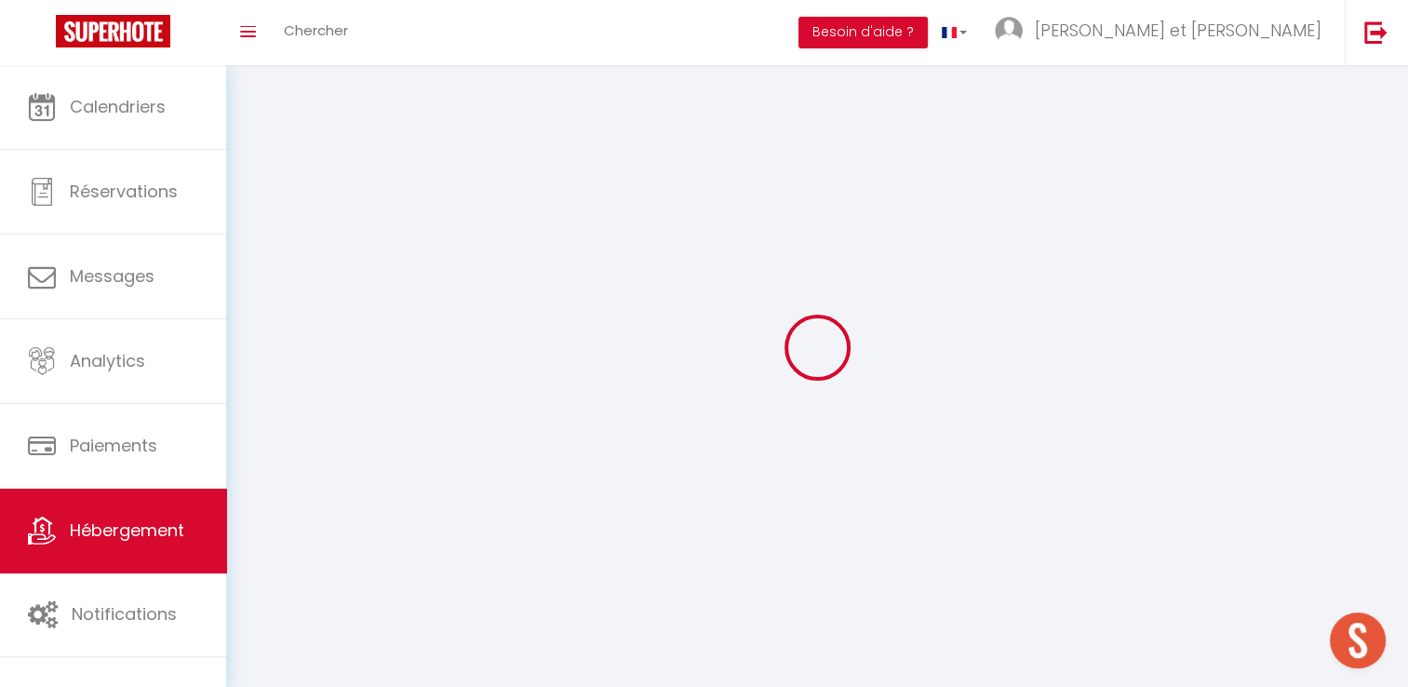
select select "1"
select select
select select "28"
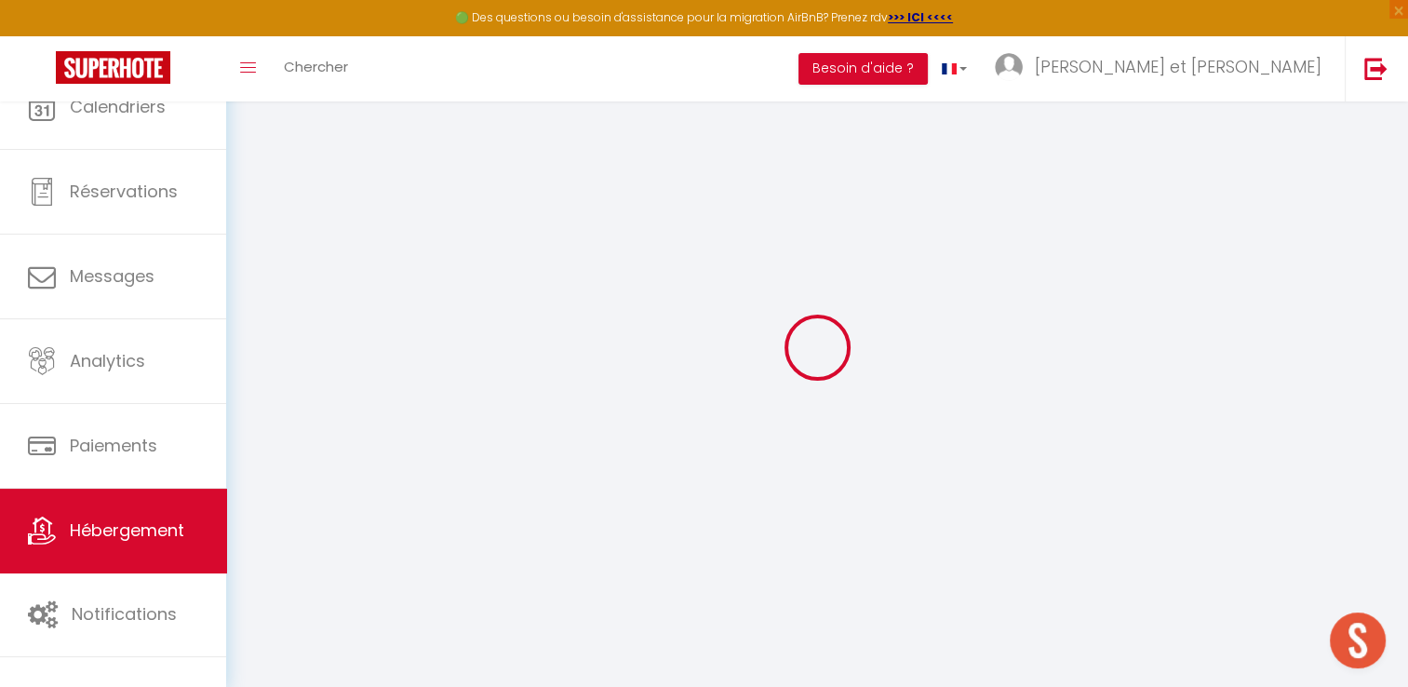
select select
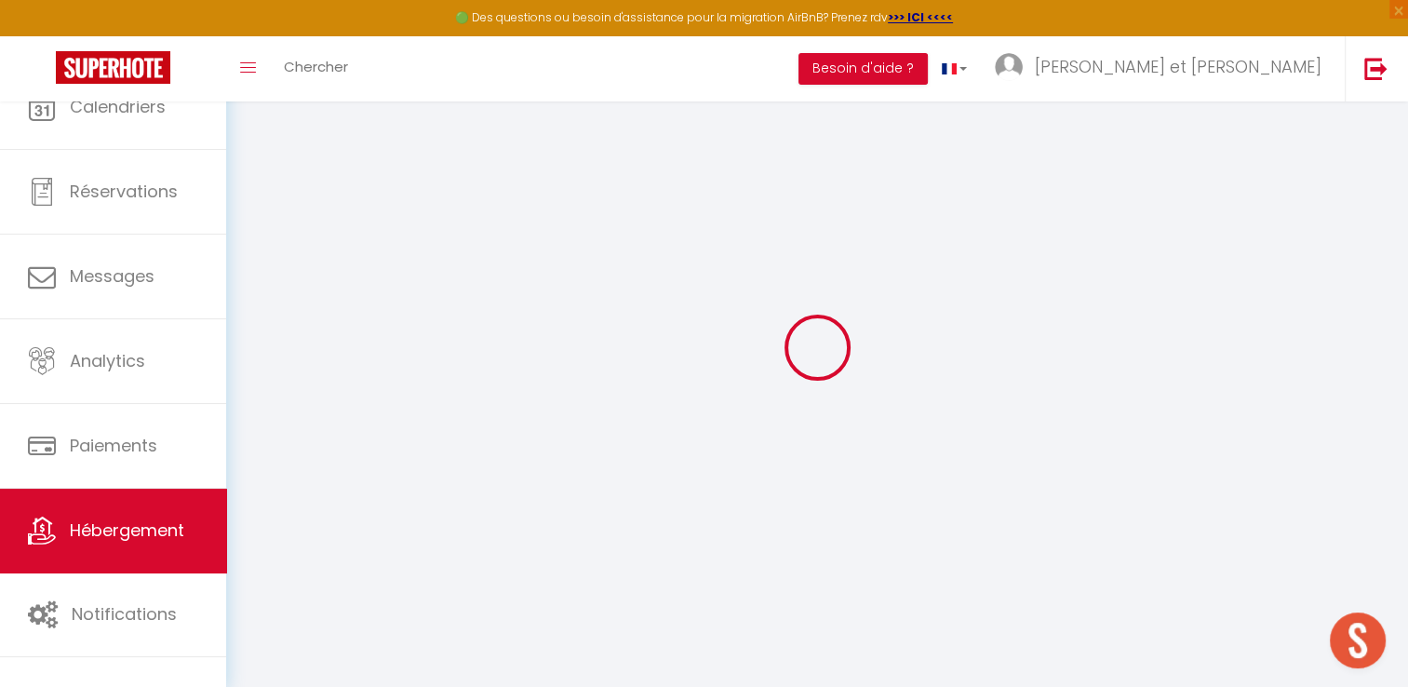
select select
checkbox input "false"
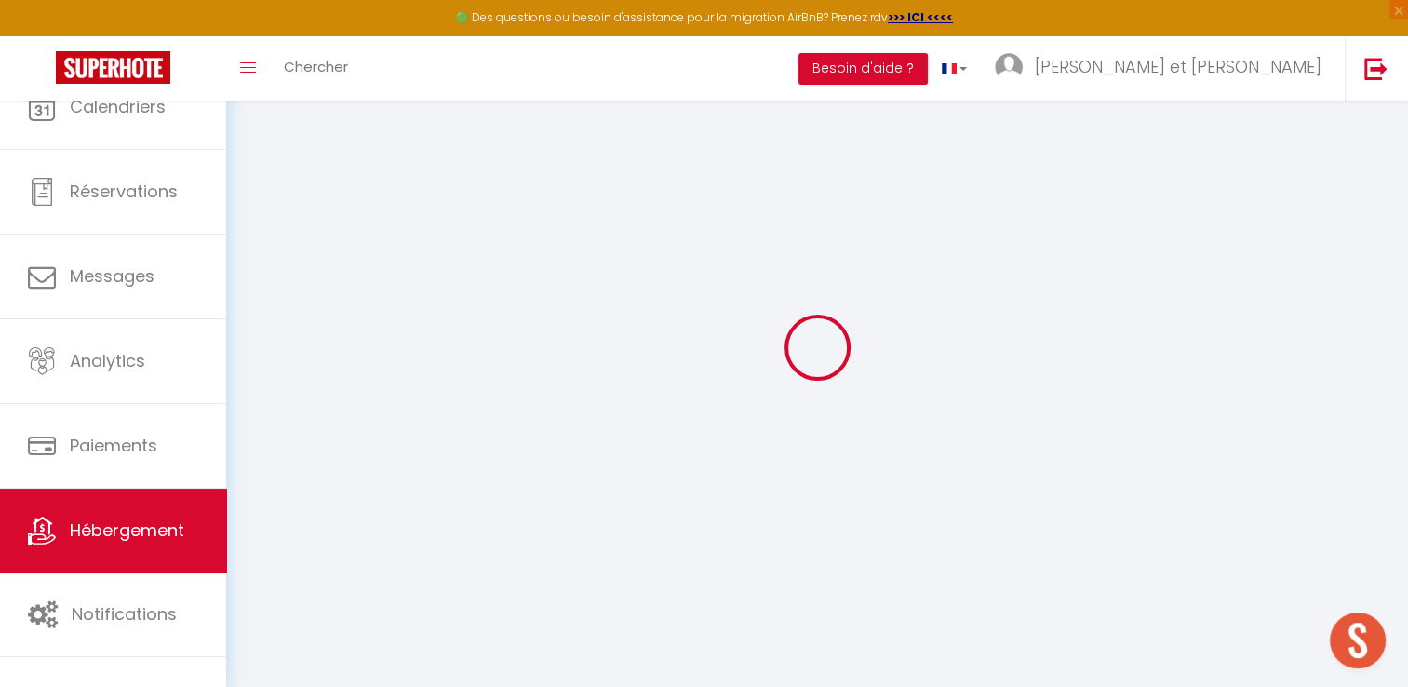
select select
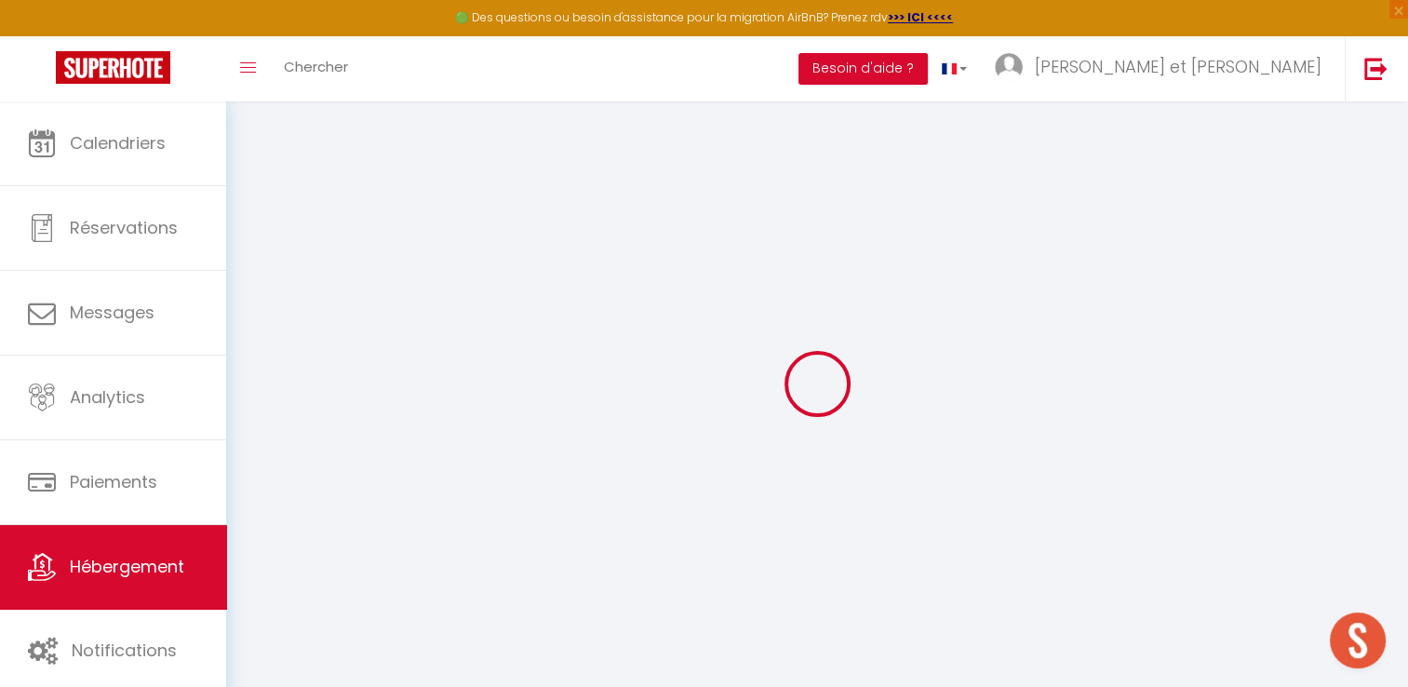
select select
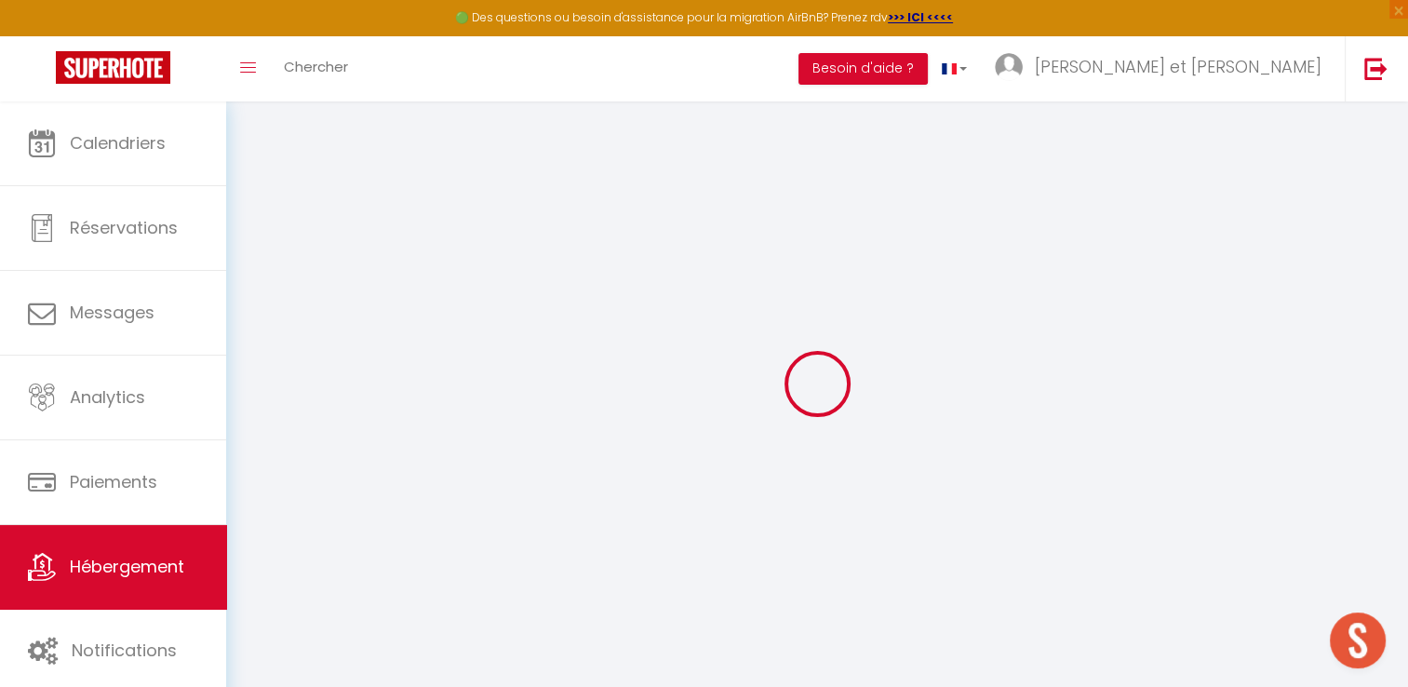
select select
checkbox input "false"
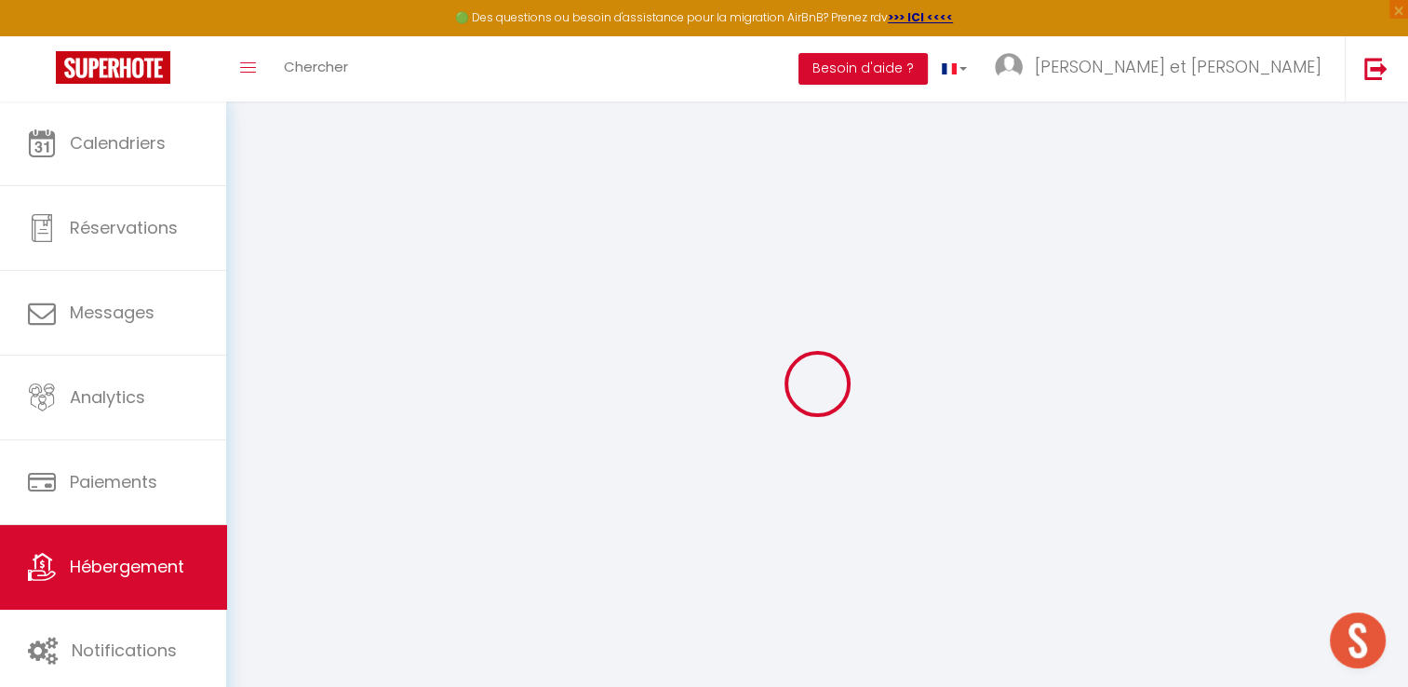
select select
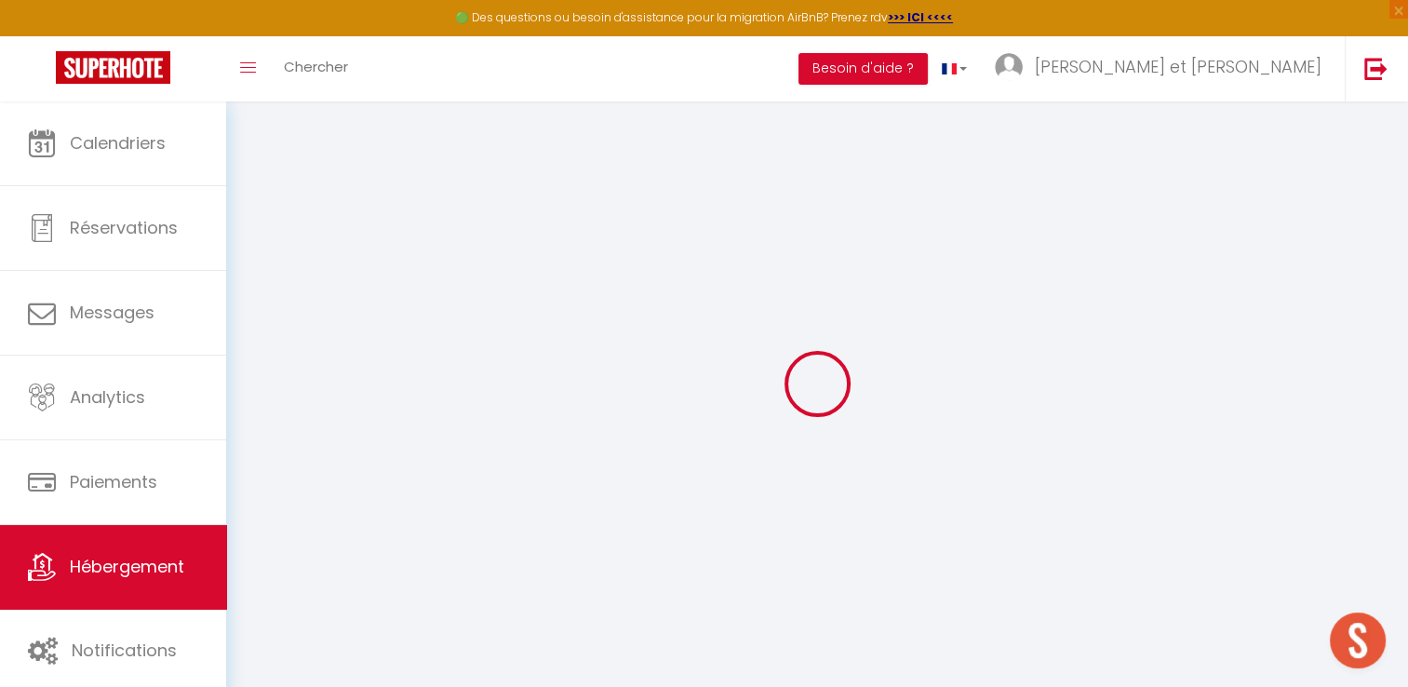
select select
checkbox input "false"
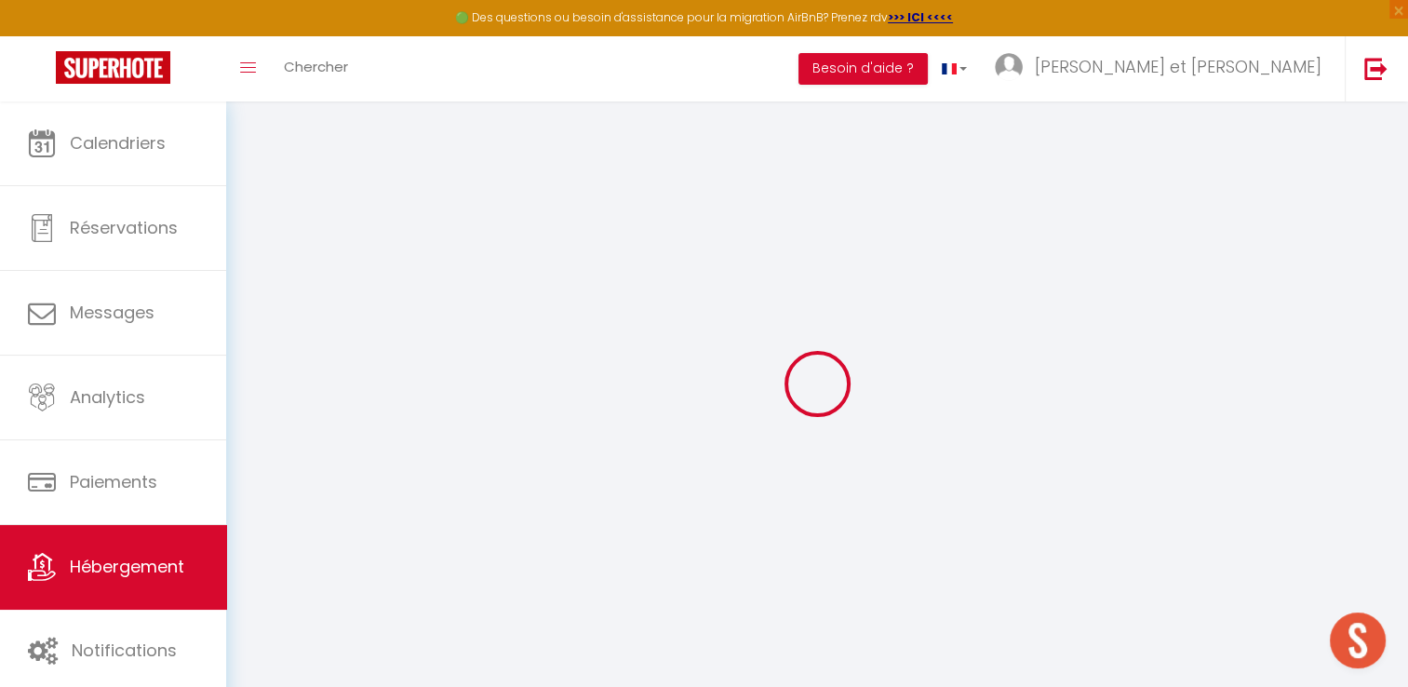
checkbox input "false"
select select
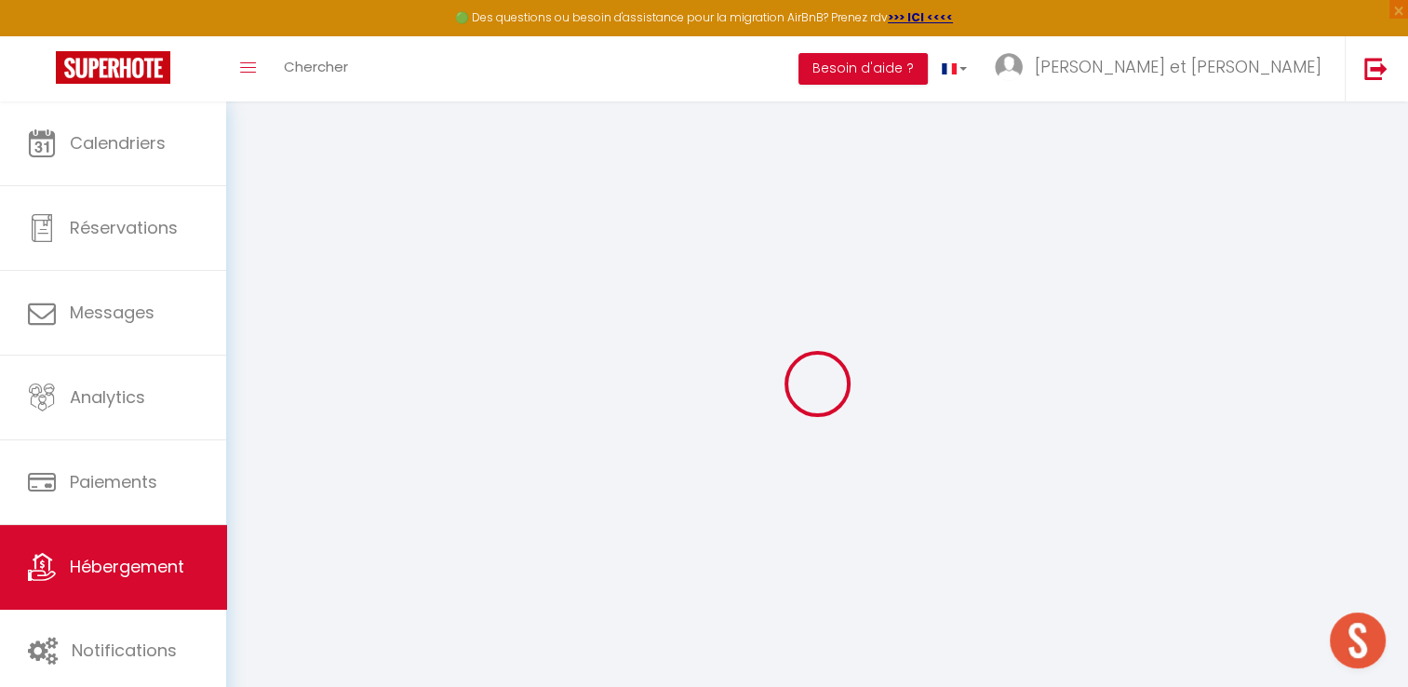
select select
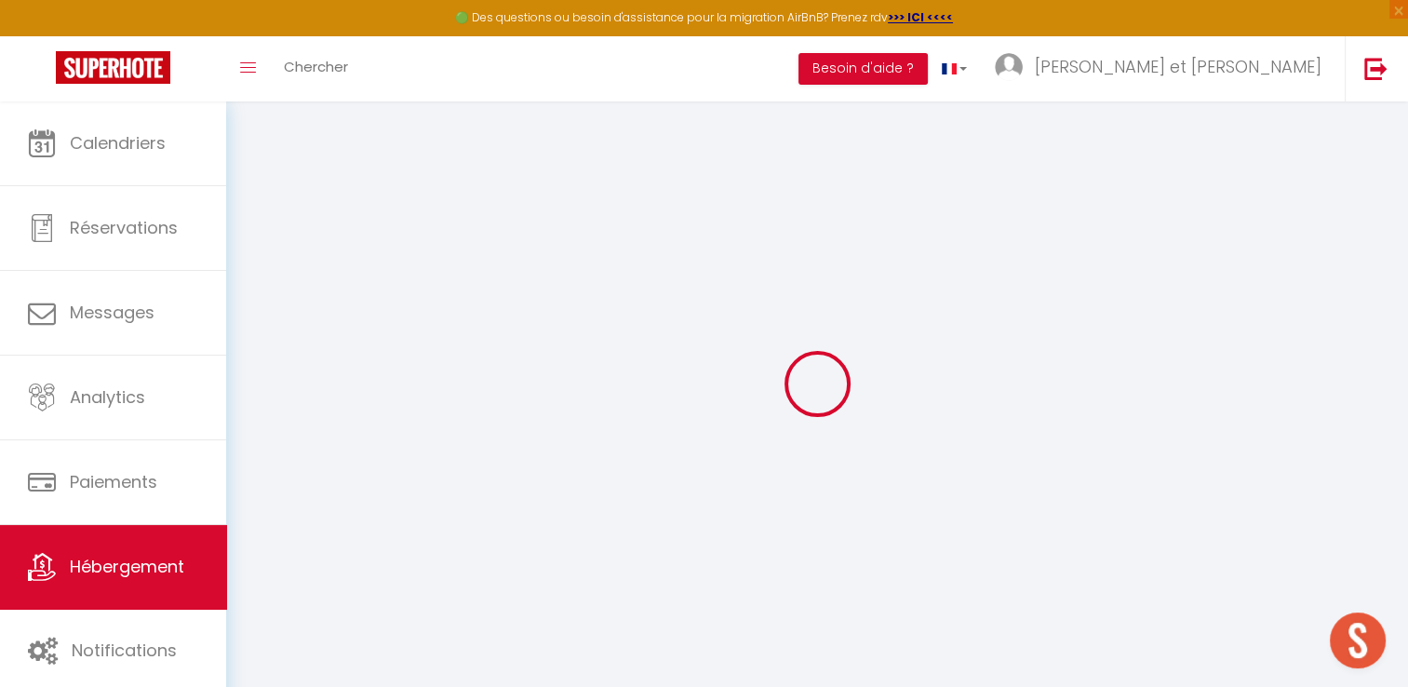
checkbox input "false"
select select
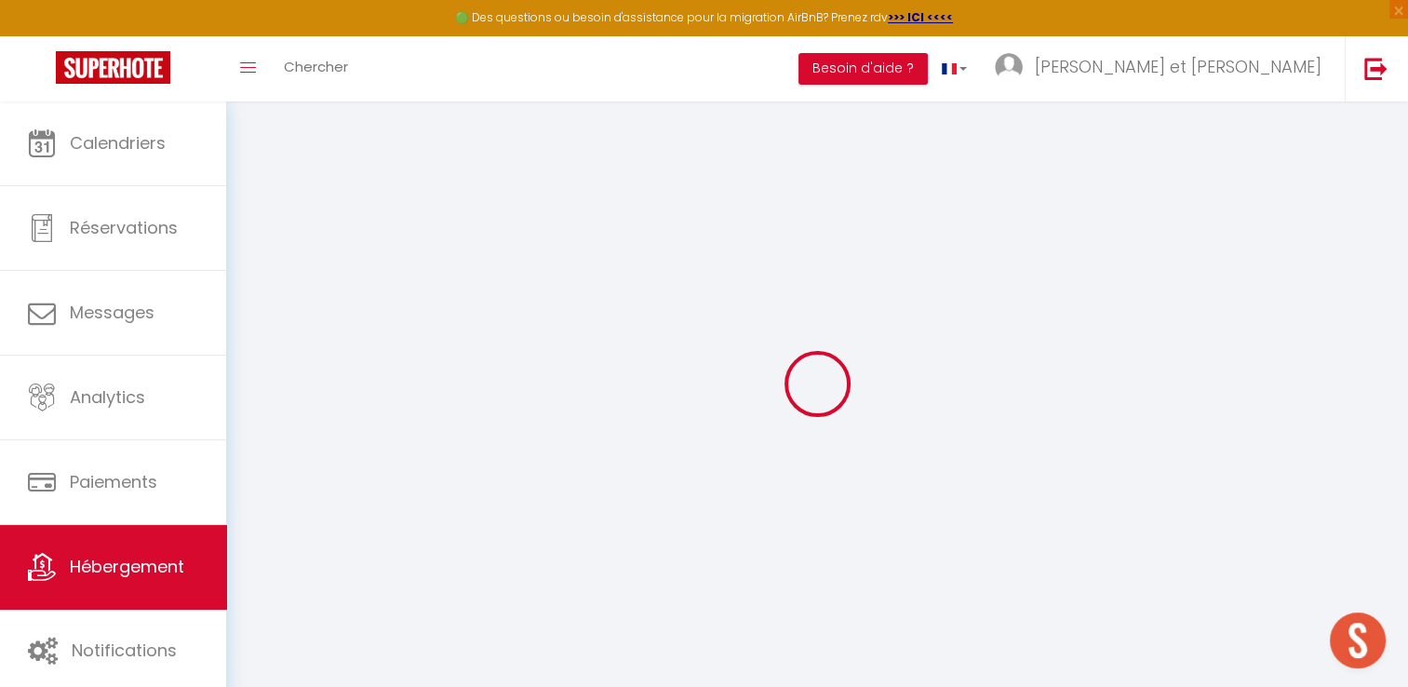
select select
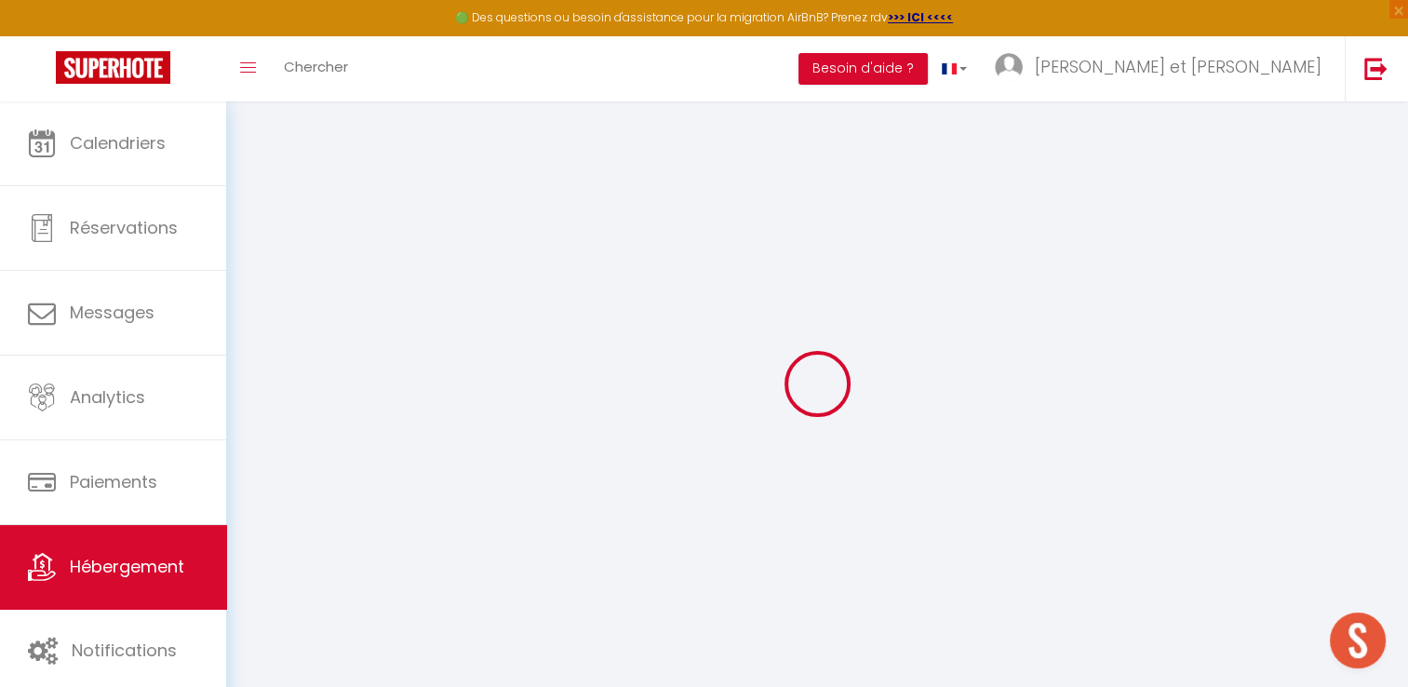
select select
checkbox input "false"
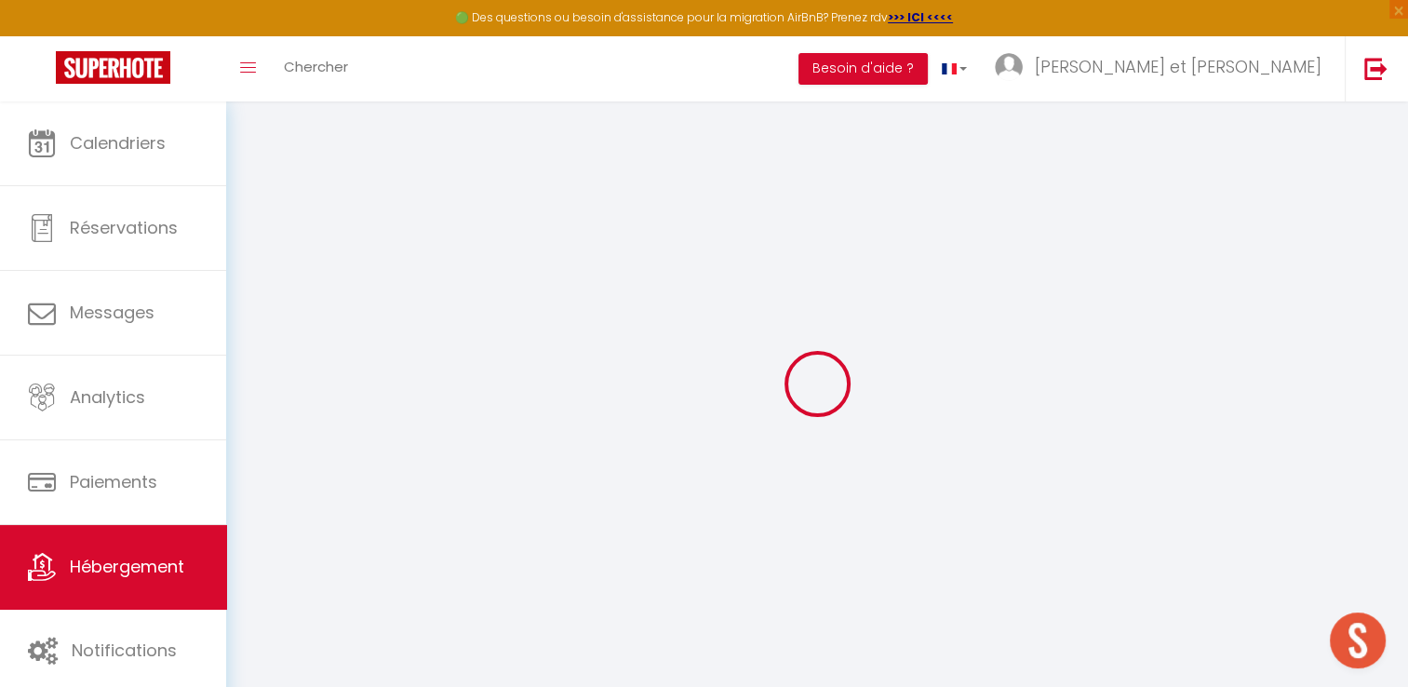
checkbox input "false"
select select
type input "MODERNA 1 ERE LIGNE BORD DE MER PALAVAS"
type input "Brigitte"
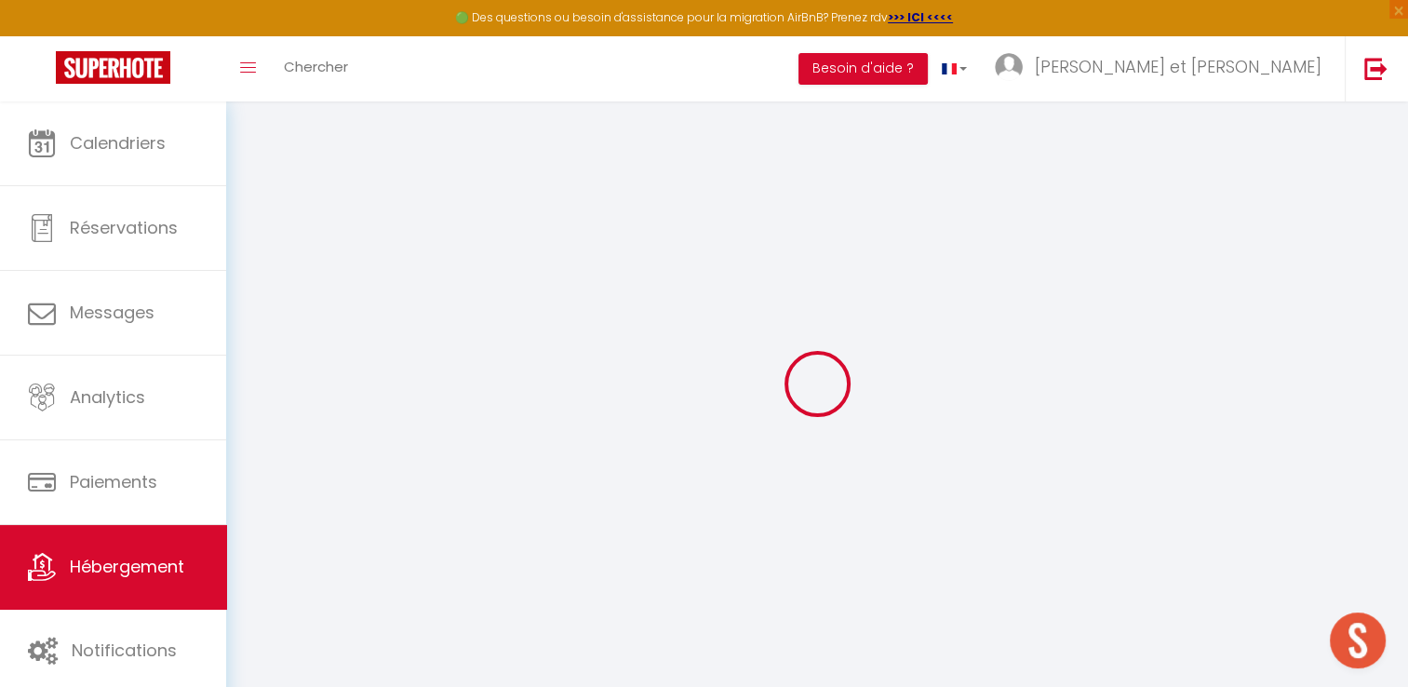
type input "COUTRIX"
type input "12 rue Léon Paul Fargue"
type input "95200"
type input "Sarcelles"
select select "0"
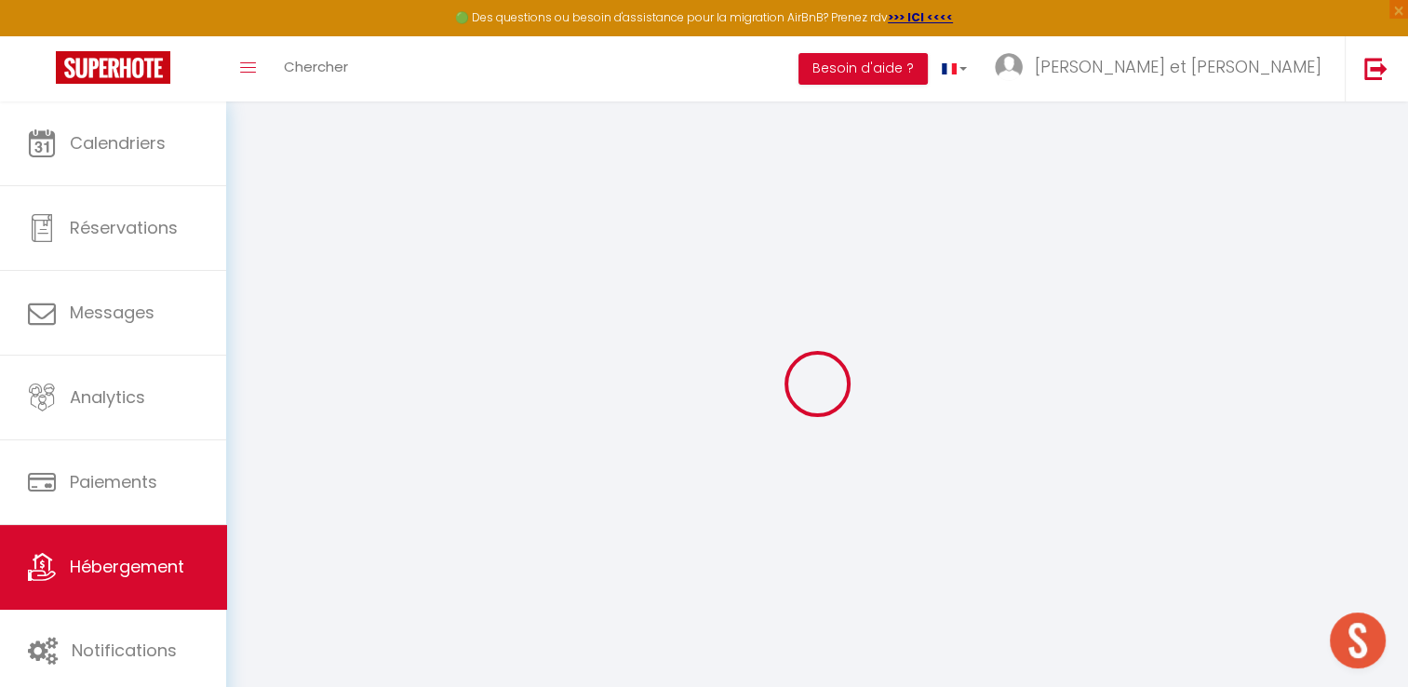
type input "50"
type input "15"
type input "62"
type input "1.15"
type input "450"
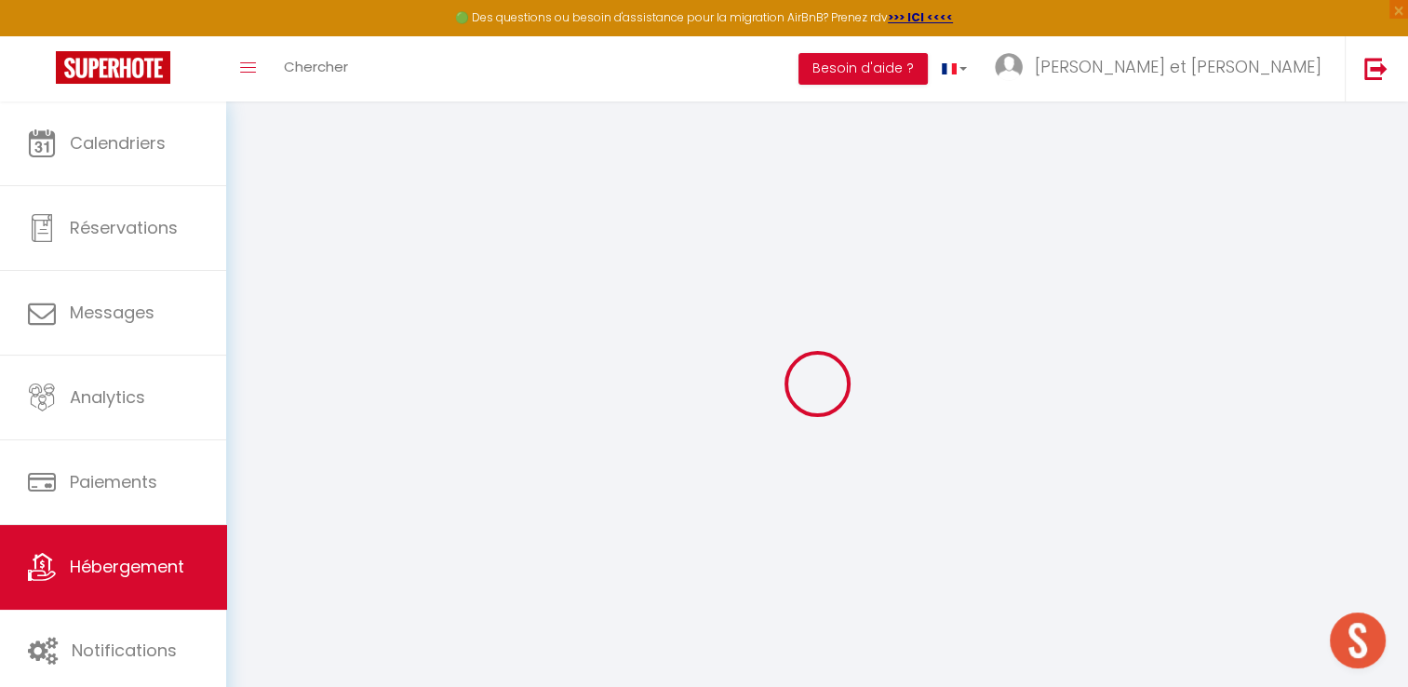
select select
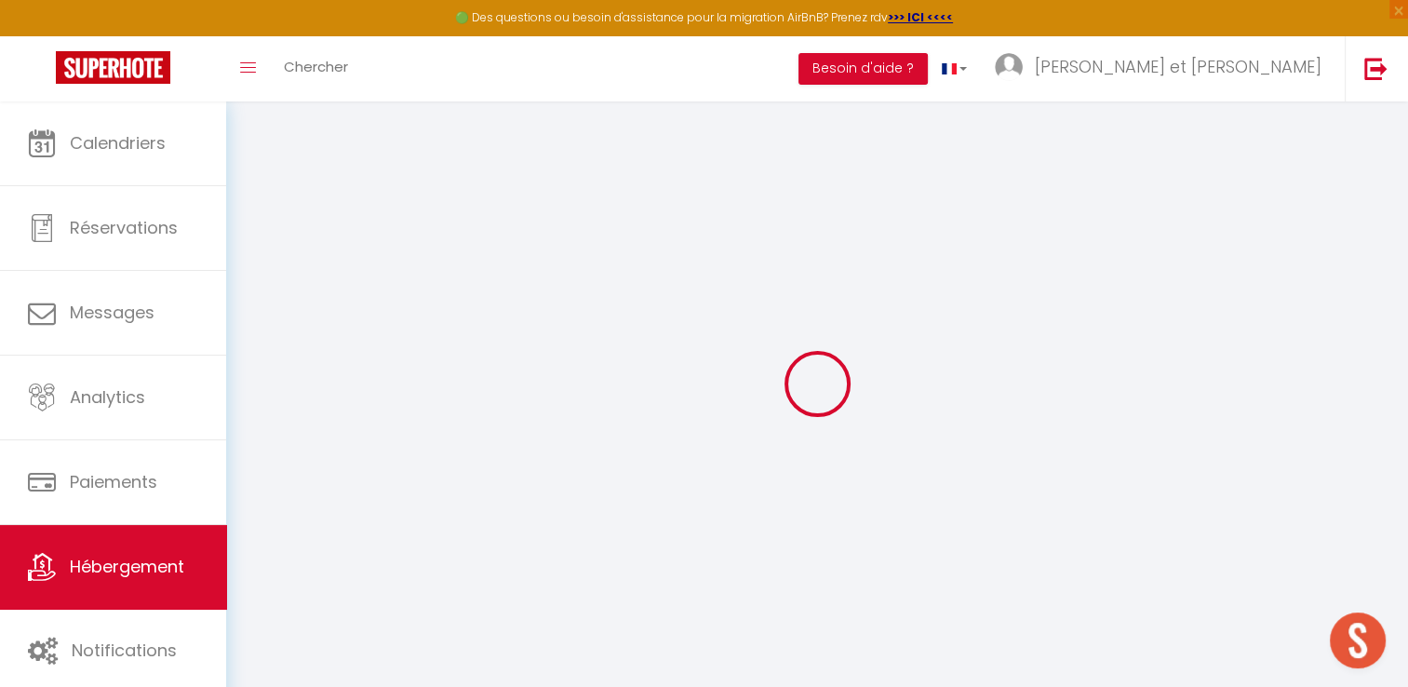
select select
type input "Résidence Albatros, 1101, avenue l'évêché de Maguelone"
type input "34250"
type input "Palavas les Flots"
type input "[EMAIL_ADDRESS][DOMAIN_NAME]"
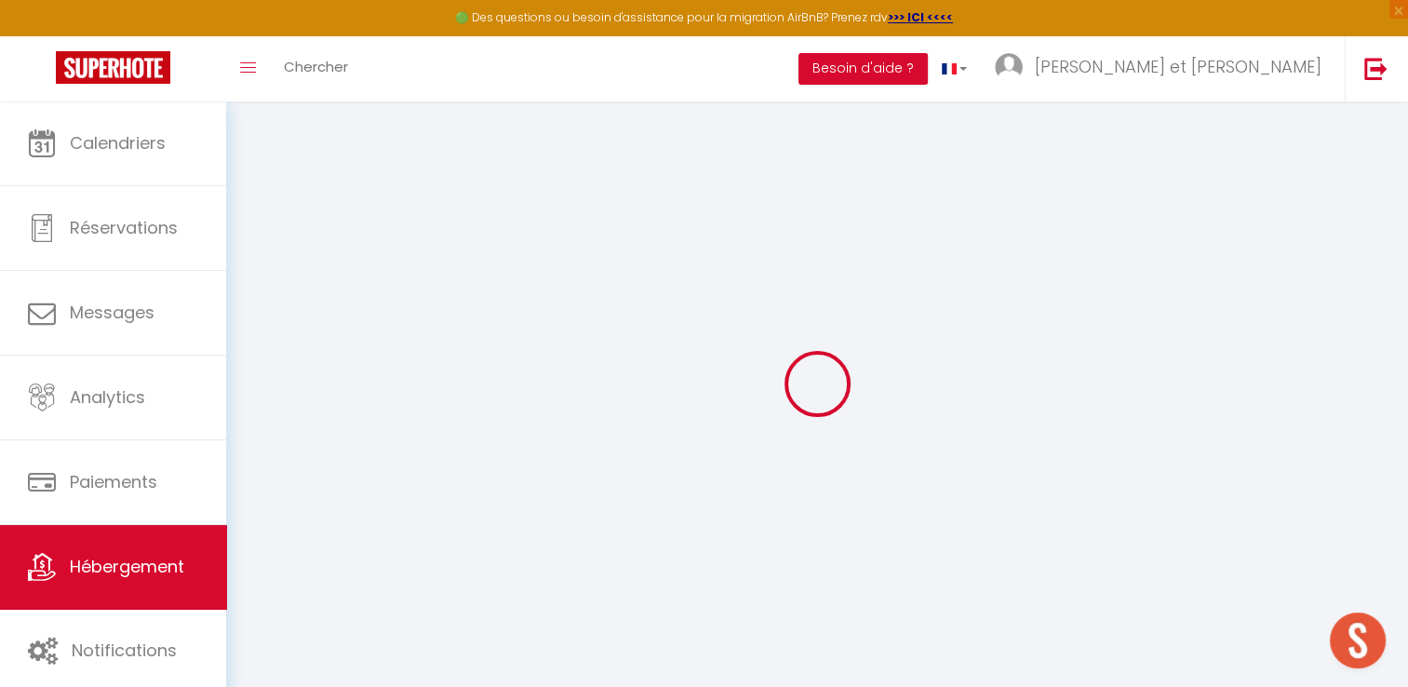
select select "10240"
checkbox input "false"
checkbox input "true"
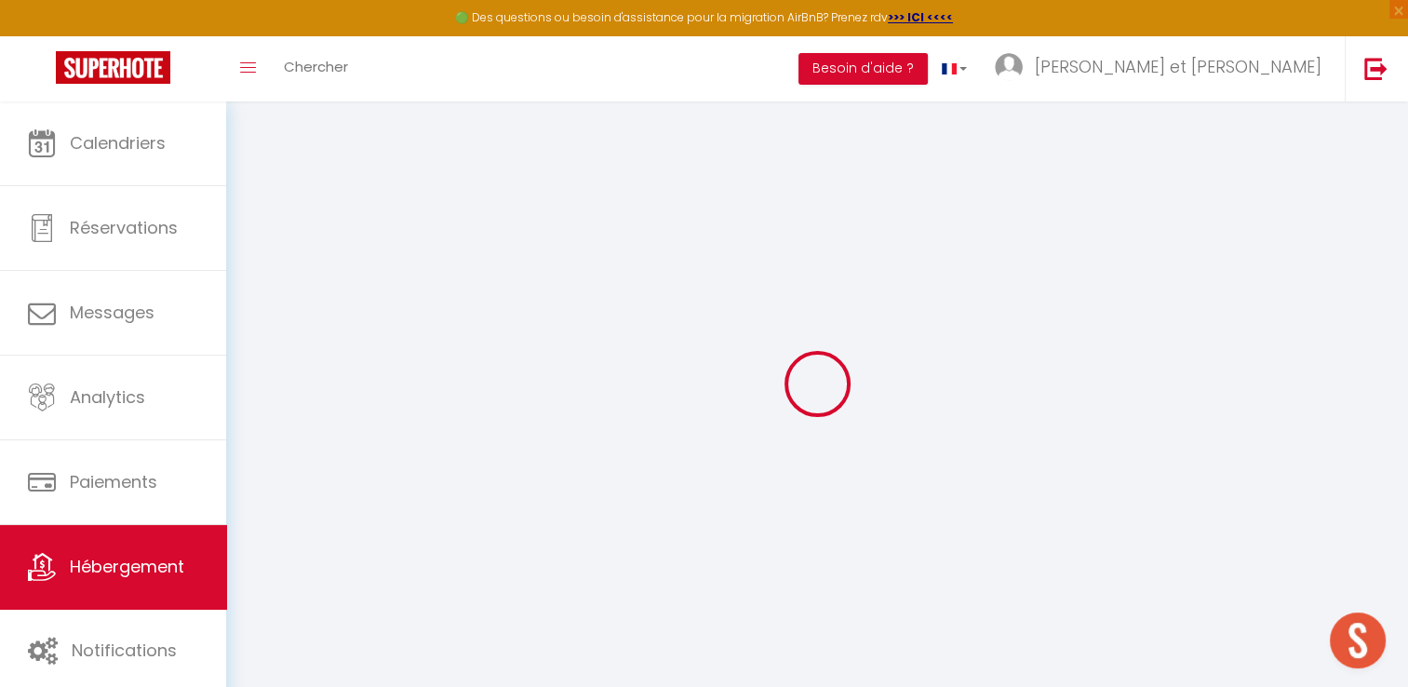
type input "0"
select select "42629"
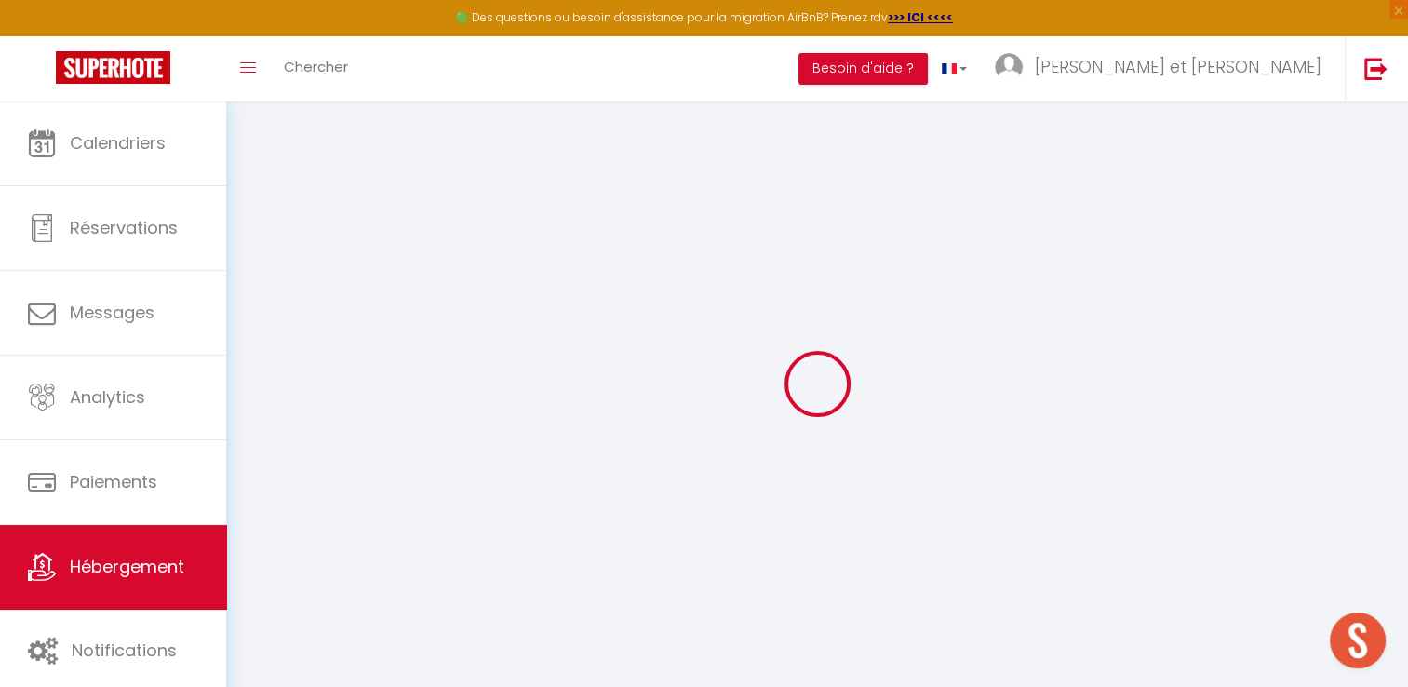
select select
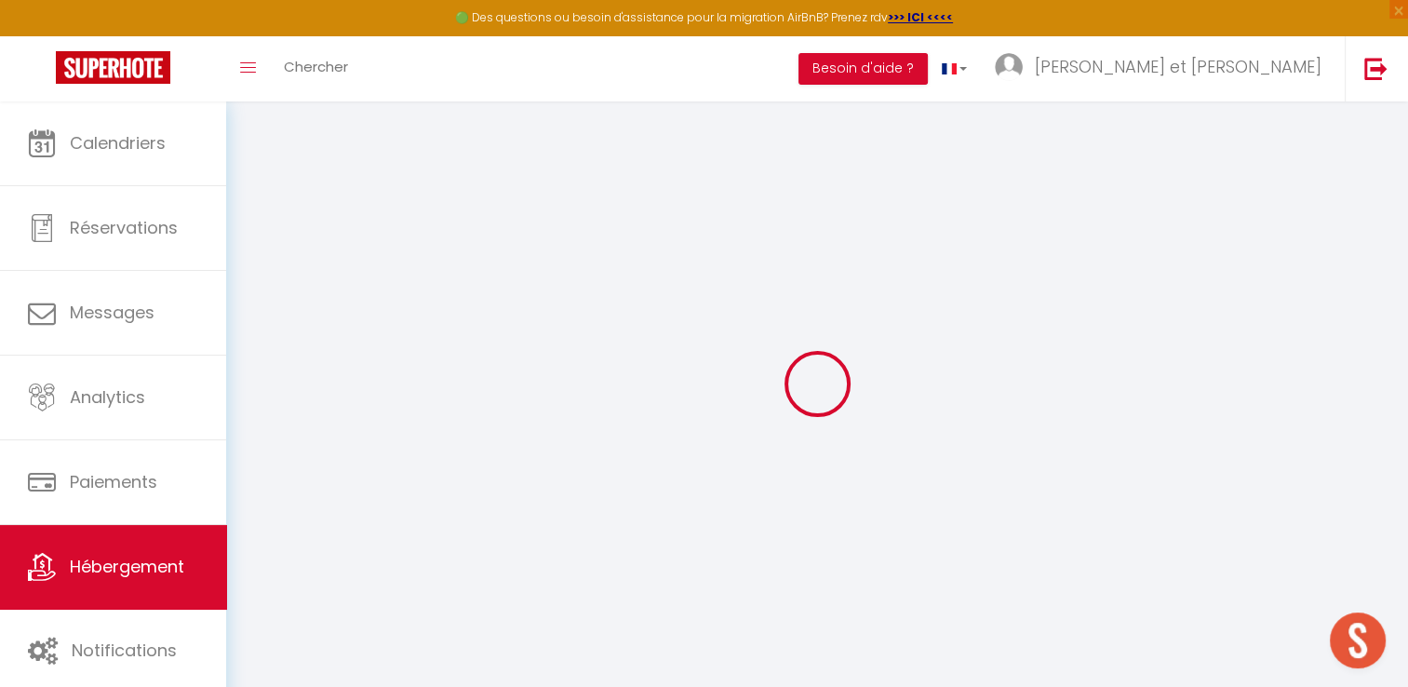
select select
checkbox input "false"
checkbox input "true"
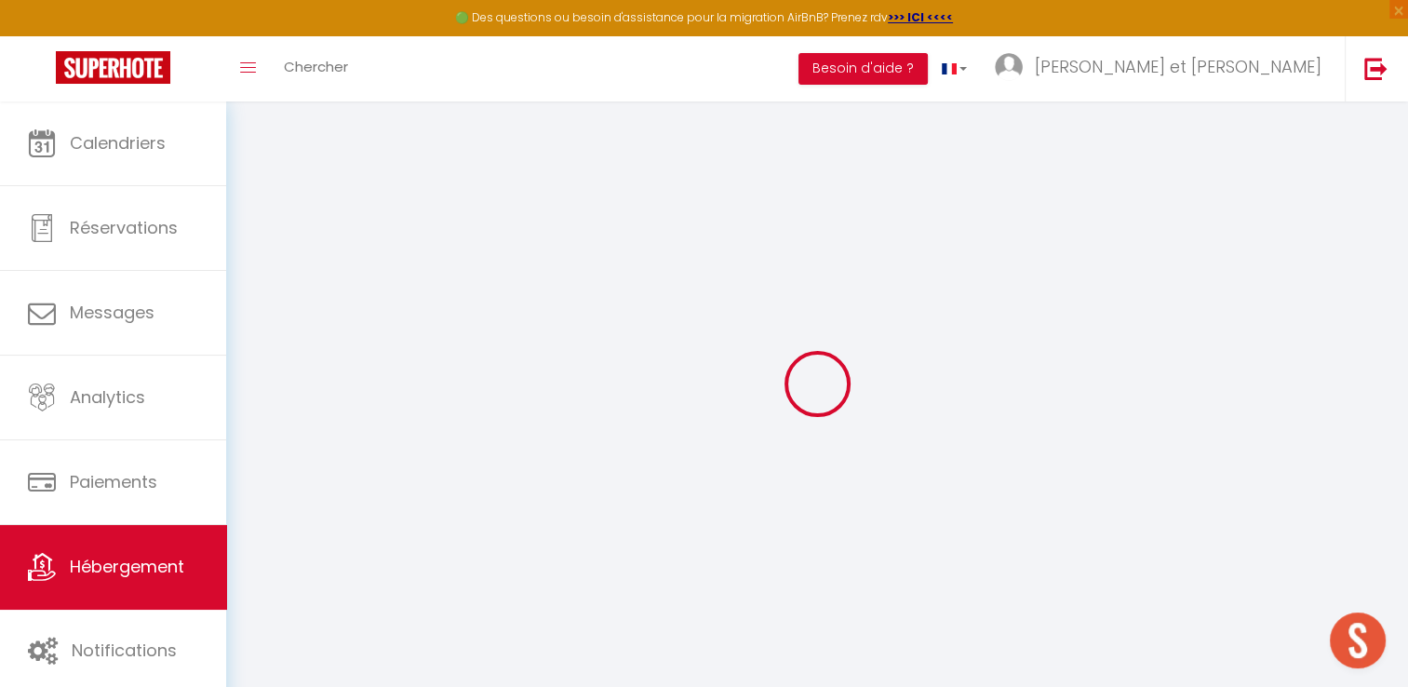
select select
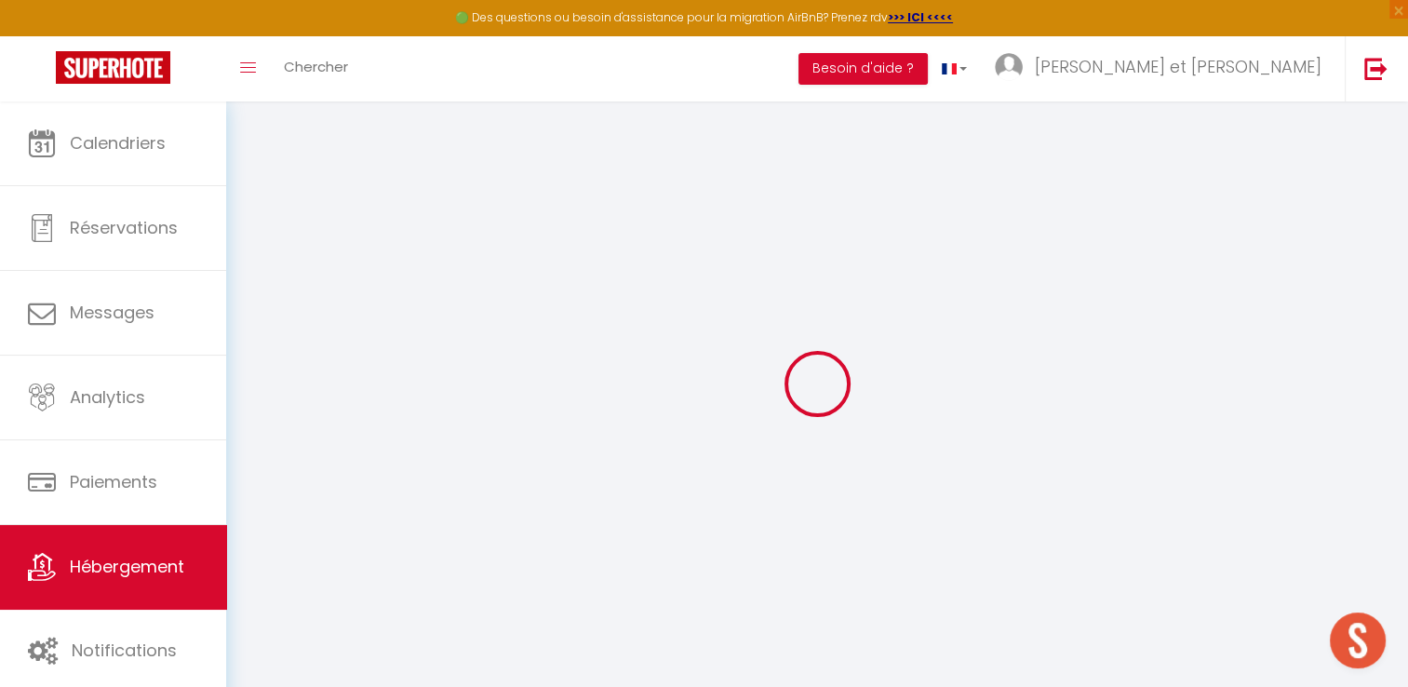
select select
checkbox input "false"
checkbox input "true"
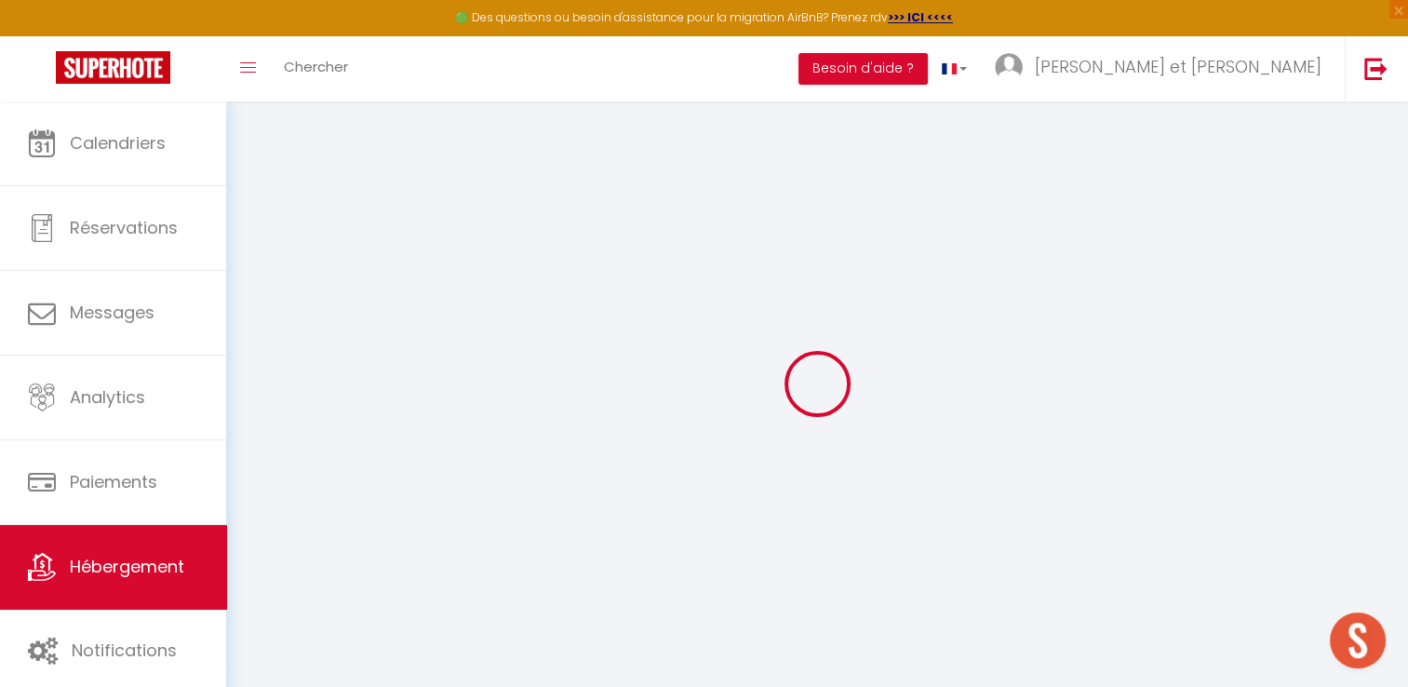
checkbox input "false"
checkbox input "true"
select select "16:00"
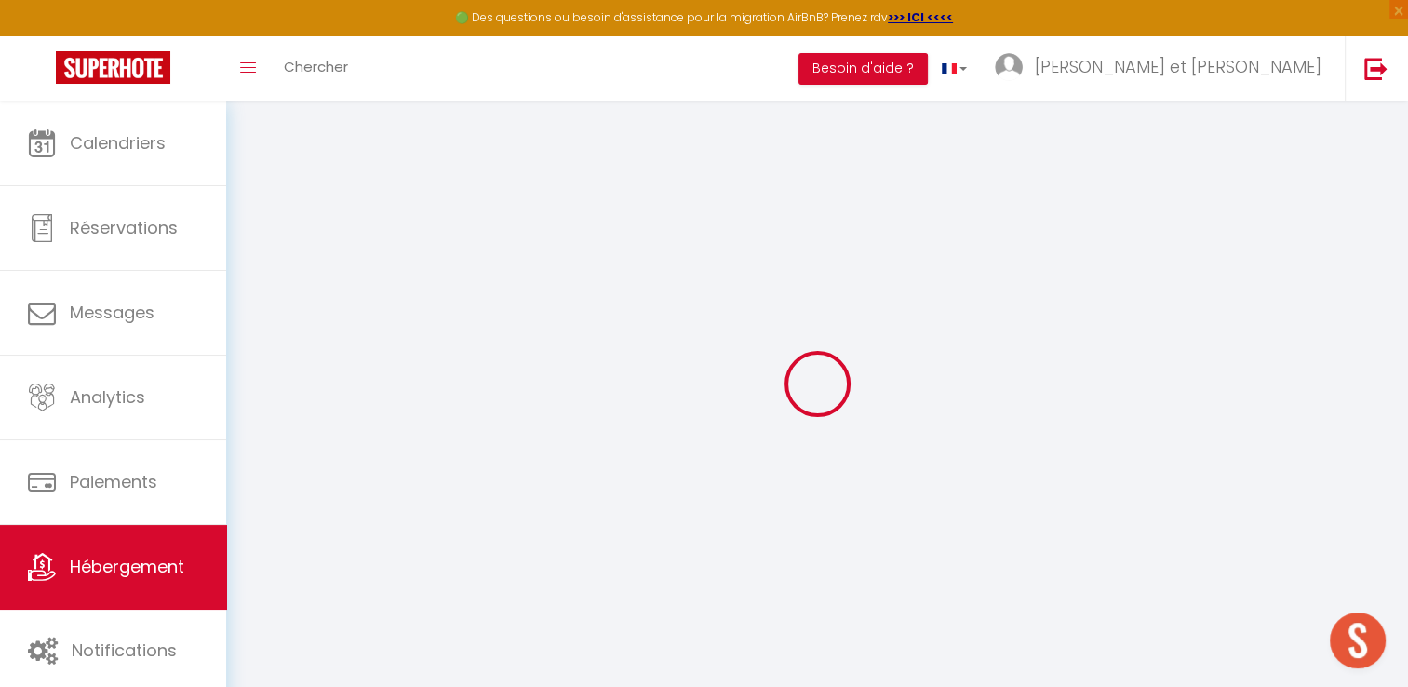
select select "22:00"
select select "11:00"
select select "30"
select select "120"
select select "21:00"
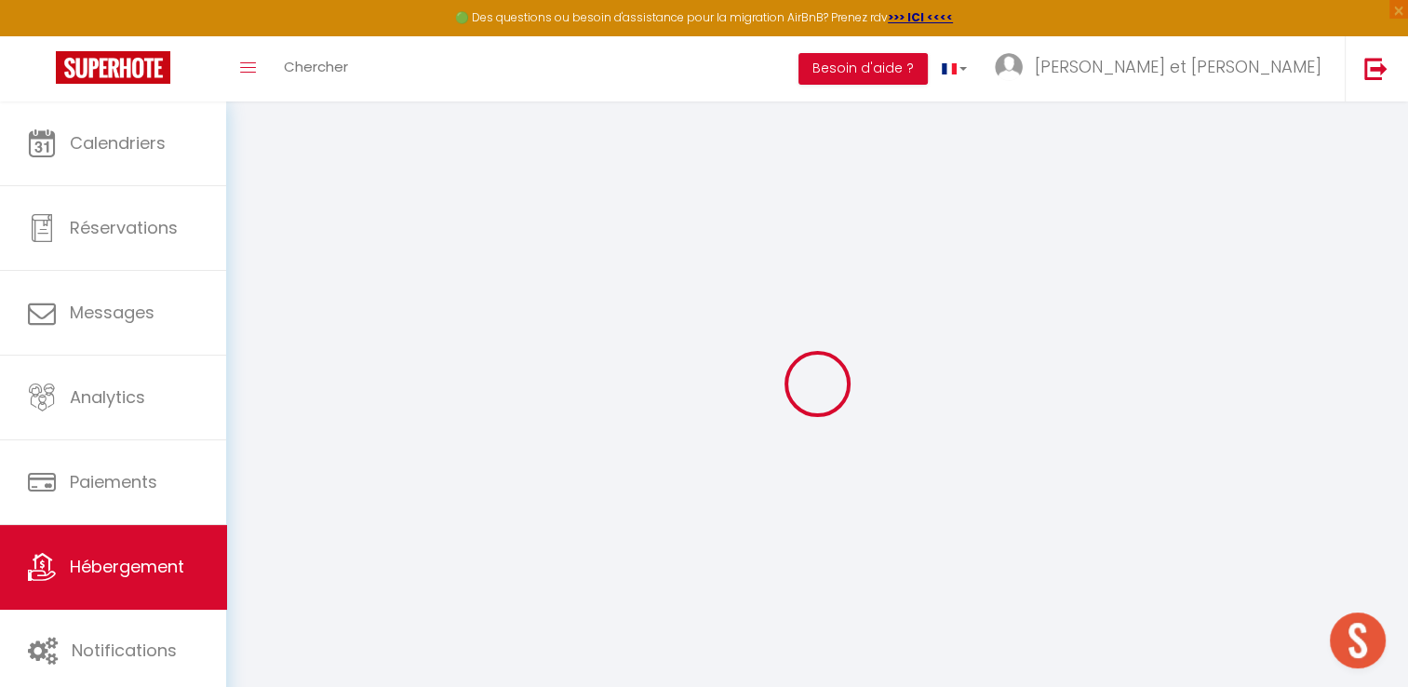
checkbox input "false"
checkbox input "true"
checkbox input "false"
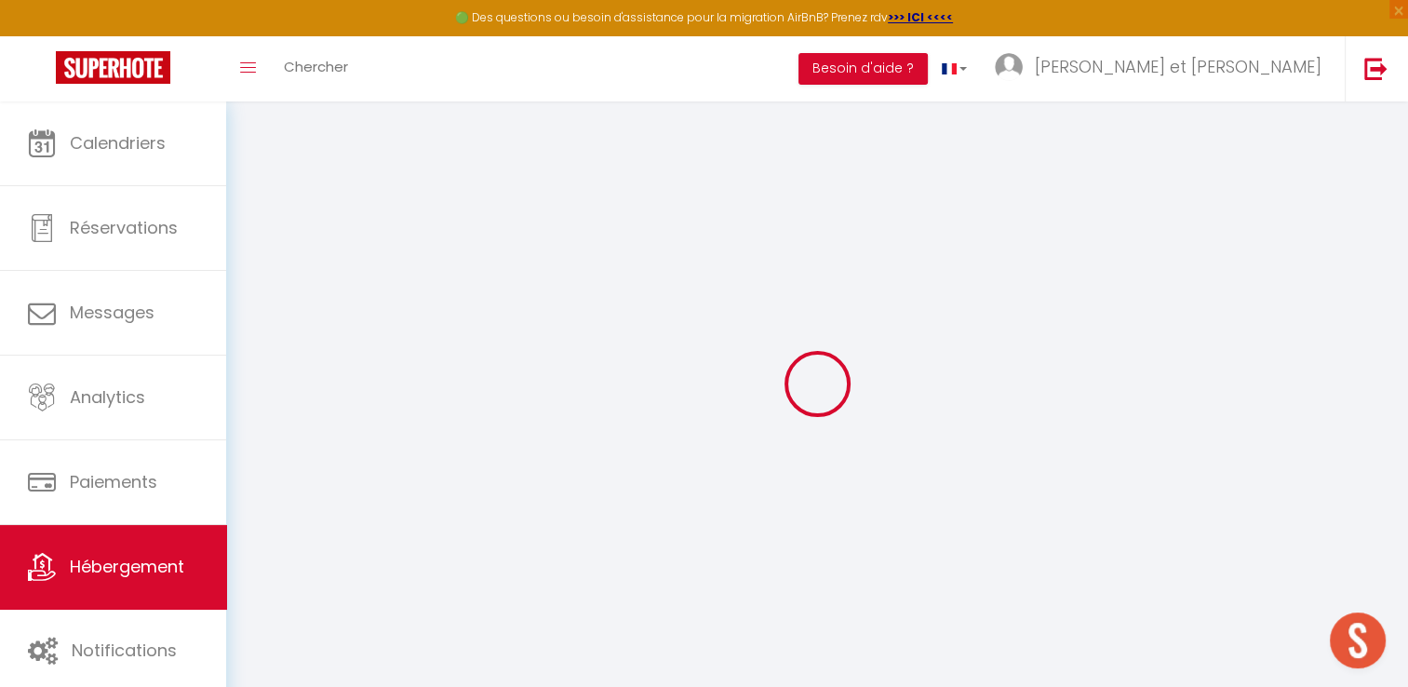
checkbox input "true"
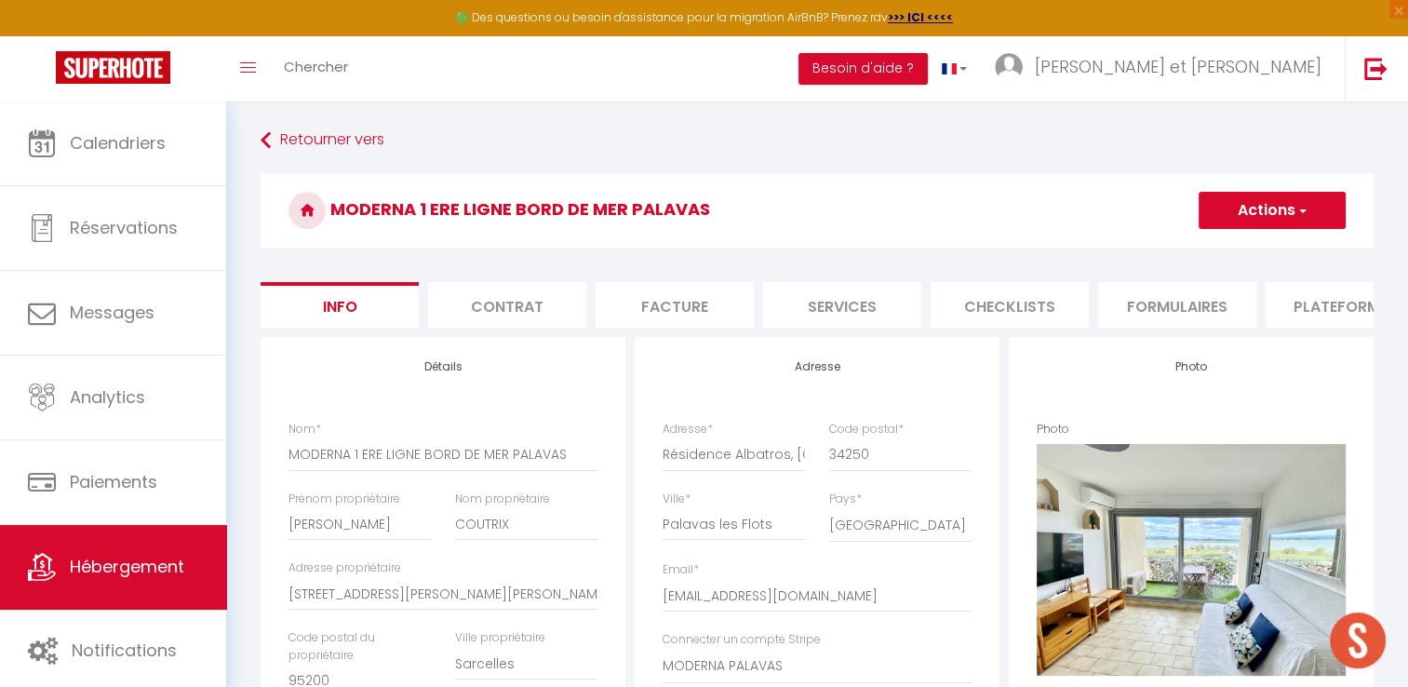
scroll to position [0, 562]
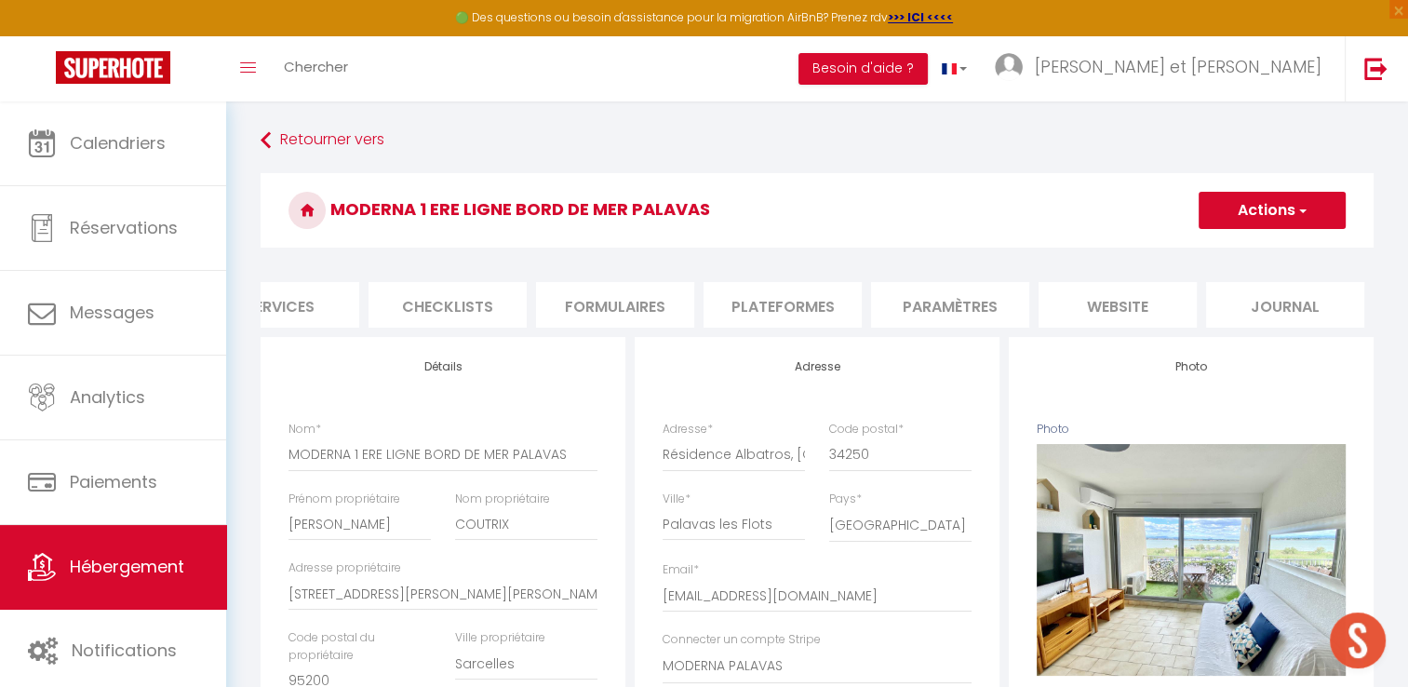
click at [1105, 307] on li "website" at bounding box center [1117, 305] width 158 height 46
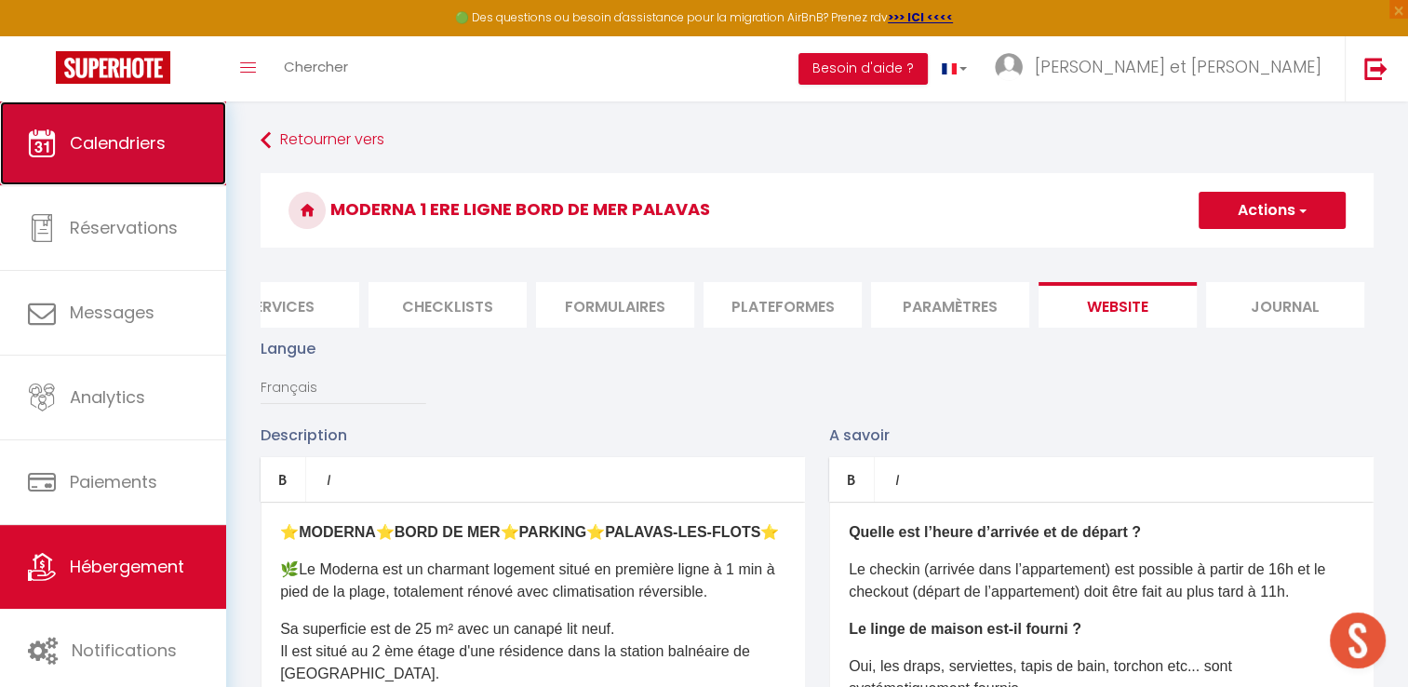
click at [153, 138] on span "Calendriers" at bounding box center [118, 142] width 96 height 23
